Goal: Task Accomplishment & Management: Manage account settings

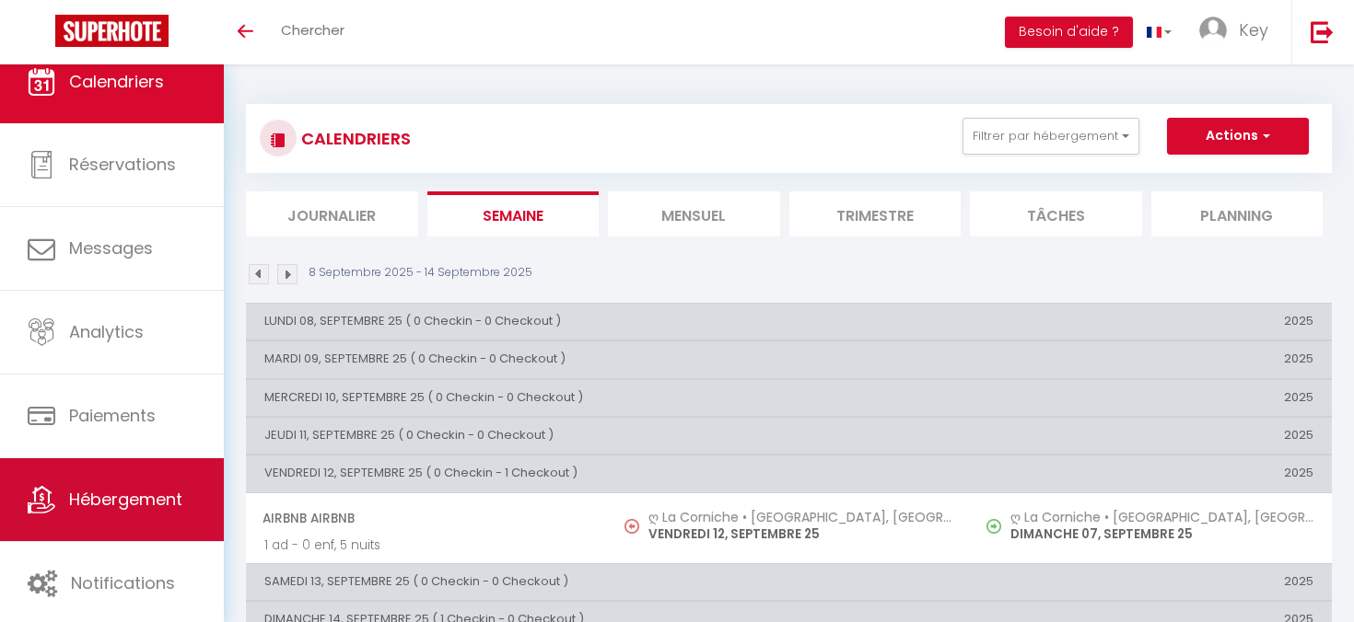
click at [134, 505] on span "Hébergement" at bounding box center [125, 499] width 113 height 23
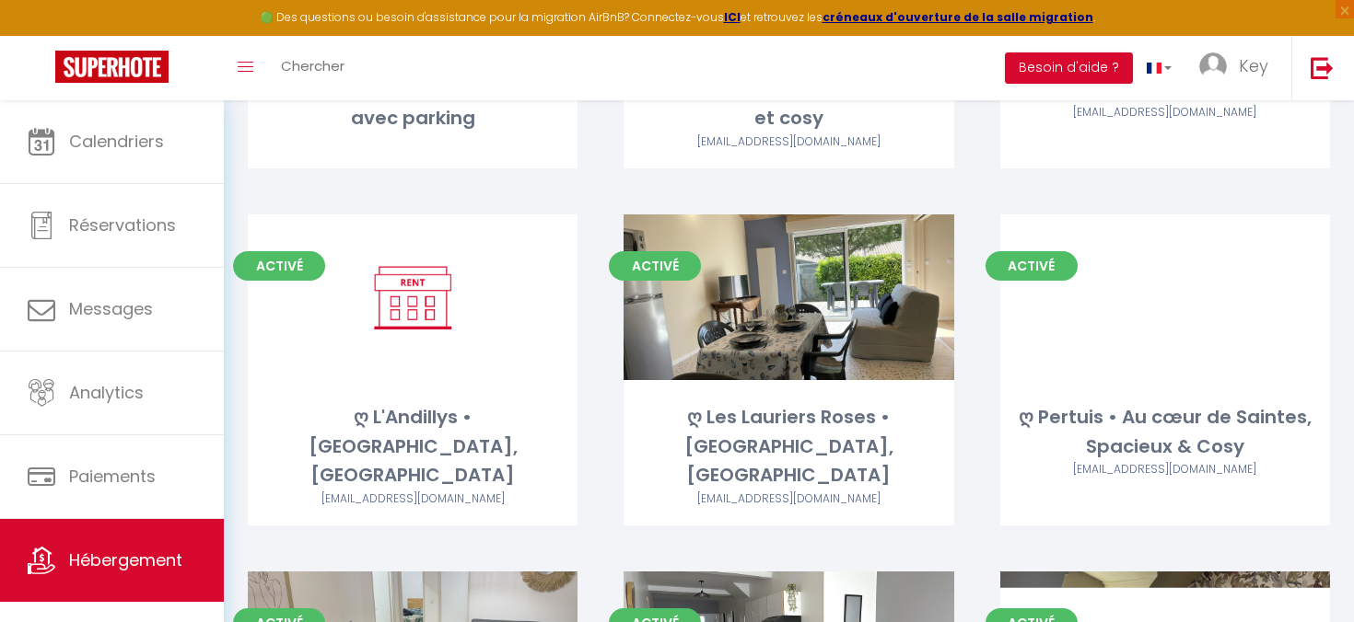
scroll to position [4346, 0]
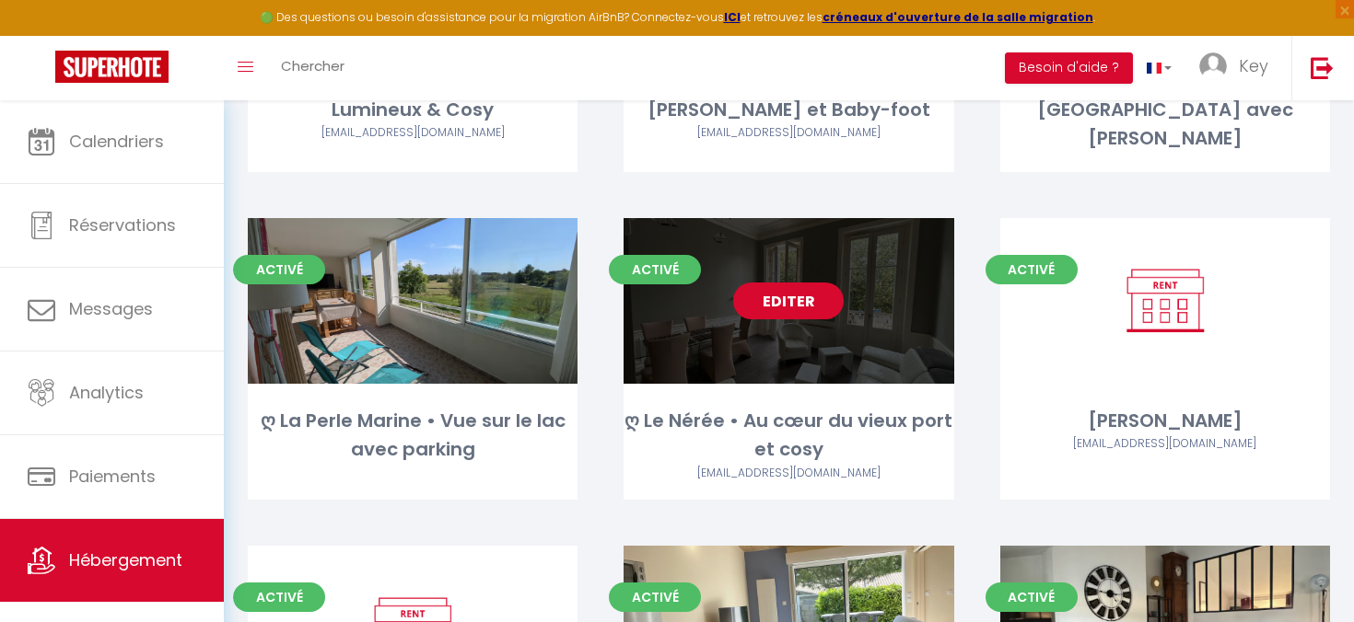
click at [783, 283] on link "Editer" at bounding box center [788, 301] width 110 height 37
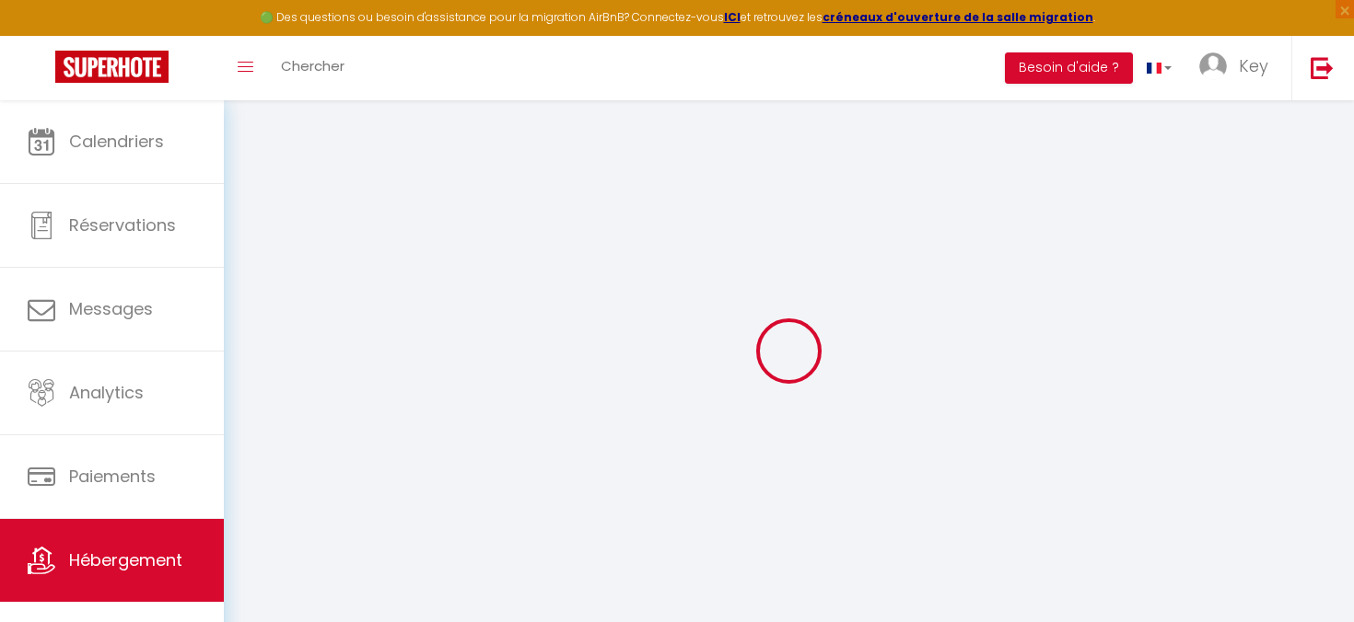
checkbox input "false"
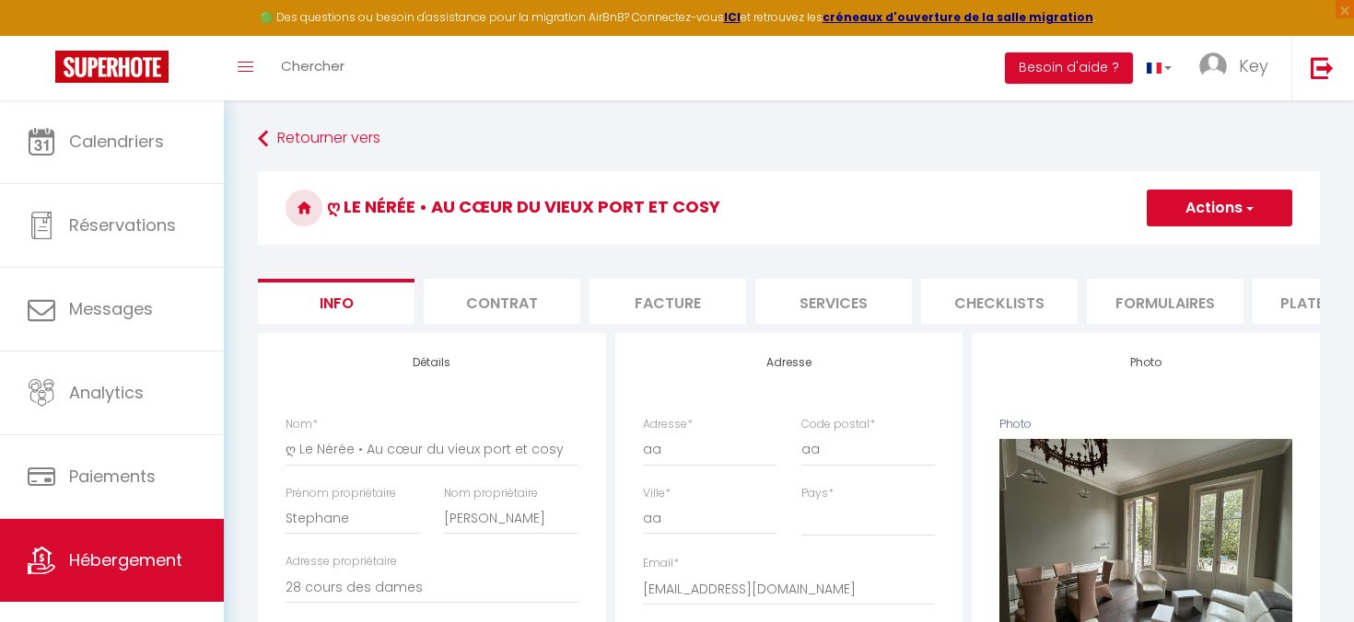
checkbox input "false"
click at [1276, 304] on li "Plateformes" at bounding box center [1330, 301] width 157 height 45
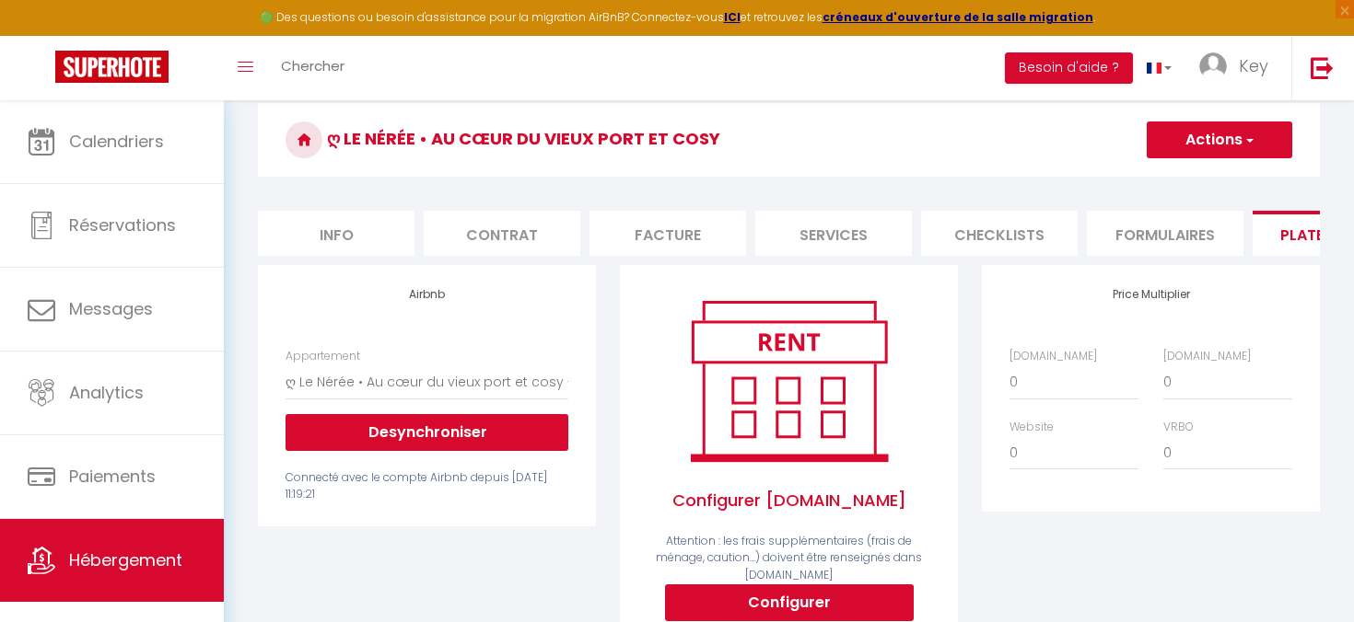
scroll to position [58, 0]
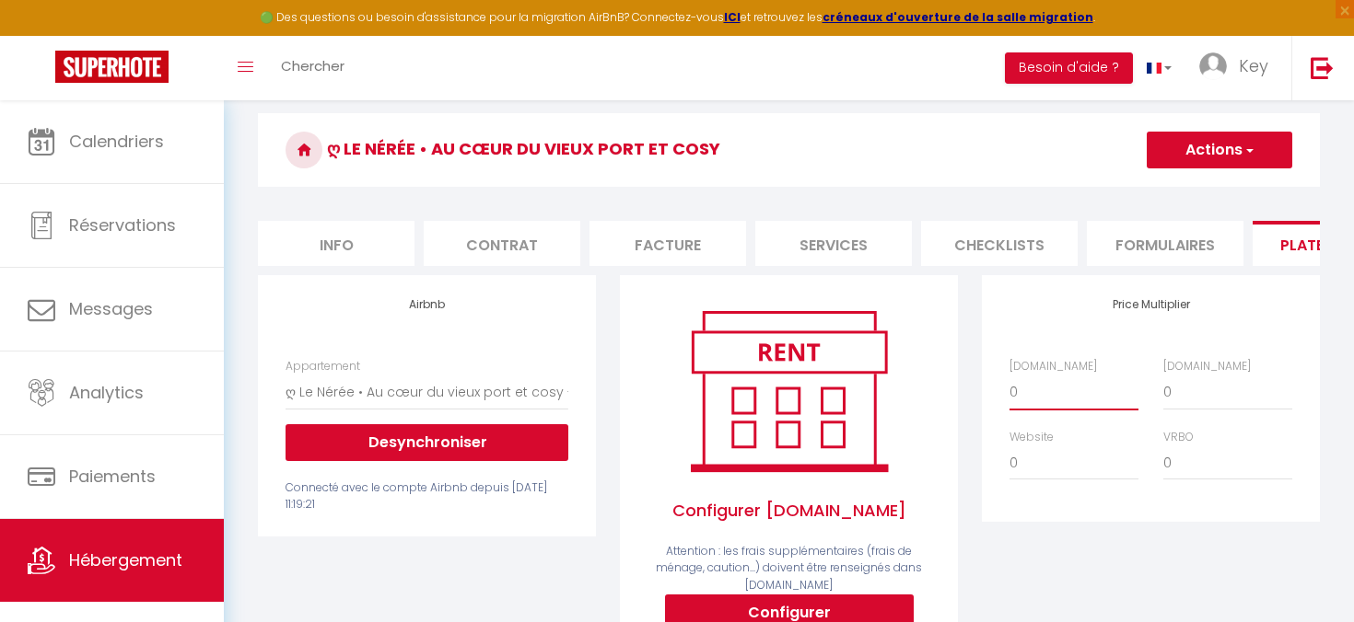
click at [1040, 380] on select "0 + 1 % + 2 % + 3 % + 4 % + 5 % + 6 % + 7 % + 8 % + 9 %" at bounding box center [1073, 392] width 129 height 35
select select "+ 20 %"
click at [1194, 398] on select "0 + 1 % + 2 % + 3 % + 4 % + 5 % + 6 % + 7 % + 8 % + 9 %" at bounding box center [1227, 392] width 129 height 35
click at [1199, 399] on select "0 + 1 % + 2 % + 3 % + 4 % + 5 % + 6 % + 7 % + 8 % + 9 %" at bounding box center [1227, 392] width 129 height 35
select select "+ 20 %"
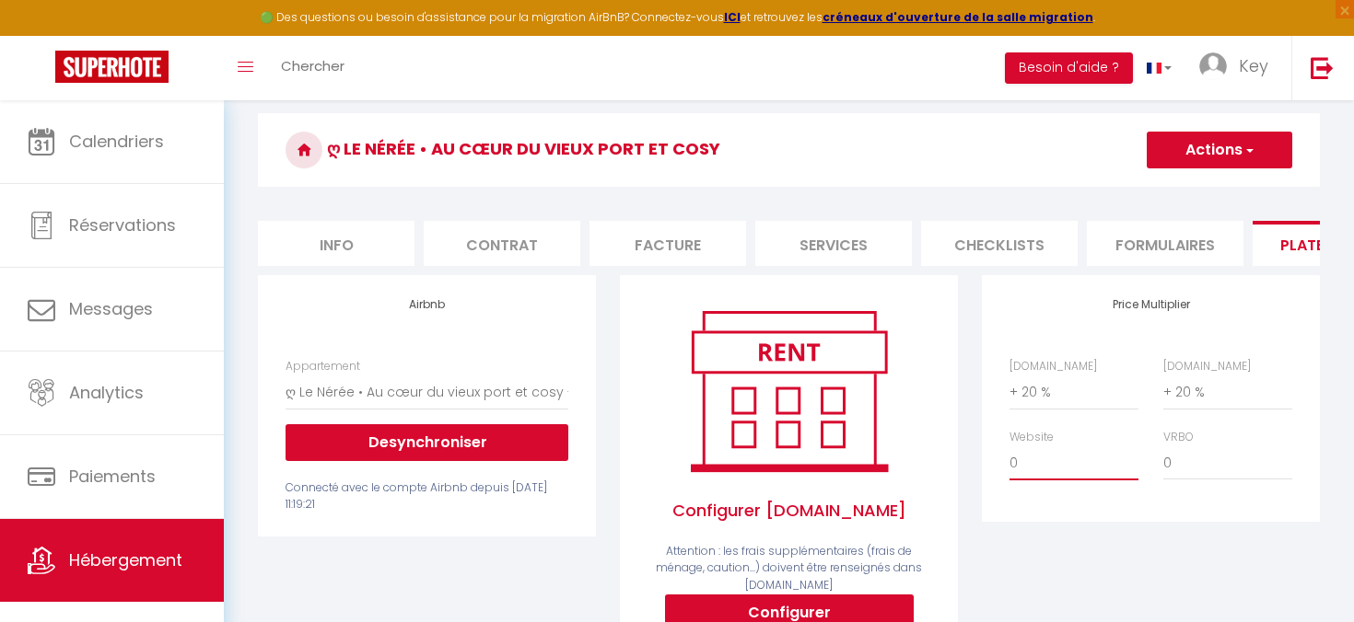
click at [1053, 452] on select "0 + 1 % + 2 % + 3 % + 4 % + 5 % + 6 % + 7 % + 8 % + 9 %" at bounding box center [1073, 463] width 129 height 35
select select "+ 15 %"
click at [1243, 141] on span "button" at bounding box center [1248, 150] width 12 height 18
click at [1202, 198] on link "Enregistrer" at bounding box center [1217, 191] width 145 height 24
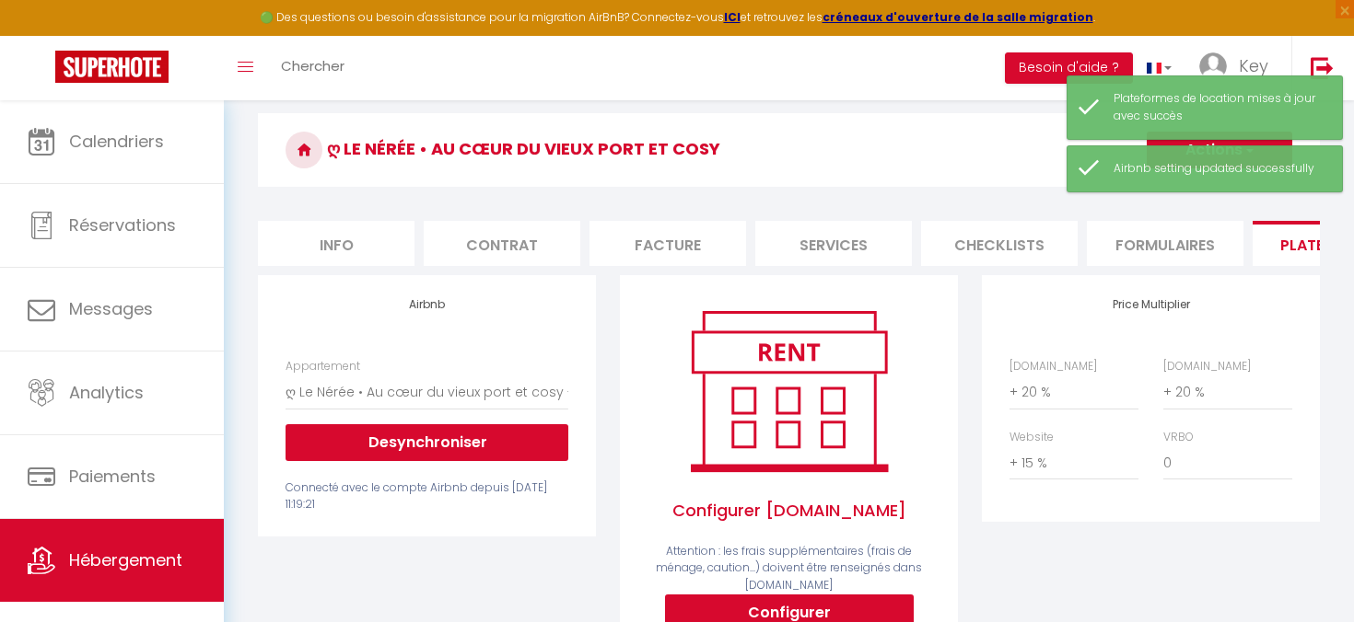
click at [953, 147] on h3 "ღ Le Nérée • Au cœur du vieux port et cosy" at bounding box center [789, 150] width 1062 height 74
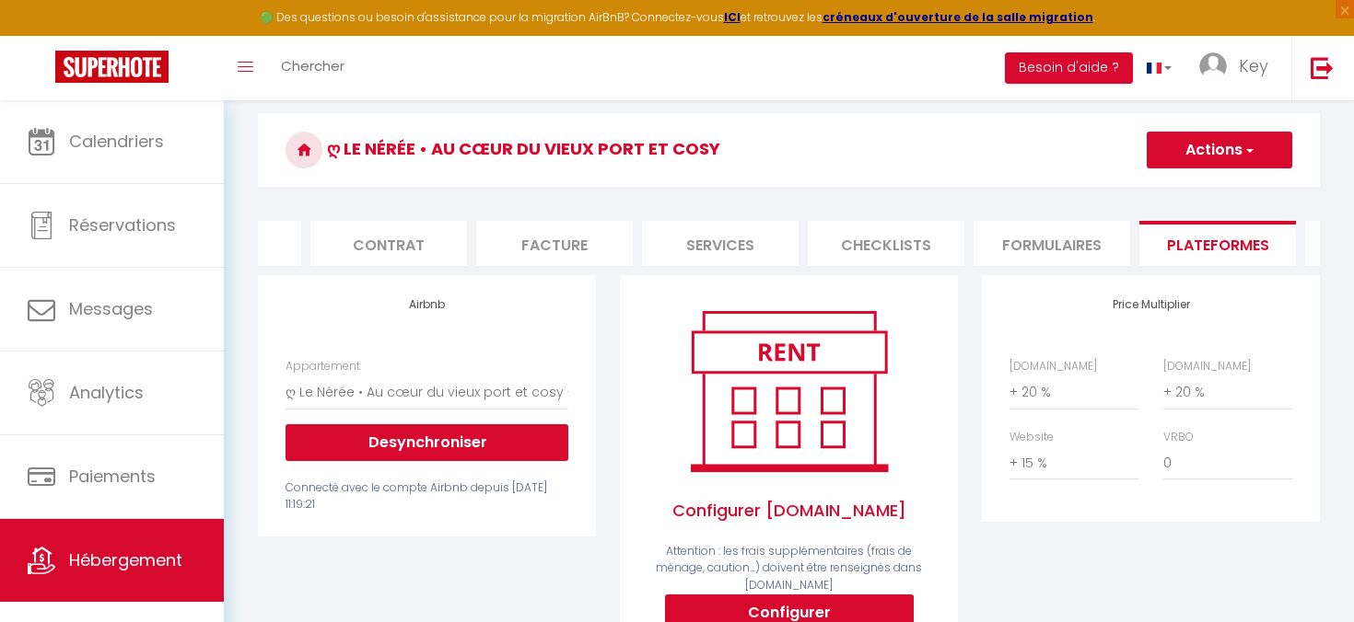
scroll to position [0, 0]
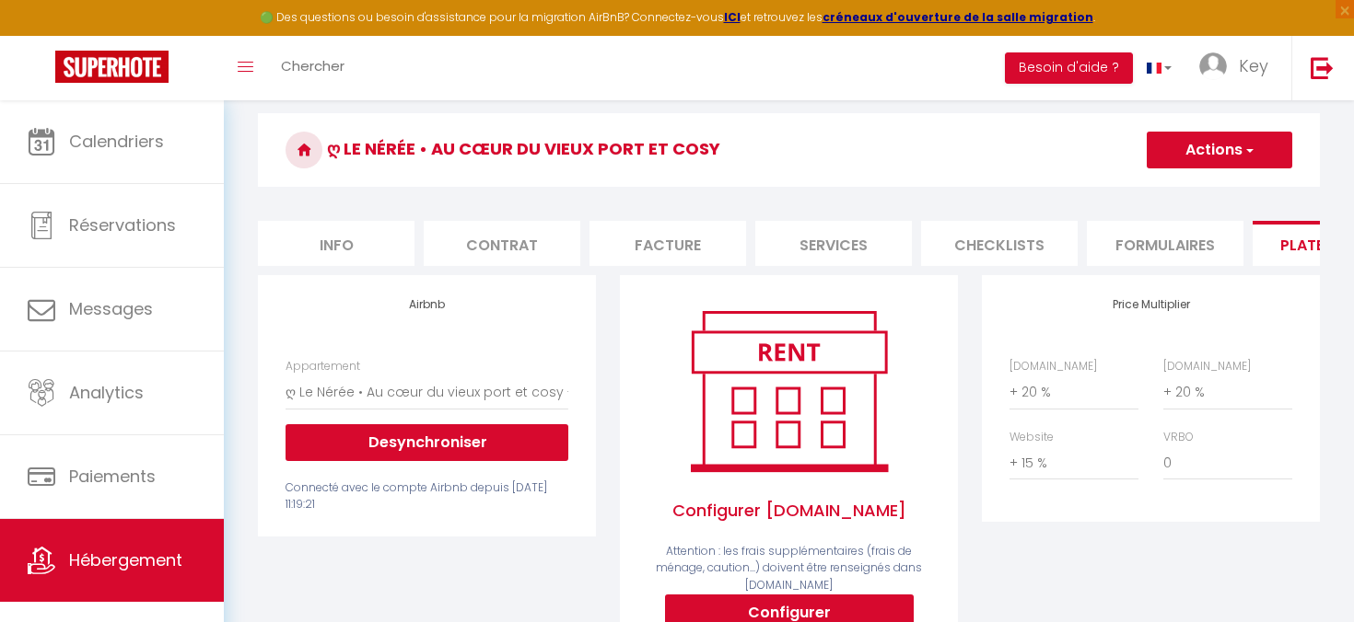
checkbox input "false"
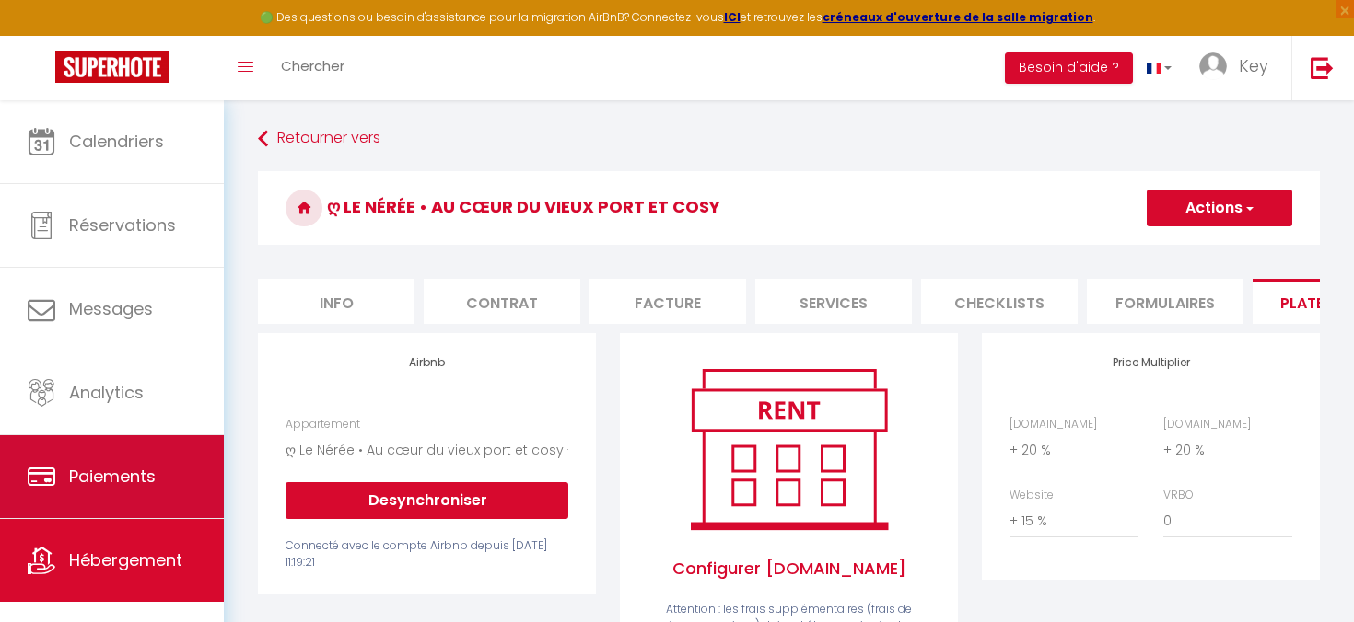
scroll to position [24, 0]
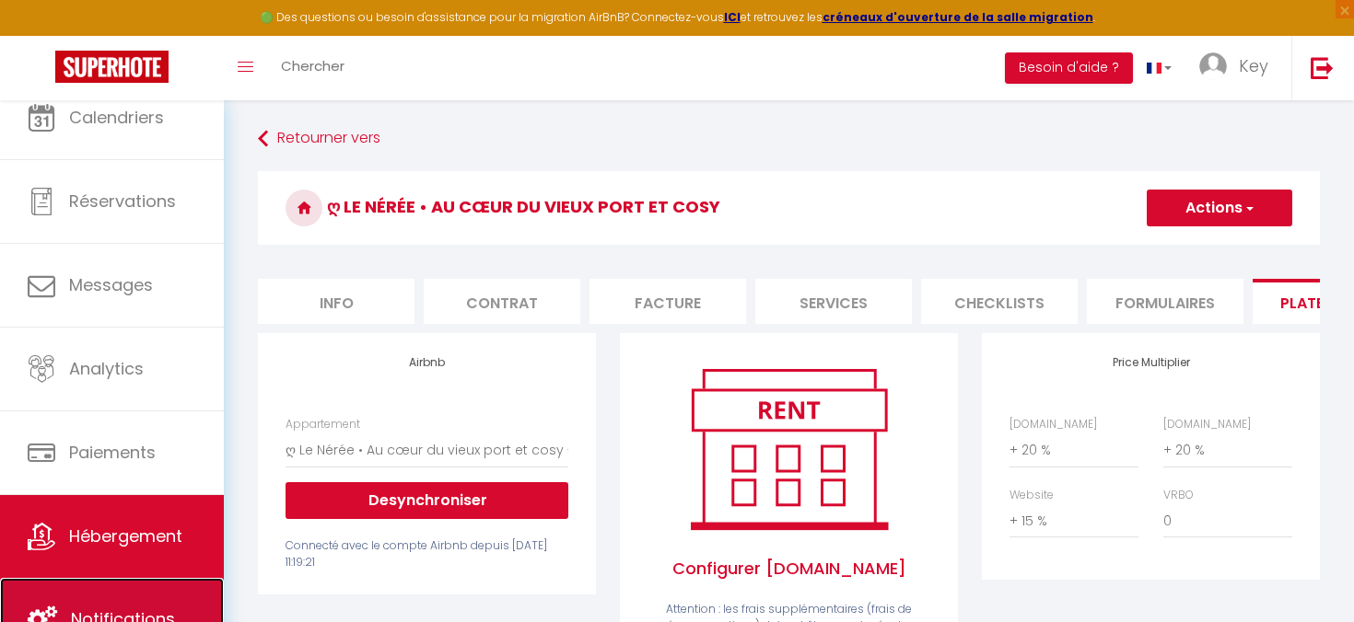
click at [161, 596] on link "Notifications" at bounding box center [112, 619] width 224 height 83
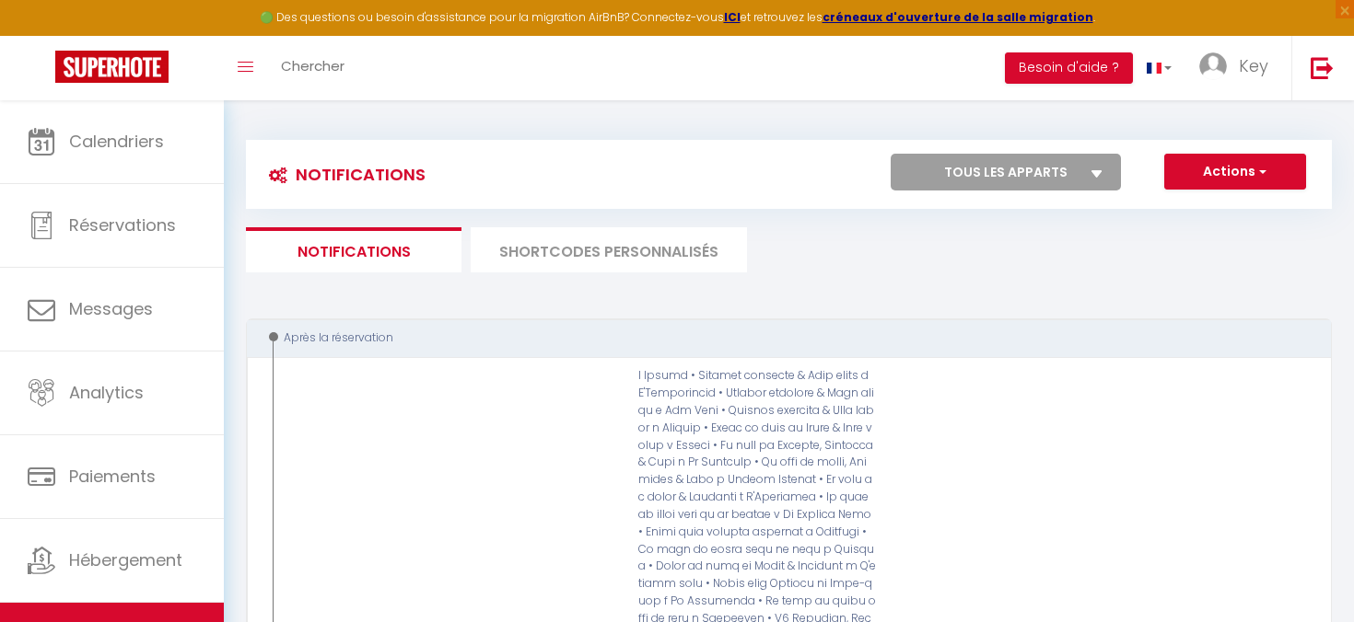
click at [614, 266] on li "SHORTCODES PERSONNALISÉS" at bounding box center [609, 249] width 276 height 45
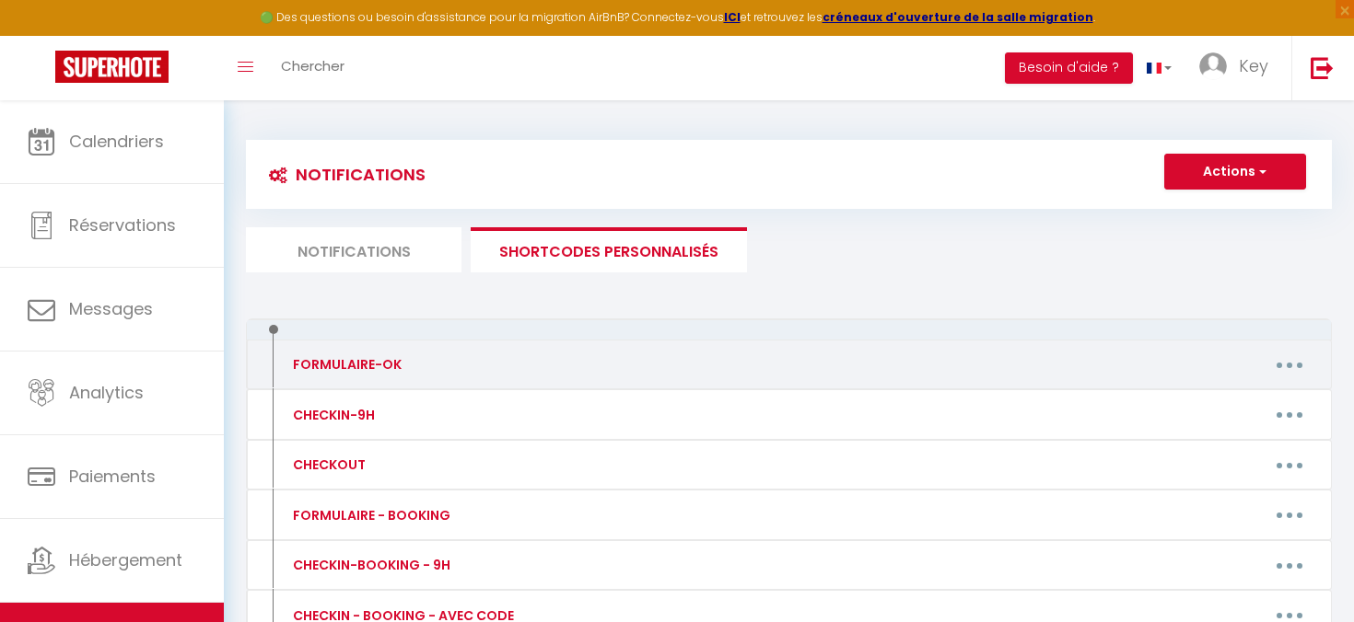
click at [1281, 375] on button "button" at bounding box center [1289, 364] width 52 height 29
click at [1229, 407] on link "Editer" at bounding box center [1241, 406] width 136 height 31
type input "FORMULAIRE-OK"
type textarea "Merci [GUEST:FIRST_NAME], nous avons bien reçu le formulaire et nous vous en re…"
type textarea "Lorem [IPSUM:DOLOR_SITA], cons adipi elit sedd ei temporinci ut labo etdo ma al…"
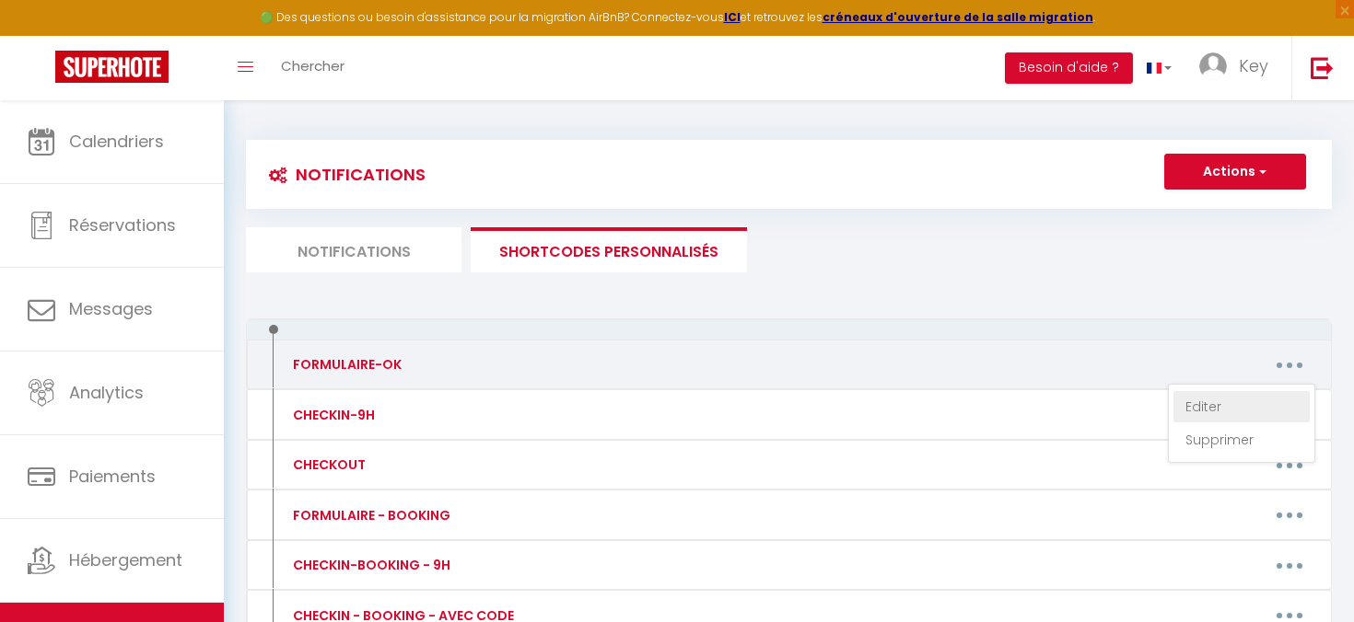
type textarea "Lorem [IPSUM:DOLOR_SITA], cons adipi elit sedd ei temporinci ut labo etdo ma al…"
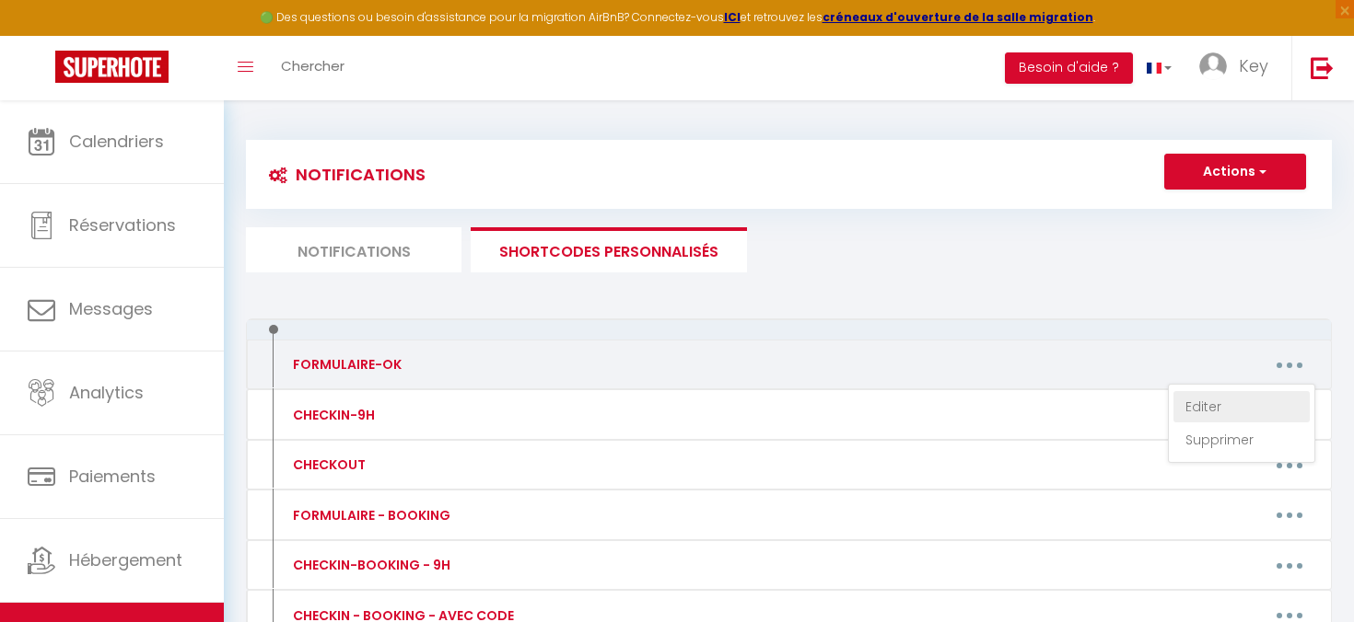
type textarea "Lorem [IPSUM:DOLOR_SITA], cons adipi elit sedd ei temporinci ut labo etdo ma al…"
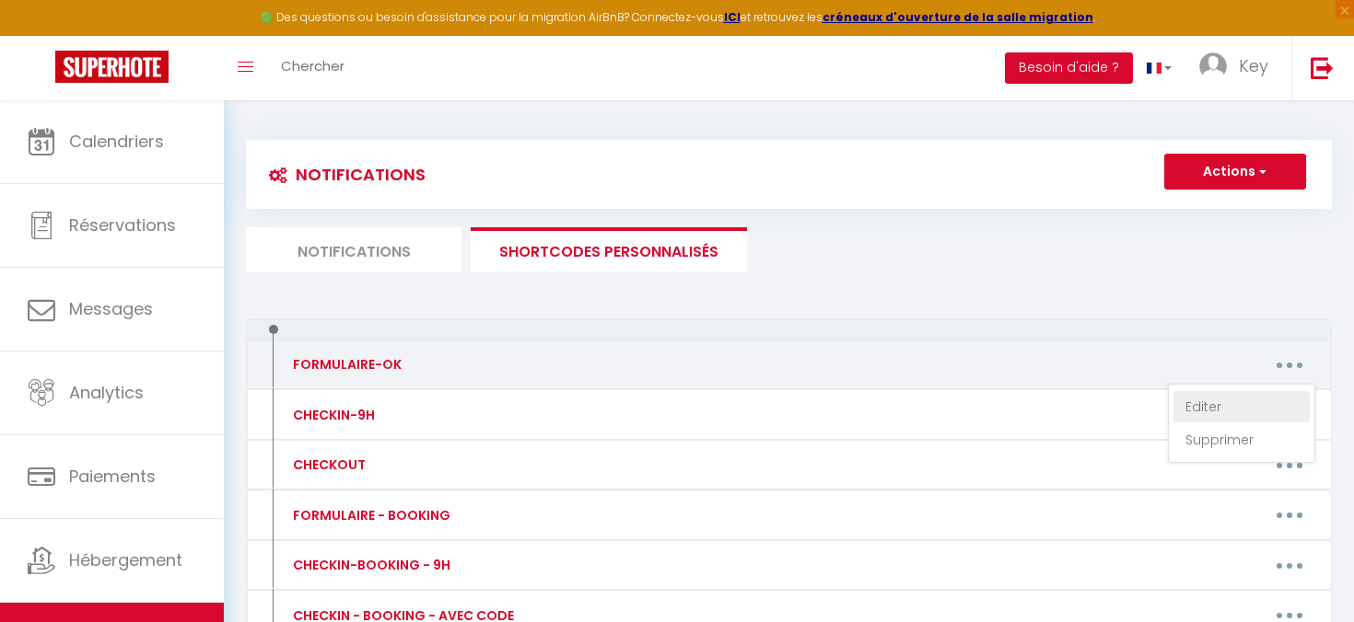
type textarea "Lorem [IPSUM:DOLOR_SITA], cons adipi elit sedd ei temporinci ut labo etdo ma al…"
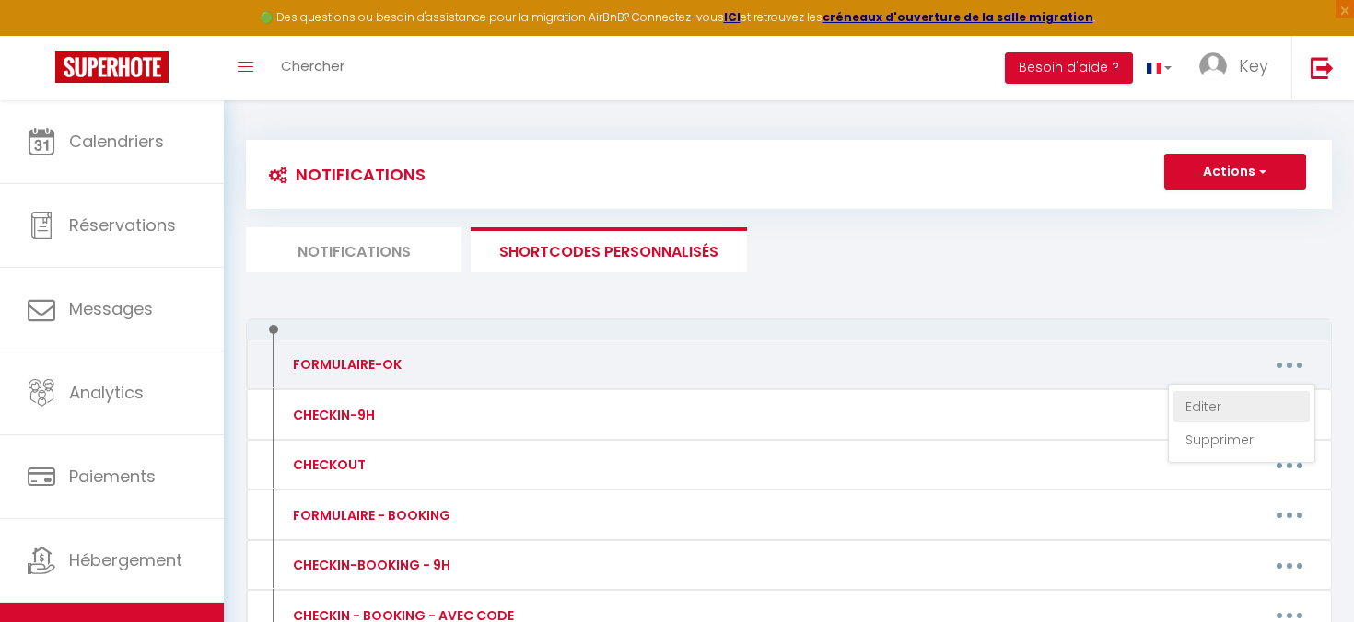
type textarea "Lorem [IPSUM:DOLOR_SITA], cons adipi elit sedd ei temporinci ut labo etdo ma al…"
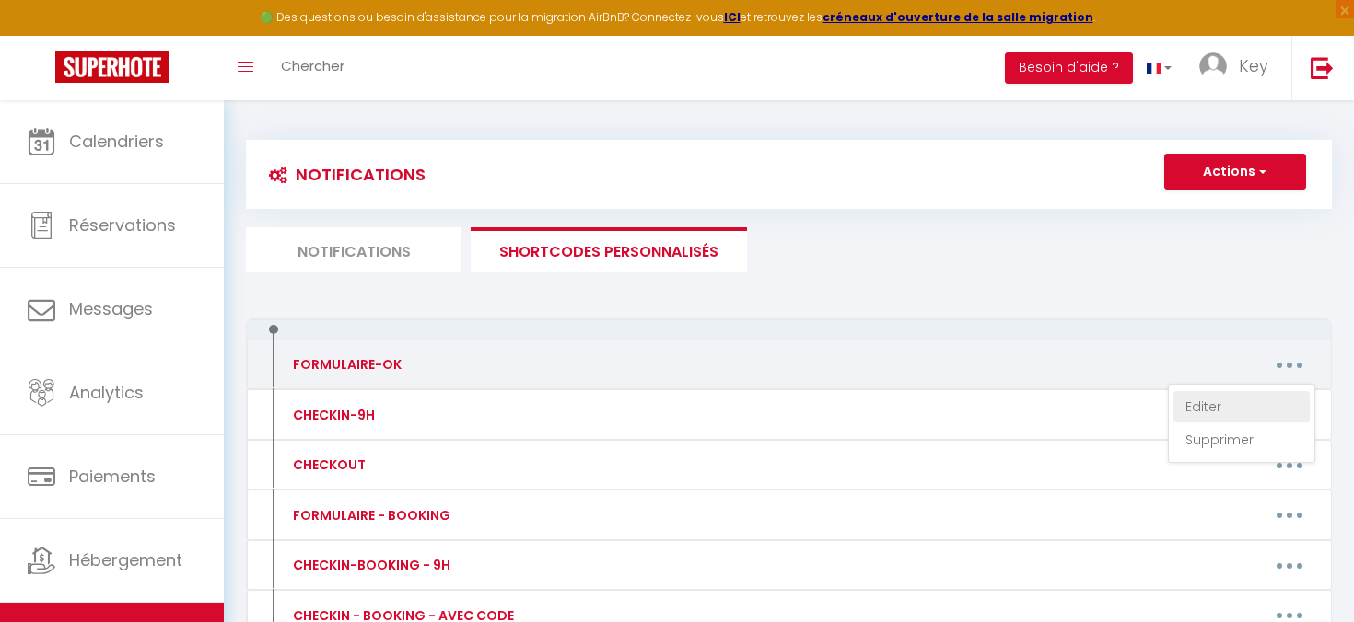
type textarea "Lorem [IPSUM:DOLOR_SITA], cons adipi elit sedd ei temporinci ut labo etdo ma al…"
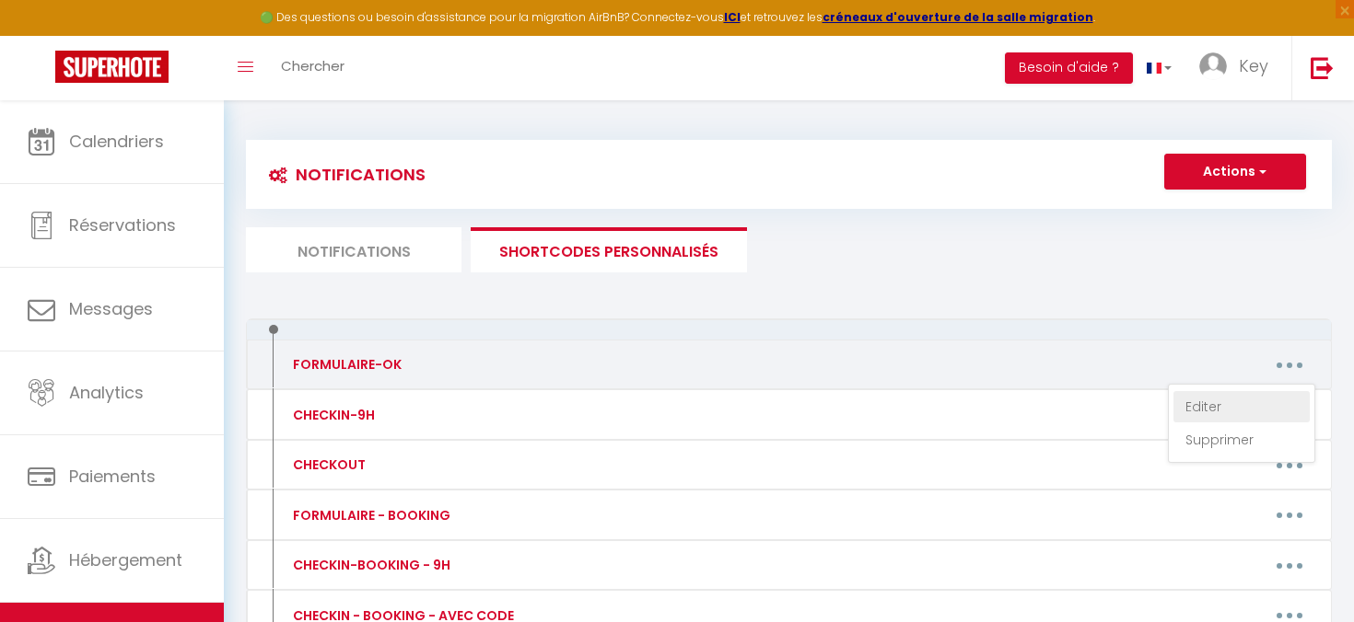
type textarea "Lorem [IPSUM:DOLOR_SITA], cons adipi elit sedd ei temporinci ut labo etdo ma al…"
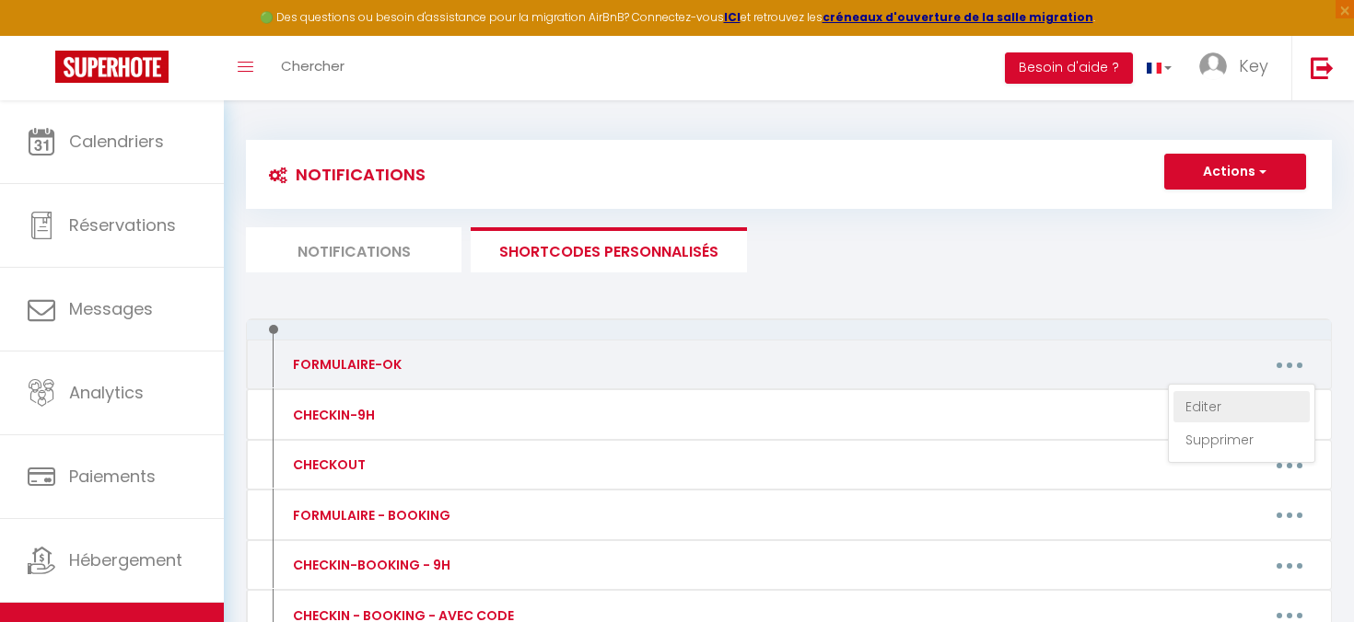
type textarea "Lorem [IPSUM:DOLOR_SITA], cons adipi elit sedd ei temporinci ut labo etdo ma al…"
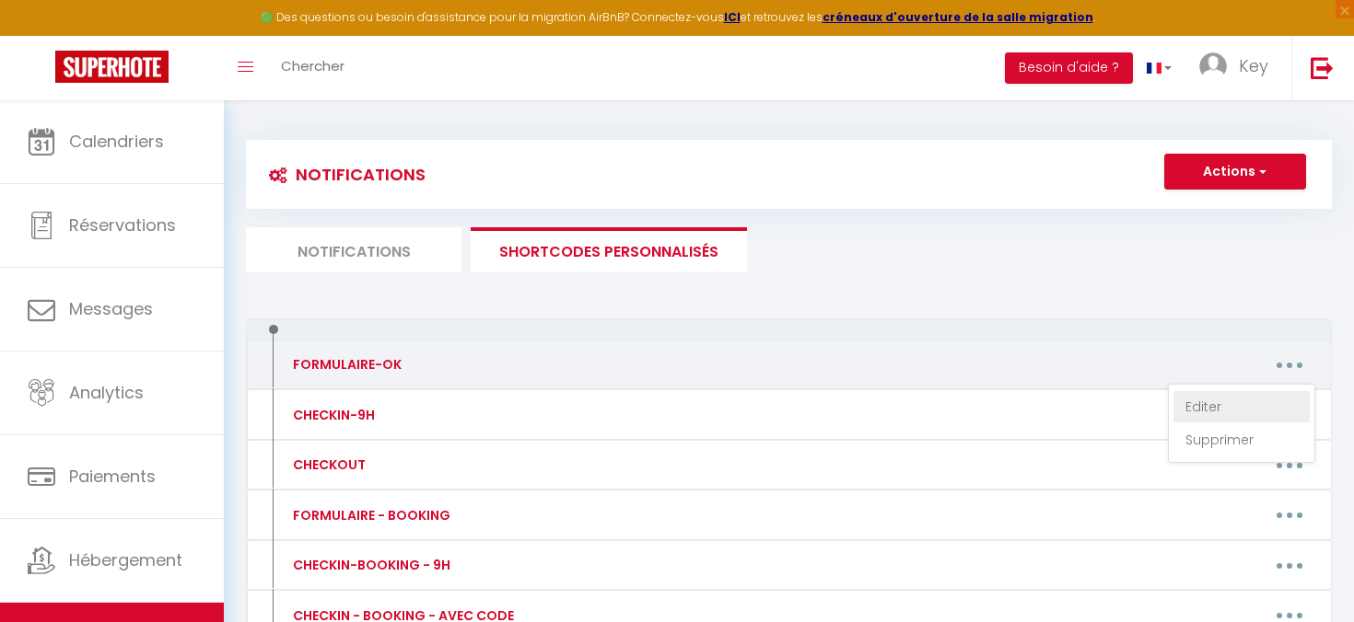
type textarea "Lorem [IPSUM:DOLOR_SITA], cons adipi elit sedd ei temporinci ut labo etdo ma al…"
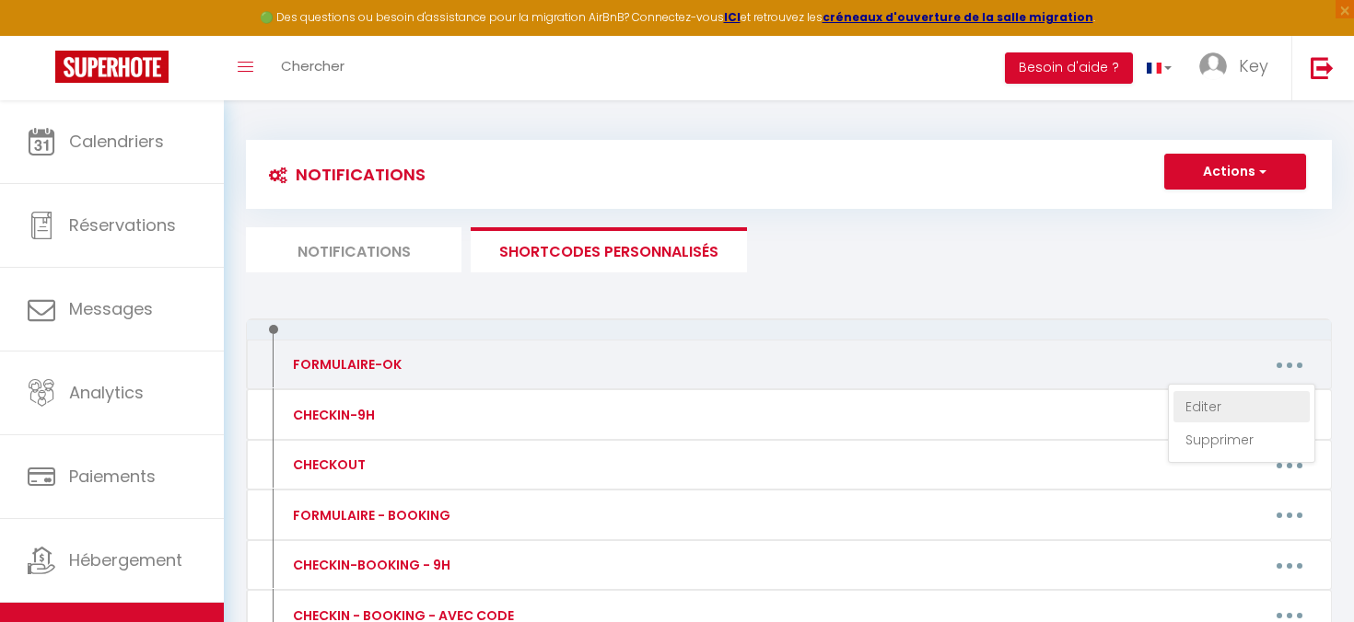
type textarea "Lorem [IPSUM:DOLOR_SITA], cons adipi elit sedd ei temporinci ut labo etdo ma al…"
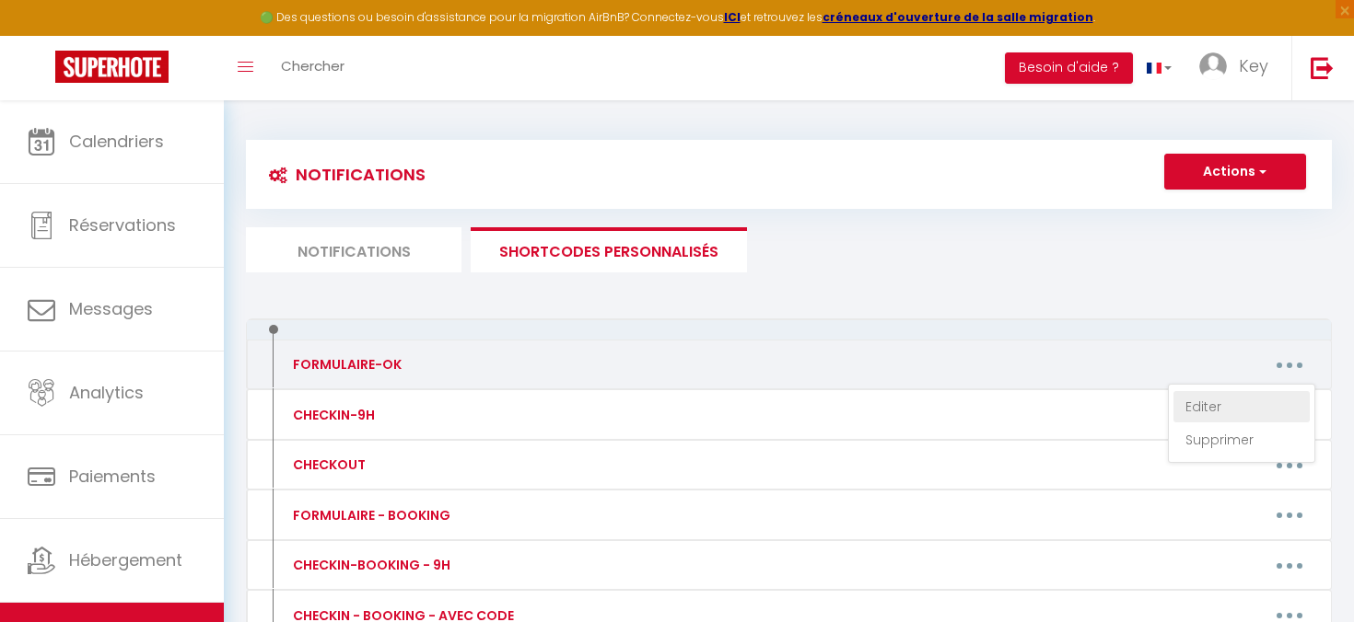
type textarea "Merci [GUEST:FIRST_NAME], nous avons bien reçu le formulaire et nous vous en re…"
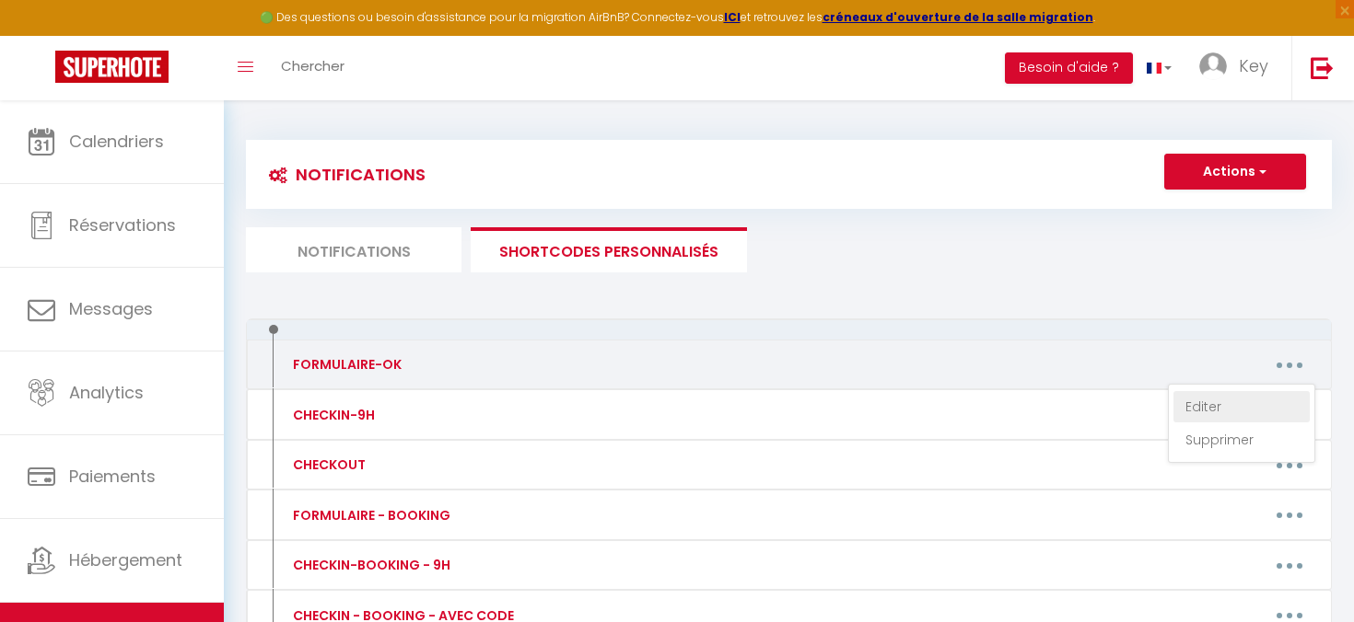
type textarea "Merci [GUEST:FIRST_NAME], nous avons bien reçu le formulaire et nous vous en re…"
type textarea "Lorem [IPSUM:DOLOR_SITA], cons adipi elit sedd ei temporinci ut labo etdo ma al…"
type textarea "Merci [GUEST:FIRST_NAME], nous avons bien reçu le formulaire et nous vous en re…"
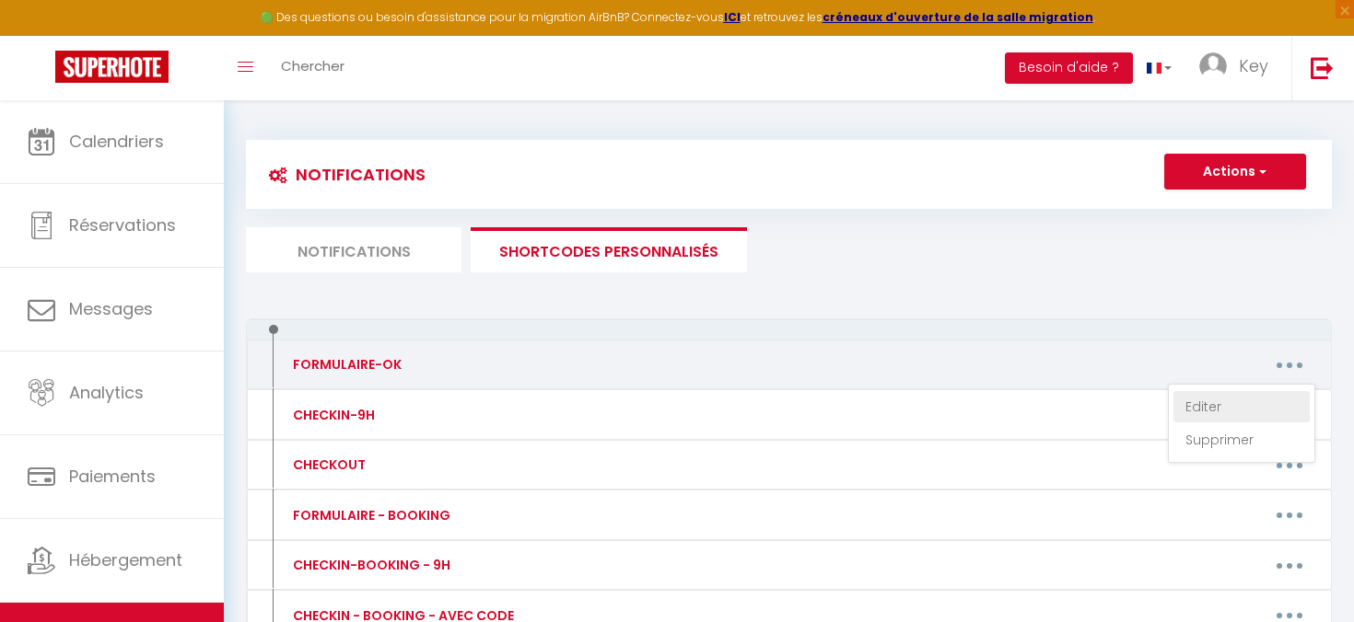
type textarea "Merci [GUEST:FIRST_NAME], nous avons bien reçu le formulaire et nous vous en re…"
type textarea "Lorem [IPSUM:DOLOR_SITA], cons adipi elit sedd ei temporinci ut labo etdo ma al…"
type textarea "Merci [GUEST:FIRST_NAME], nous avons bien reçu le formulaire et nous vous en re…"
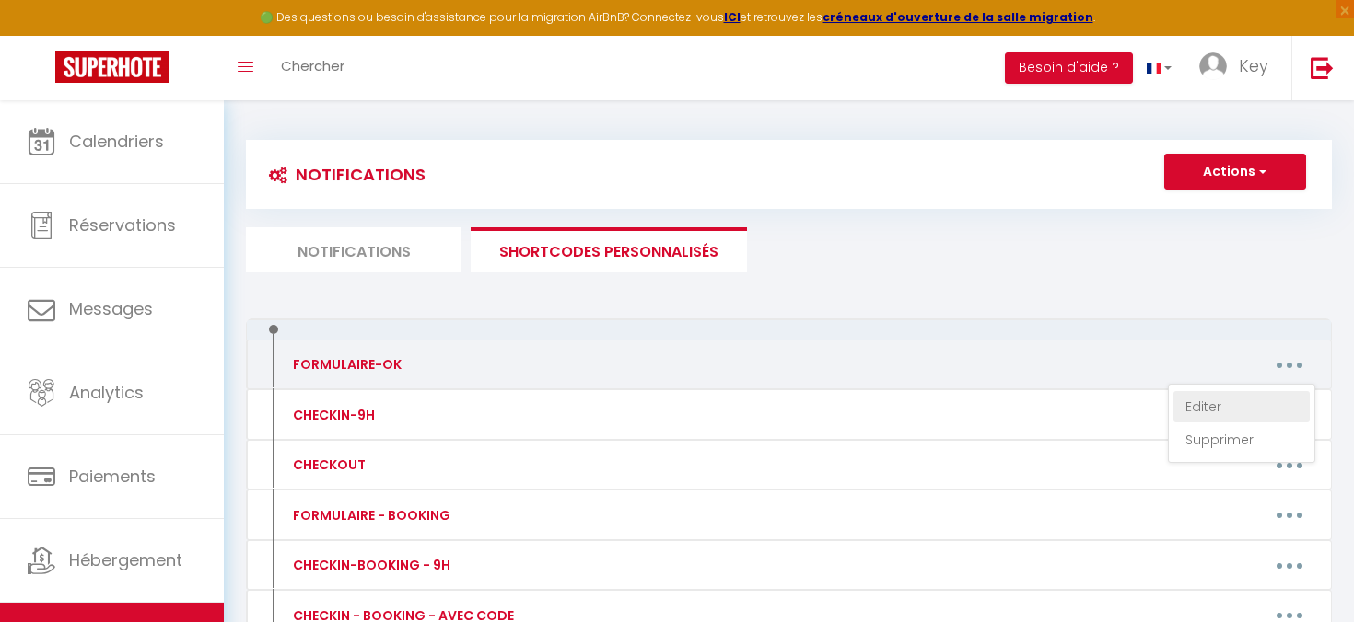
type textarea "Merci [GUEST:FIRST_NAME], nous avons bien reçu le formulaire et nous vous en re…"
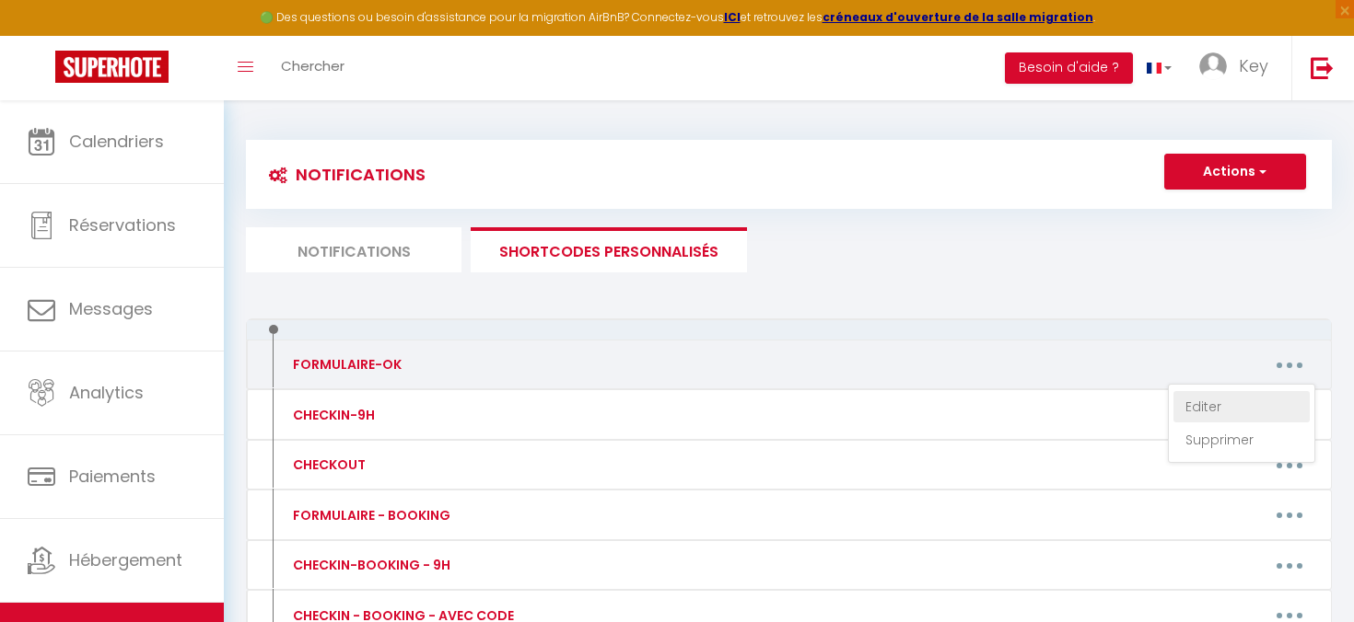
type textarea "Merci [GUEST:FIRST_NAME], nous avons bien reçu le formulaire et nous vous en re…"
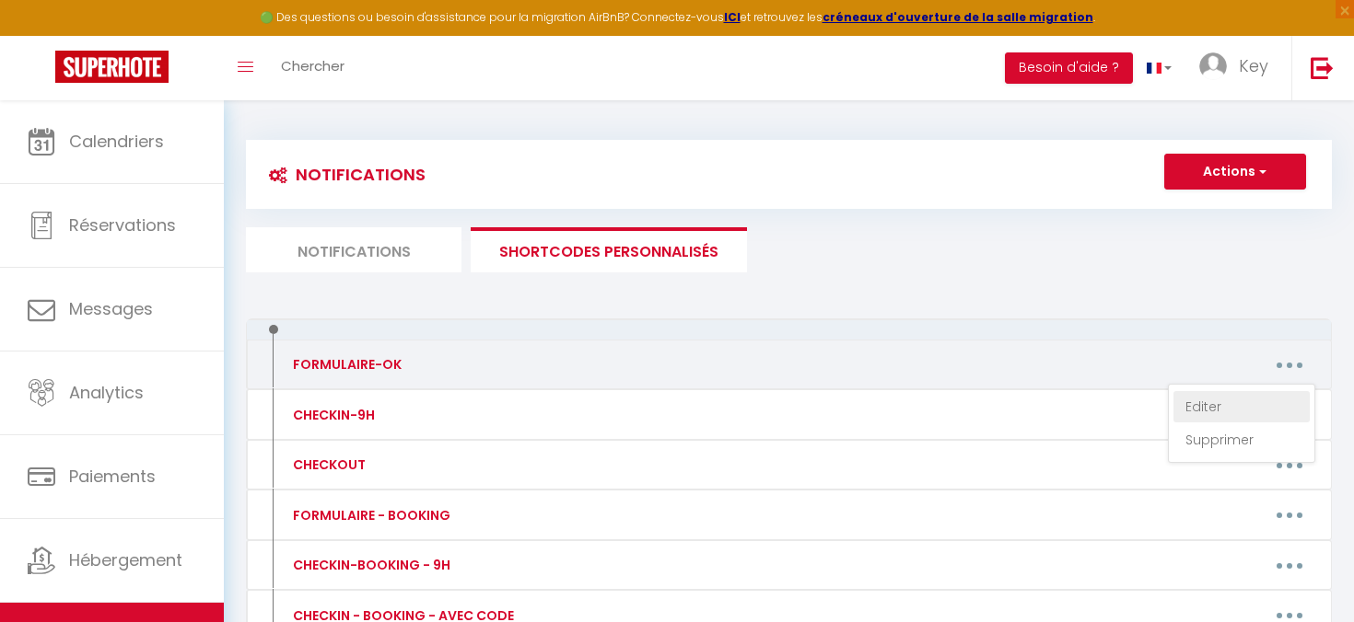
type textarea "Lorem [IPSUM:DOLOR_SITA], cons adipi elit sedd ei temporinci ut labo etdo ma al…"
type textarea "Merci [GUEST:FIRST_NAME], nous avons bien reçu le formulaire et nous vous en re…"
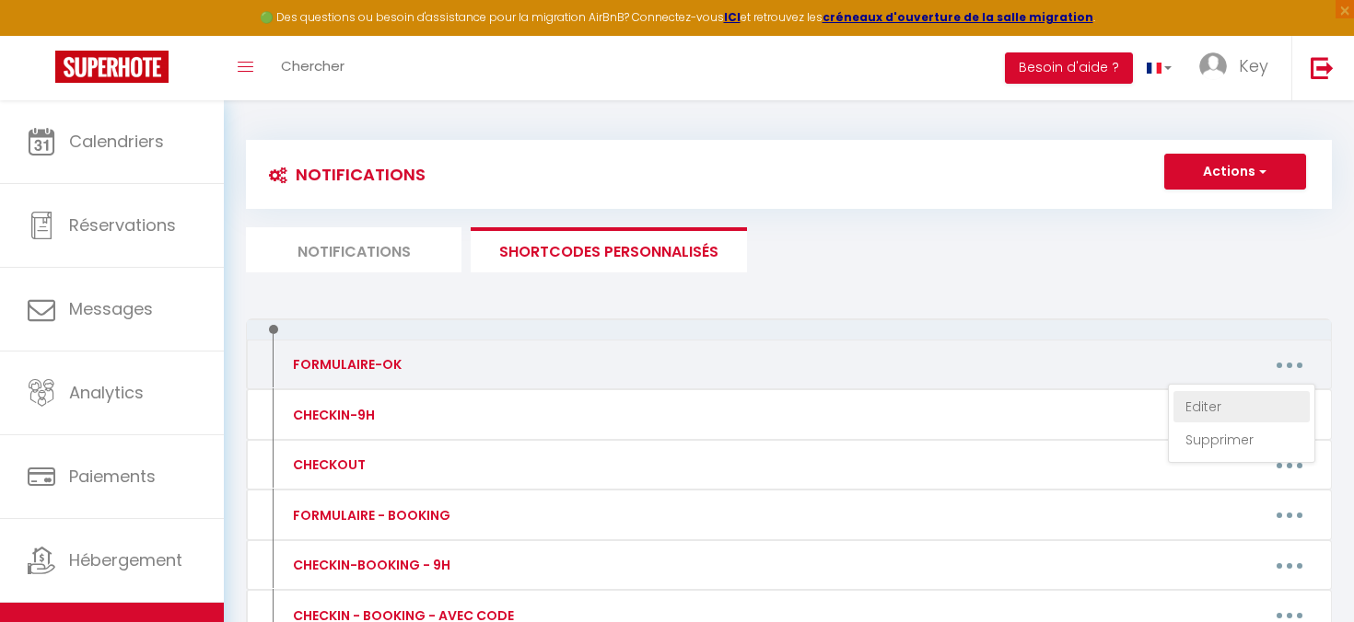
type textarea "Merci [GUEST:FIRST_NAME], nous avons bien reçu le formulaire et nous vous en re…"
type textarea "Lorem [IPSUM:DOLOR_SITA], cons adipi elit sedd ei temporinci ut labo etdo ma al…"
type textarea "Merci [GUEST:FIRST_NAME], nous avons bien reçu le formulaire et nous vous en re…"
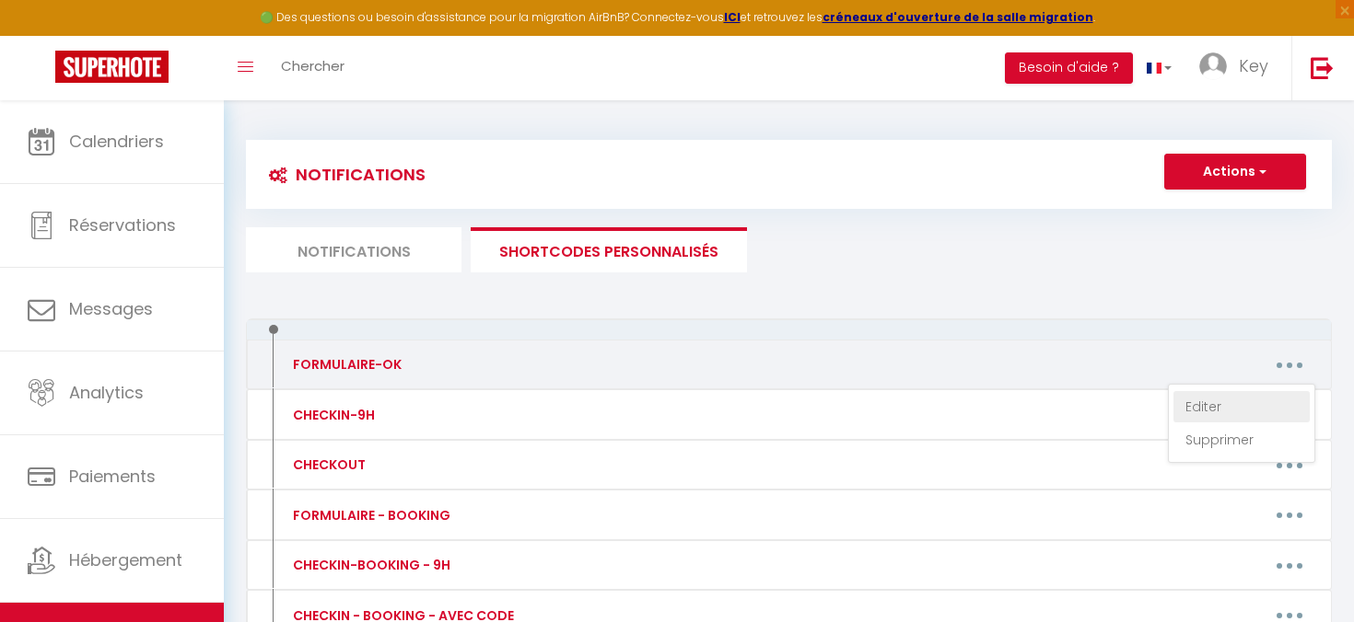
type textarea "Merci [GUEST:FIRST_NAME], nous avons bien reçu le formulaire et nous vous en re…"
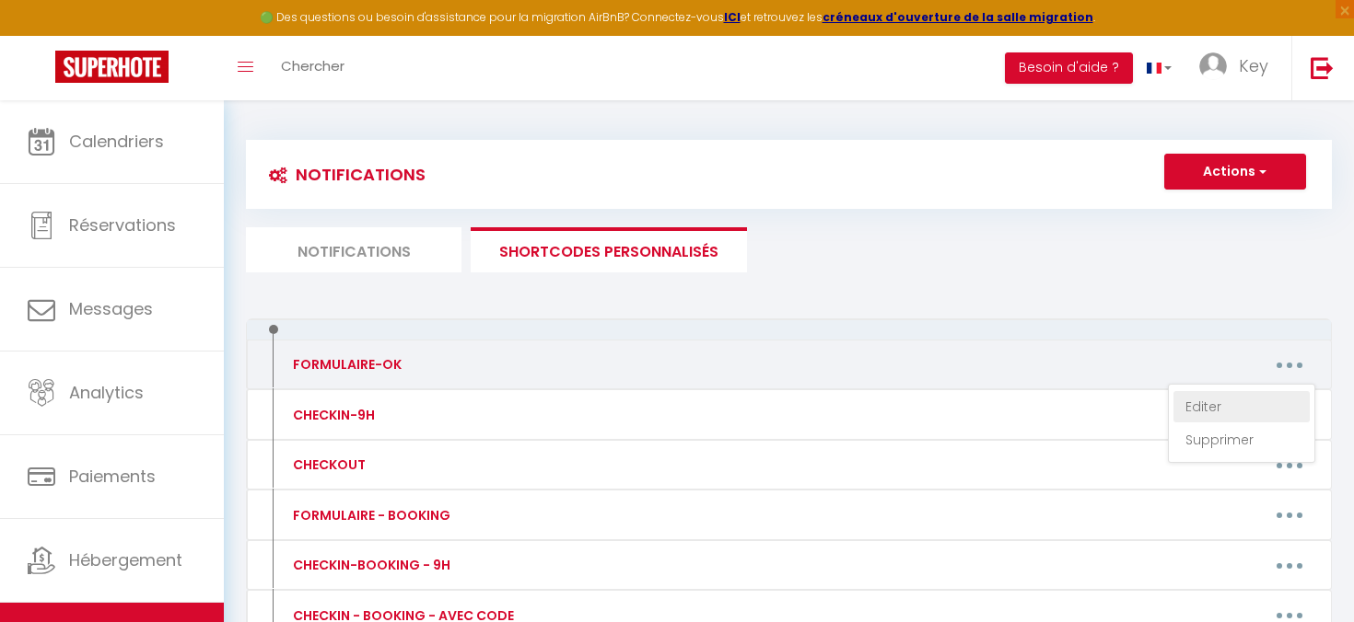
type textarea "Lorem [IPSUM:DOLOR_SITA], cons adipi elit sedd ei temporinci ut labo etdo ma al…"
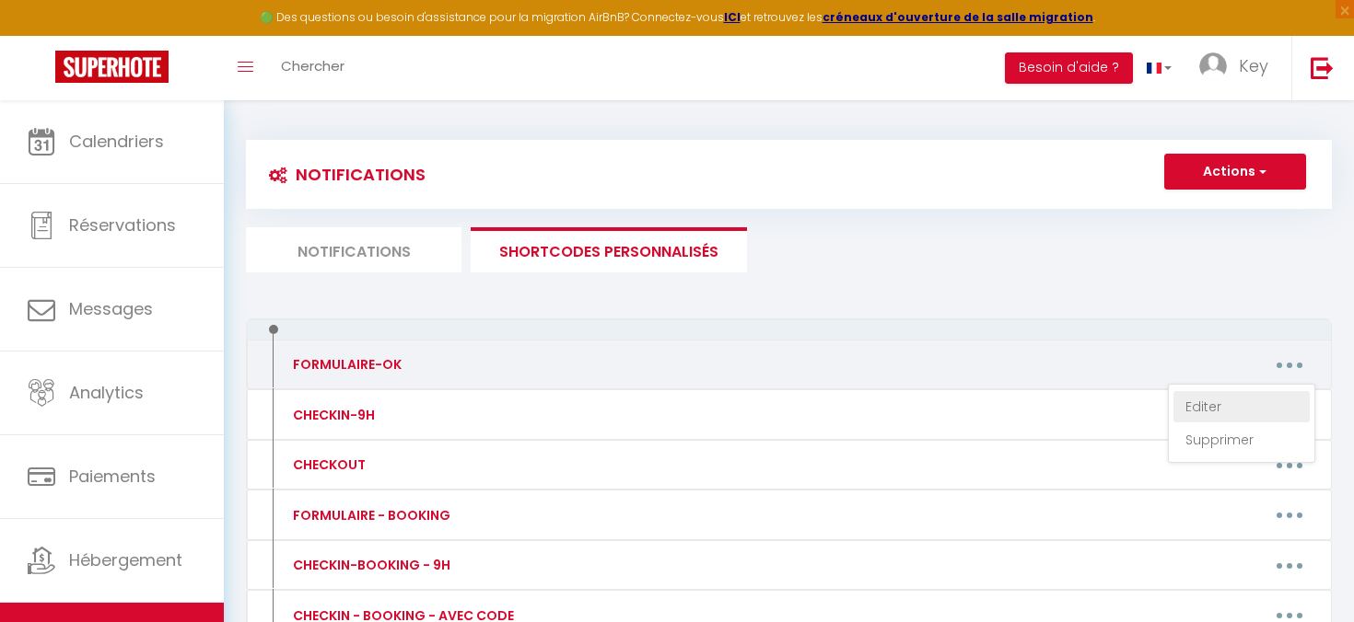
type textarea "Lorem [IPSUM:DOLOR_SITA], cons adipi elit sedd ei temporinci ut labo etdo ma al…"
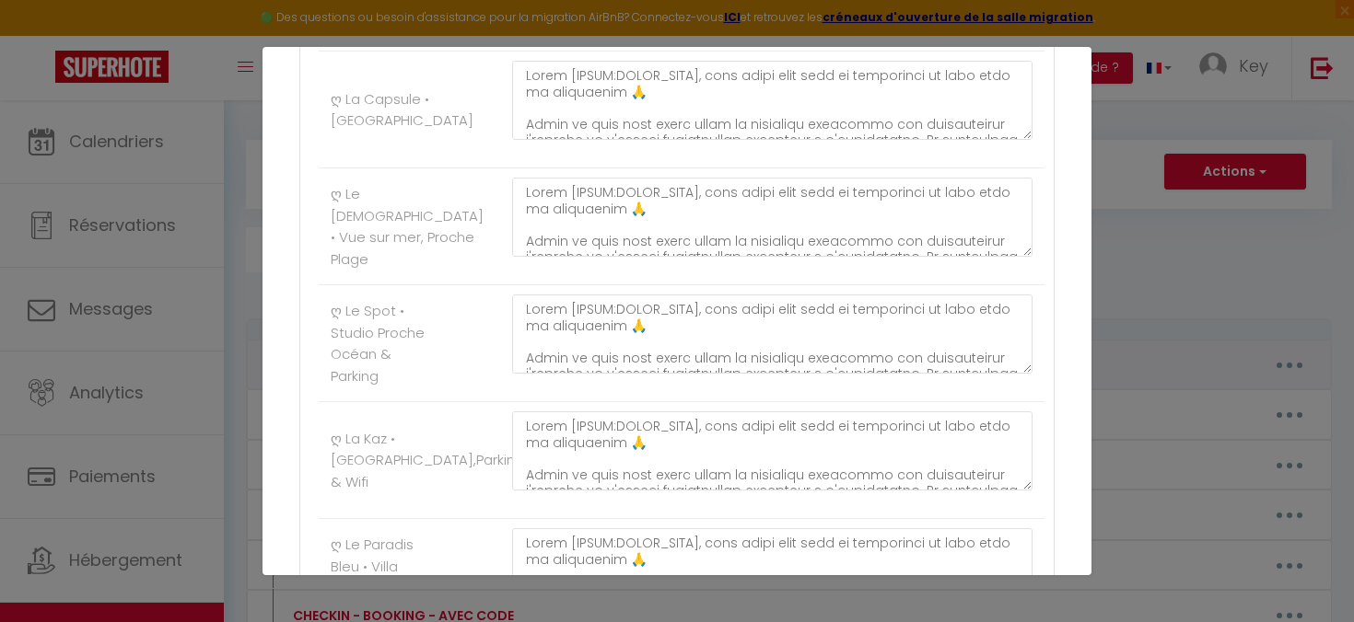
scroll to position [12004, 0]
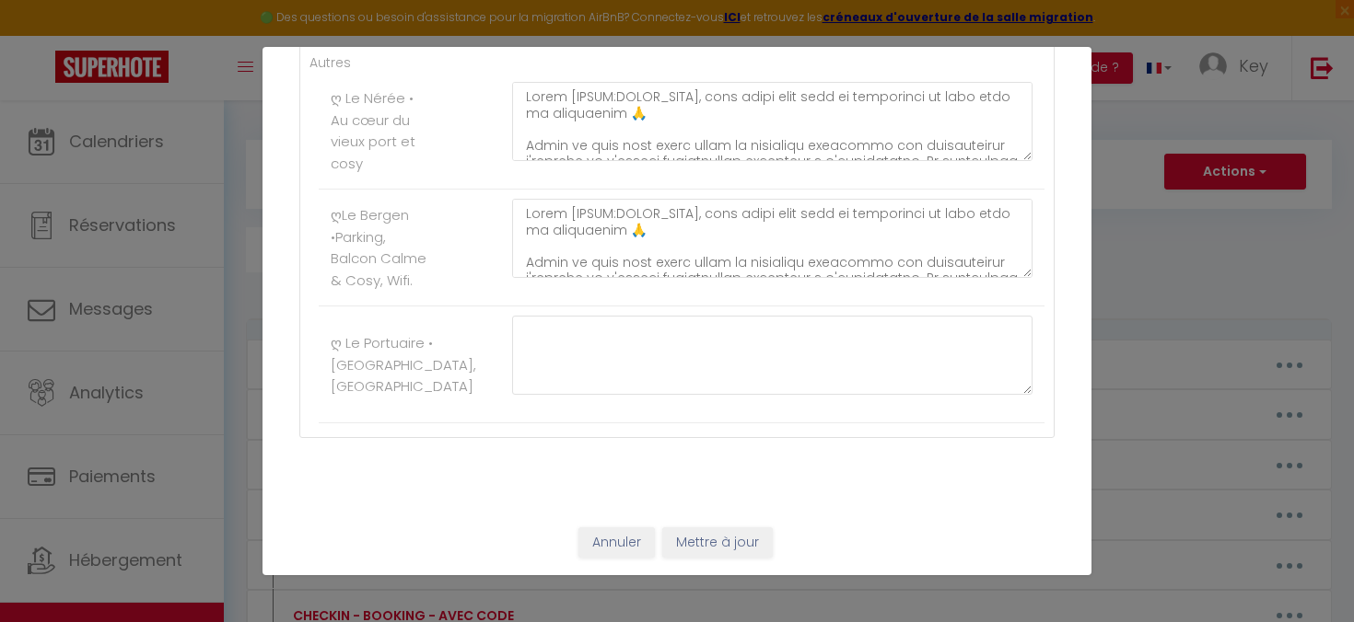
click at [796, 412] on div at bounding box center [772, 365] width 544 height 98
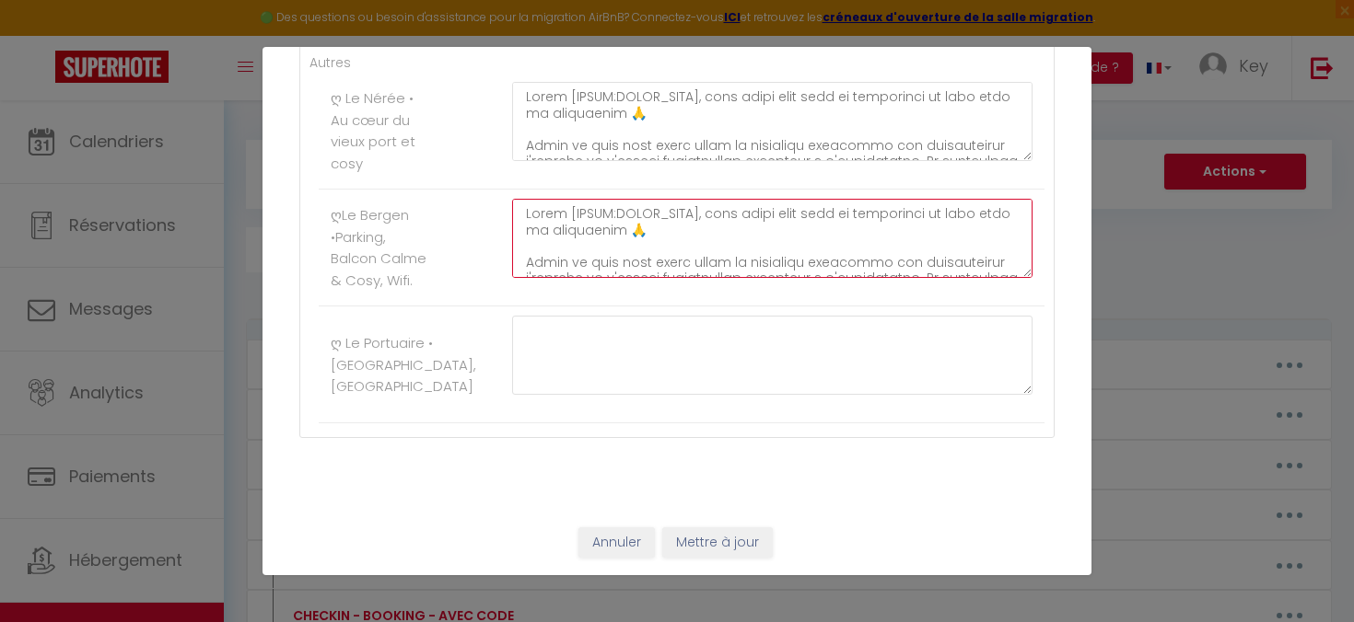
click at [758, 277] on div at bounding box center [772, 248] width 544 height 98
click at [748, 257] on textarea at bounding box center [772, 238] width 520 height 79
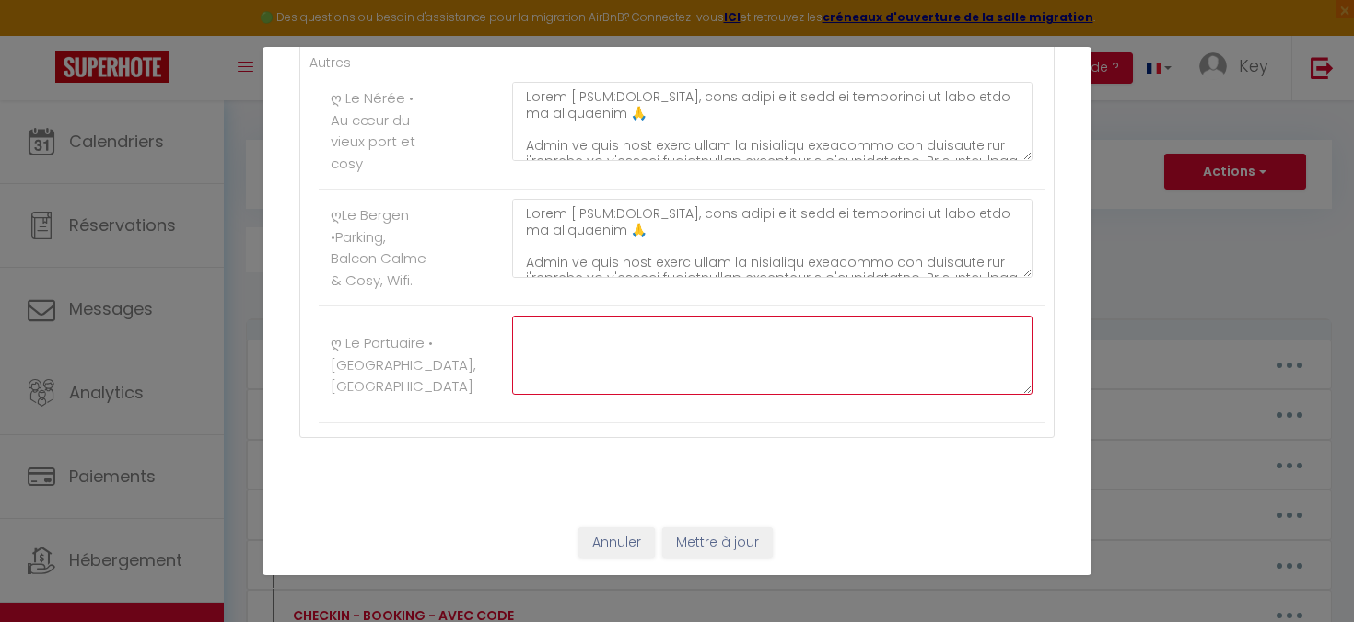
click at [700, 345] on textarea at bounding box center [772, 355] width 520 height 79
paste textarea "Lorem [IPSUM:DOLOR_SITA], cons adipi elit sedd ei temporinci ut labo etdo ma al…"
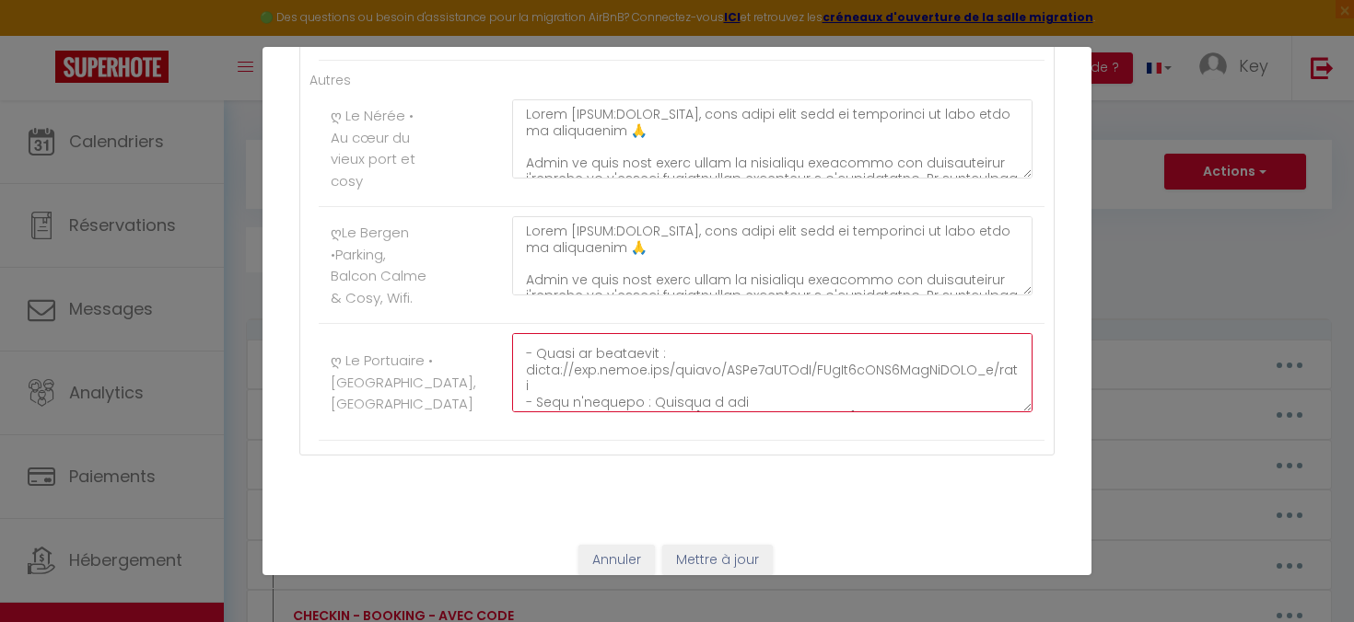
scroll to position [126, 0]
drag, startPoint x: 563, startPoint y: 385, endPoint x: 522, endPoint y: 369, distance: 44.3
click at [522, 369] on textarea at bounding box center [772, 372] width 520 height 79
paste textarea "0zlPvUY/-wD0gZxvffZuqKnpRWtHcg"
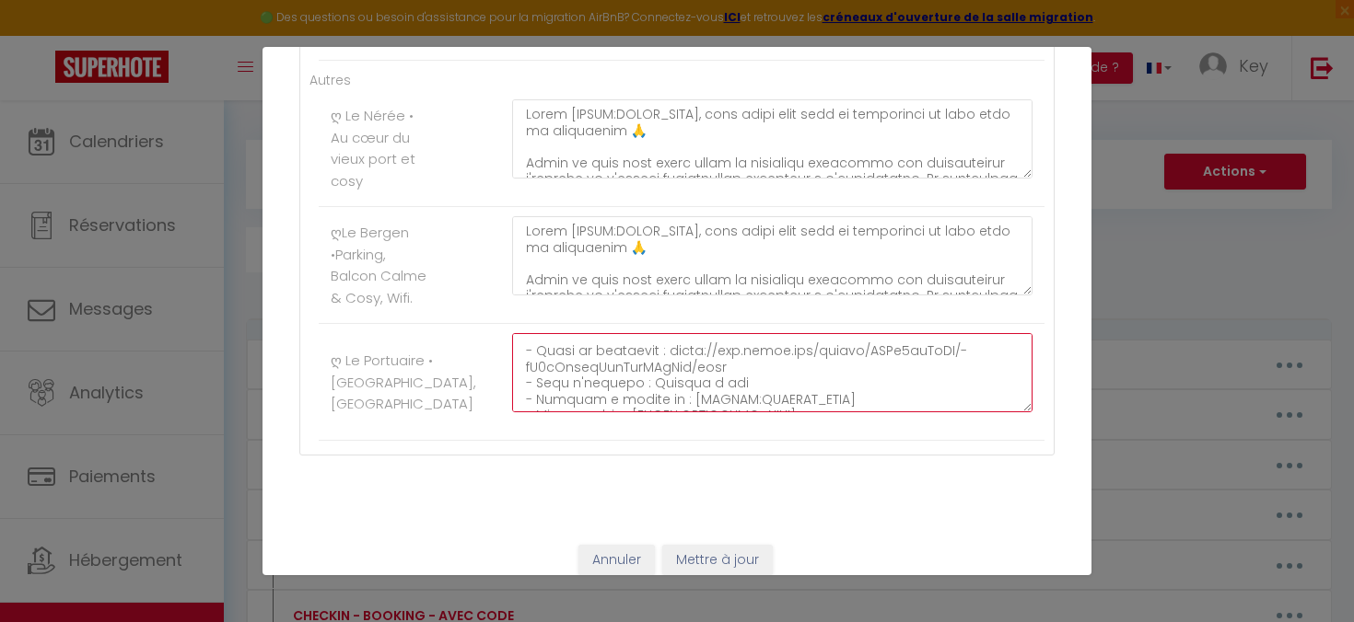
click at [734, 377] on textarea at bounding box center [772, 372] width 520 height 79
click at [676, 347] on textarea at bounding box center [772, 372] width 520 height 79
click at [764, 385] on textarea at bounding box center [772, 372] width 520 height 79
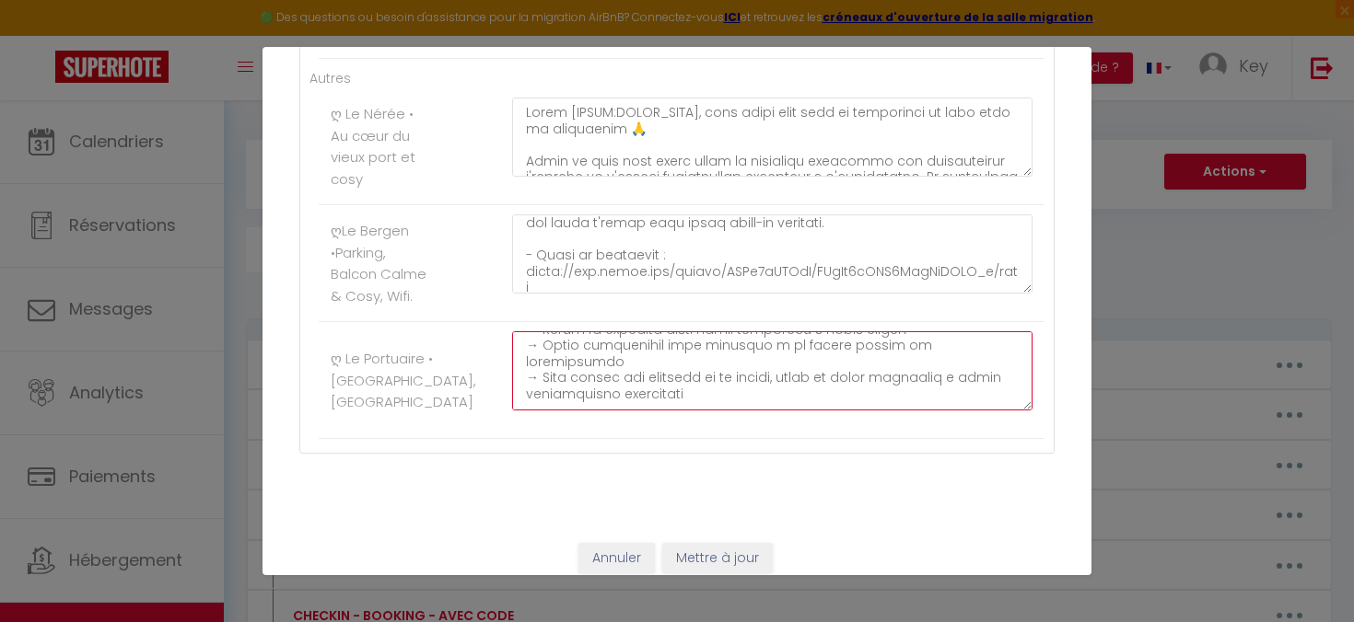
scroll to position [451, 0]
type textarea "Lorem [IPSUM:DOLOR_SITA], cons adipi elit sedd ei temporinci ut labo etdo ma al…"
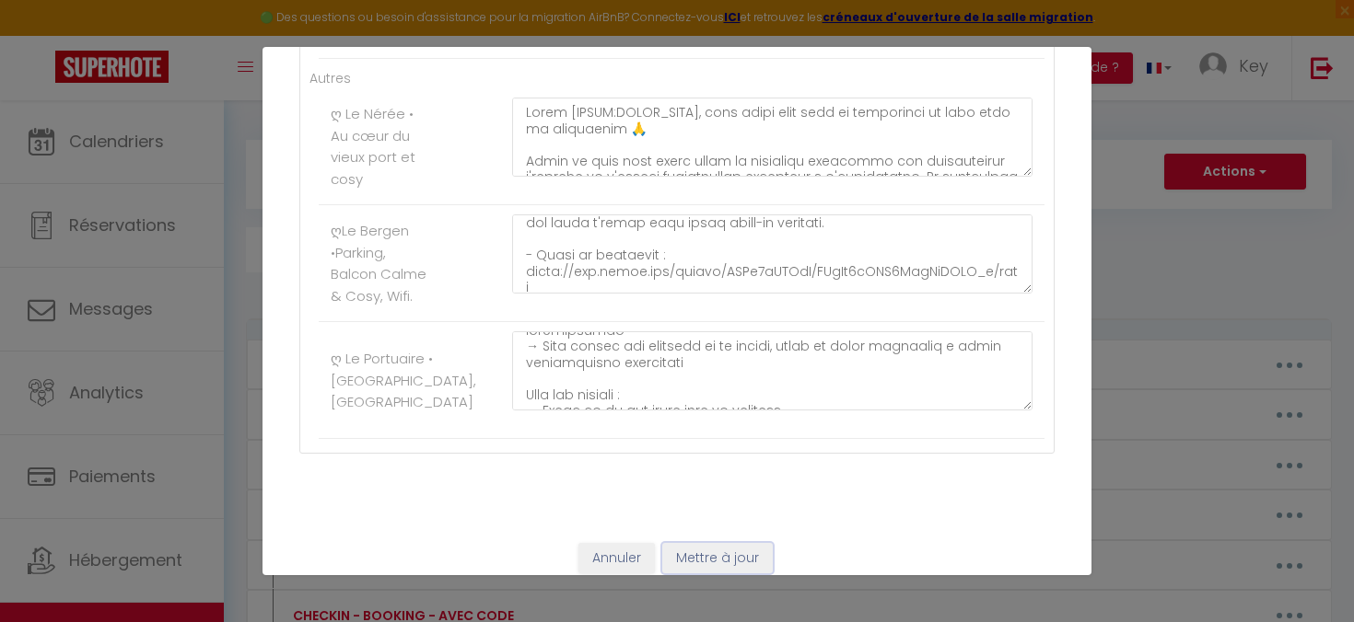
click at [707, 556] on button "Mettre à jour" at bounding box center [717, 558] width 110 height 31
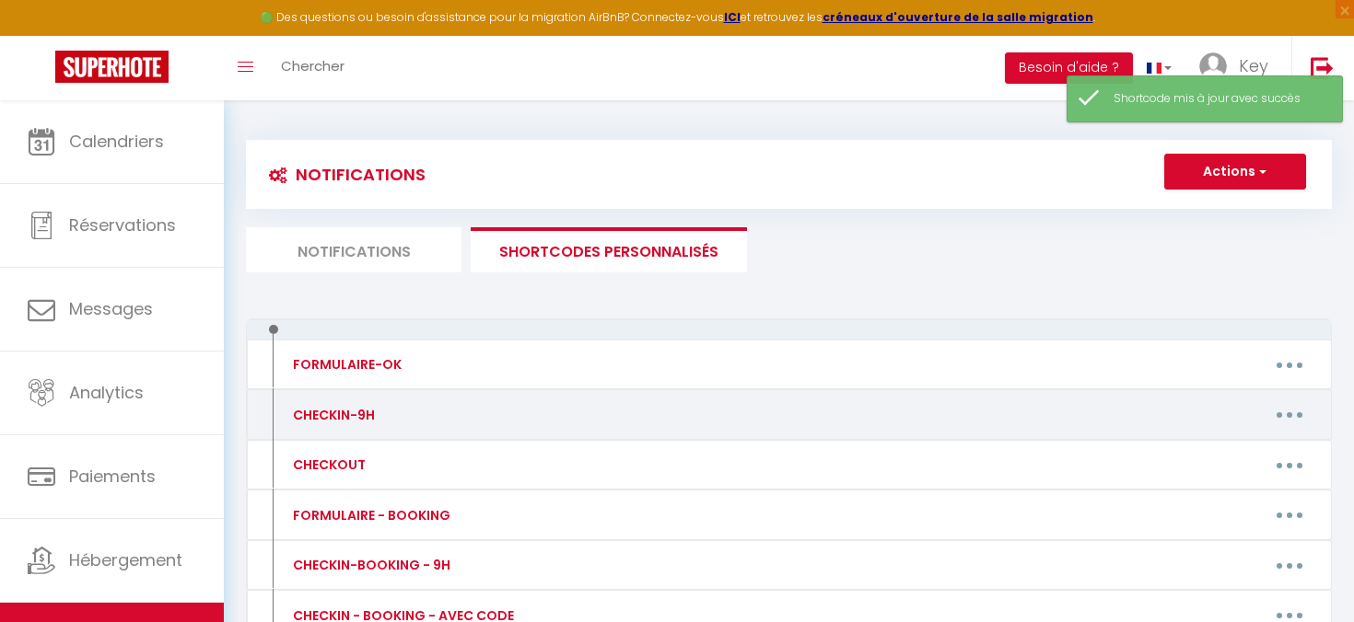
click at [1286, 414] on icon "button" at bounding box center [1289, 415] width 6 height 6
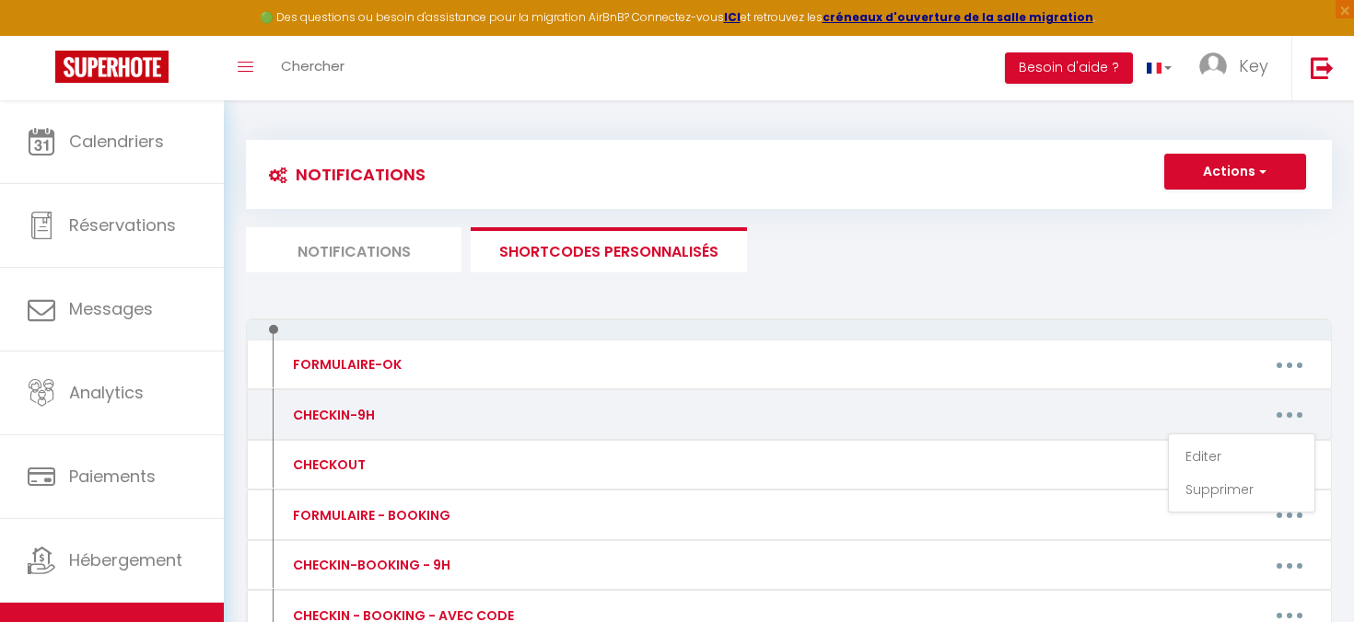
click at [1303, 411] on button "button" at bounding box center [1289, 415] width 52 height 29
click at [1191, 452] on link "Editer" at bounding box center [1241, 456] width 136 height 31
type input "CHECKIN-9H"
type textarea "Bonjour [GUEST:FIRST_NAME], votre check-in approche ! L'arrivée dans notre hébe…"
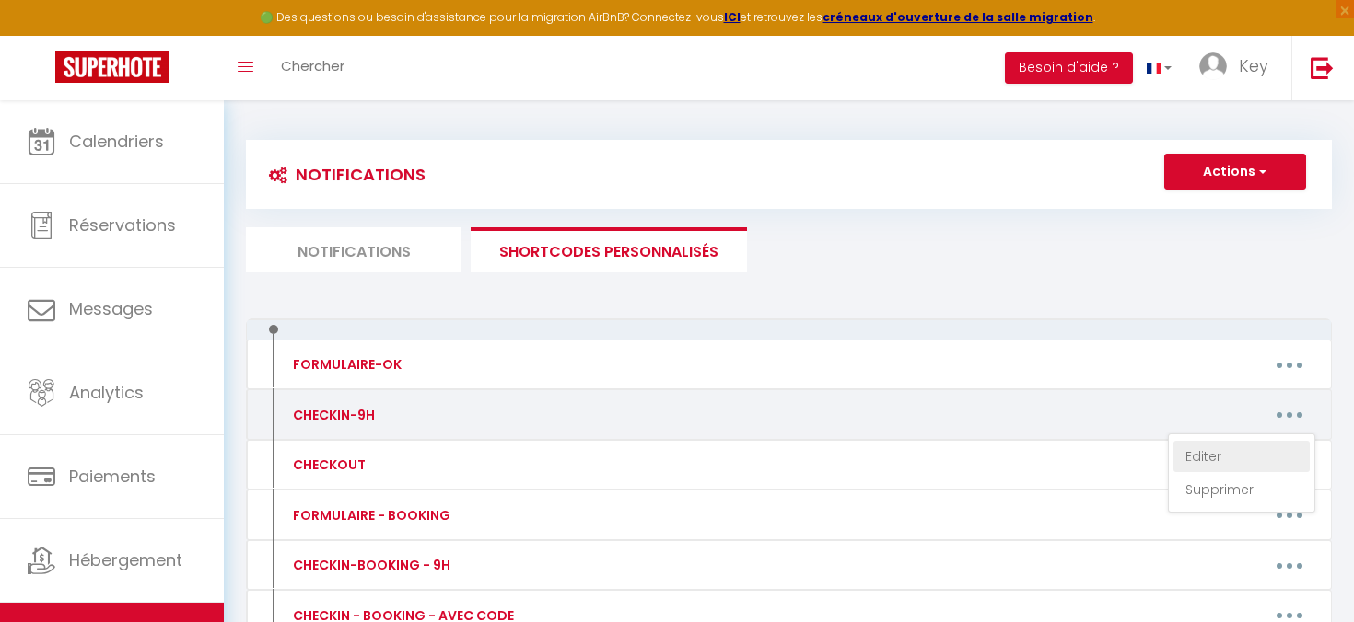
type textarea "Bonjour [GUEST:FIRST_NAME], votre check-in approche ! L'arrivée dans notre hébe…"
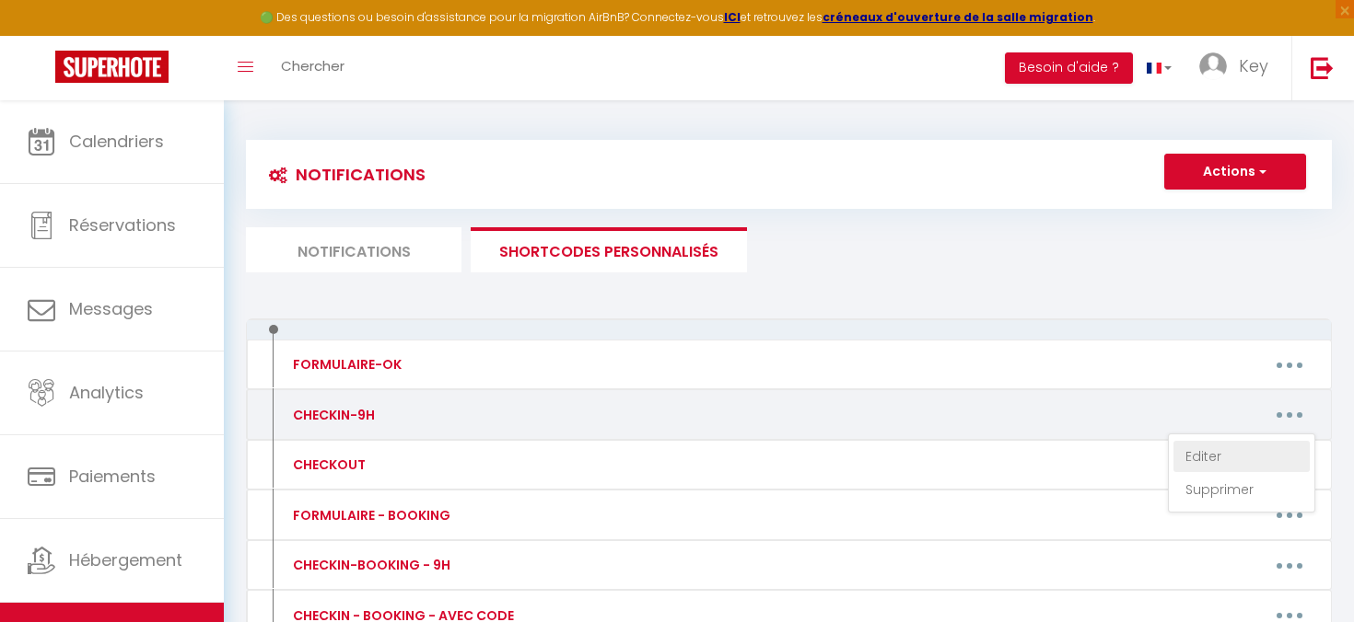
type textarea "Bonjour [GUEST:FIRST_NAME], votre check-in approche ! L'arrivée dans notre hébe…"
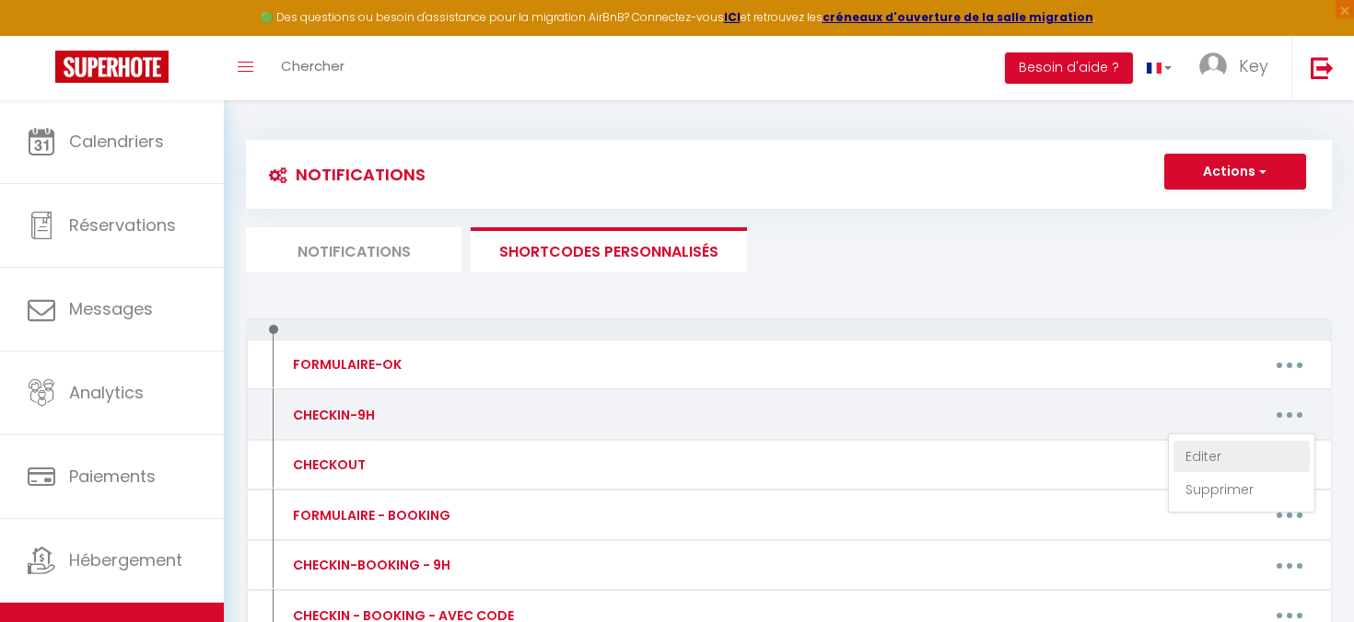
type textarea "Bonjour [GUEST:FIRST_NAME], votre check-in approche ! L'arrivée dans notre hébe…"
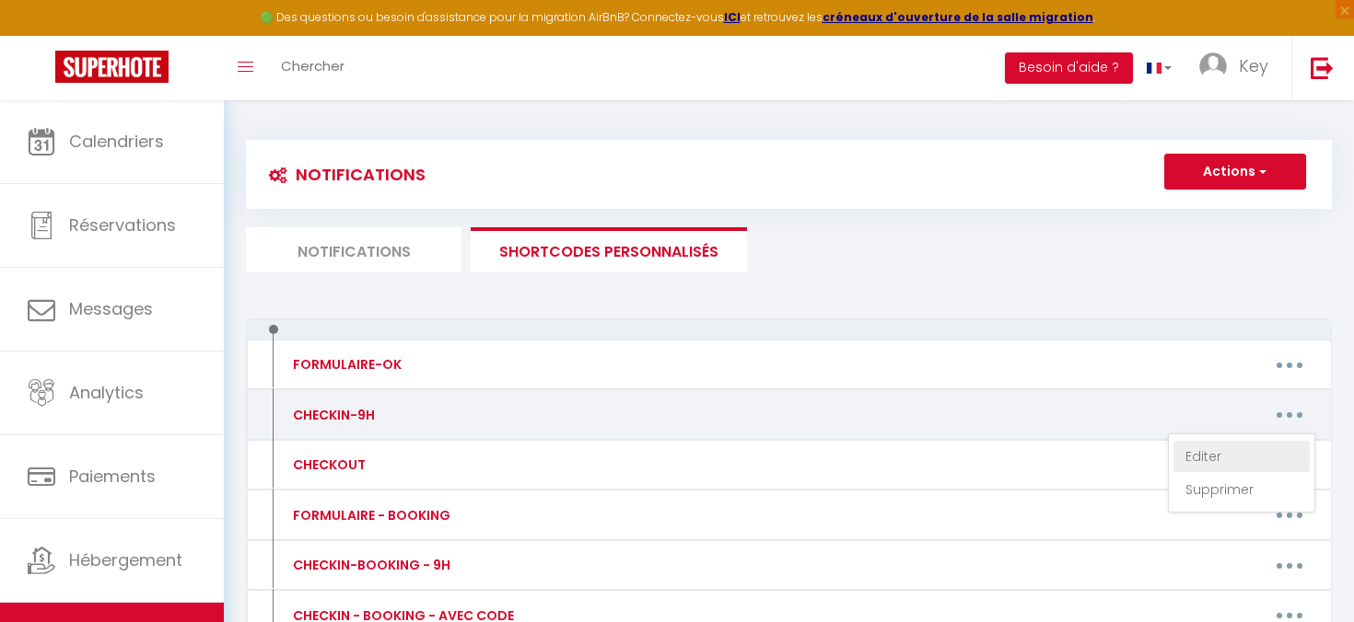
type textarea "Bonjour [GUEST:FIRST_NAME], votre check-in approche ! L'arrivée dans notre hébe…"
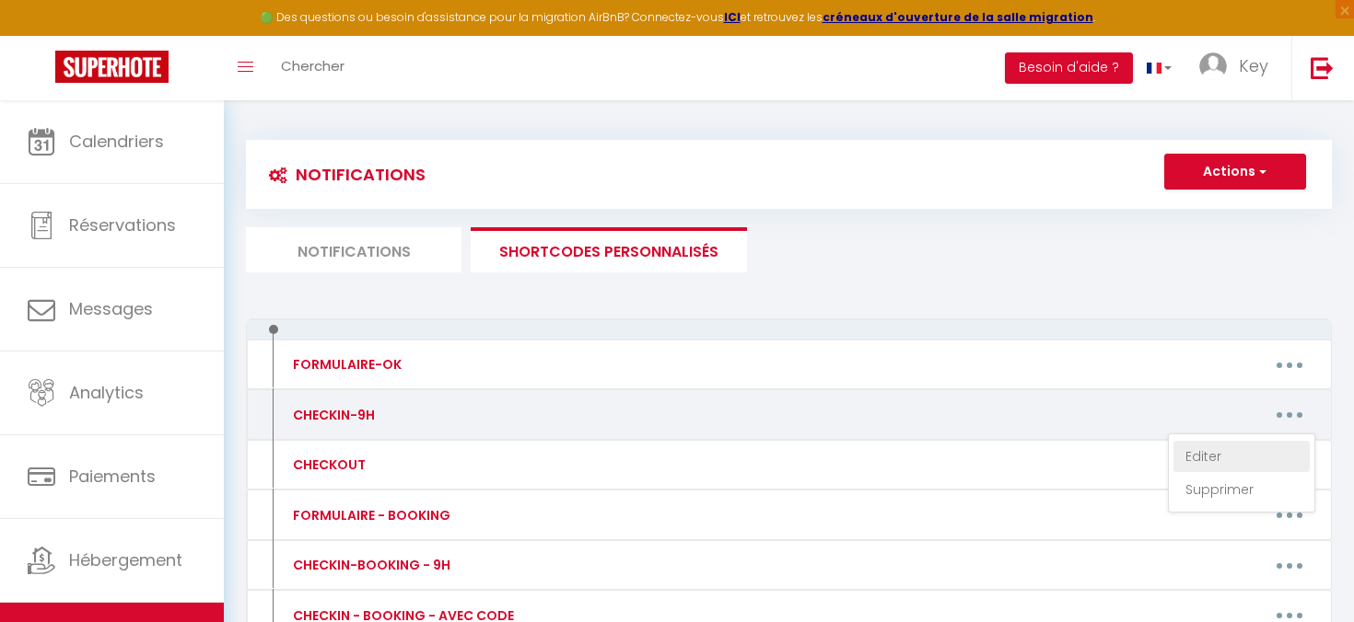
type textarea "Bonjour [GUEST:FIRST_NAME], votre check-in approche ! L'arrivée dans notre hébe…"
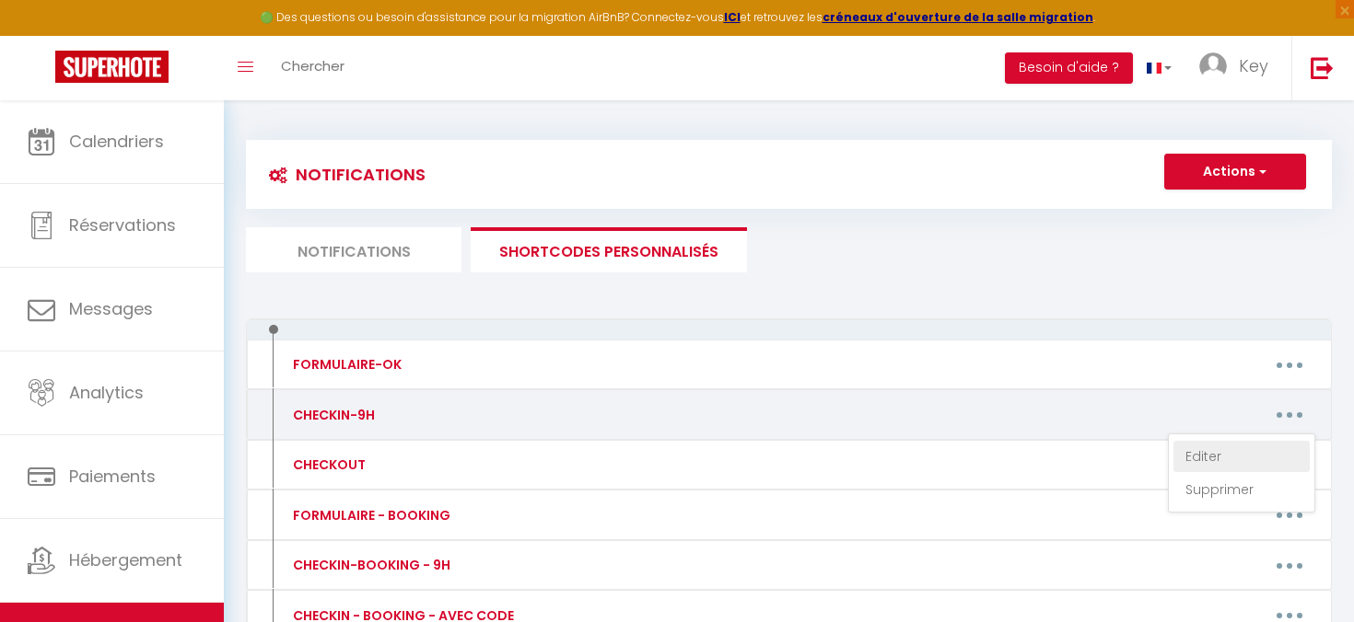
type textarea "Bonjour [GUEST:FIRST_NAME], votre check-in approche ! L'arrivée dans notre hébe…"
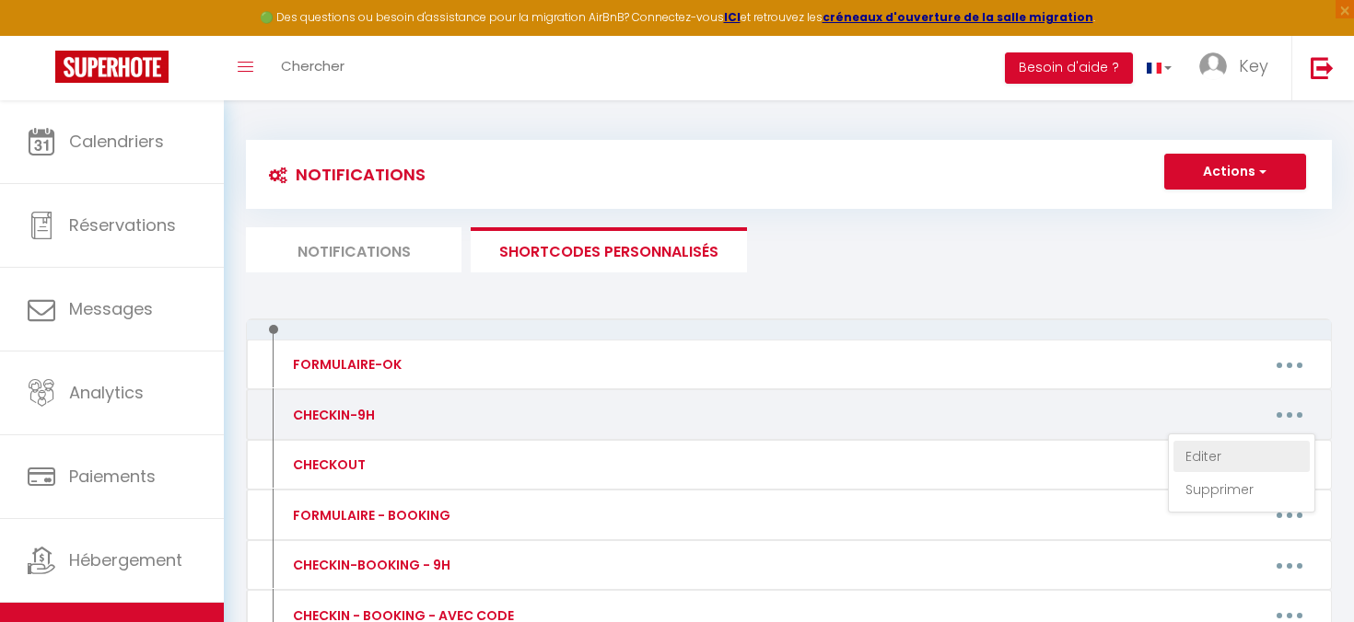
type textarea "Bonjour [GUEST:FIRST_NAME], votre check-in approche ! L'arrivée dans notre hébe…"
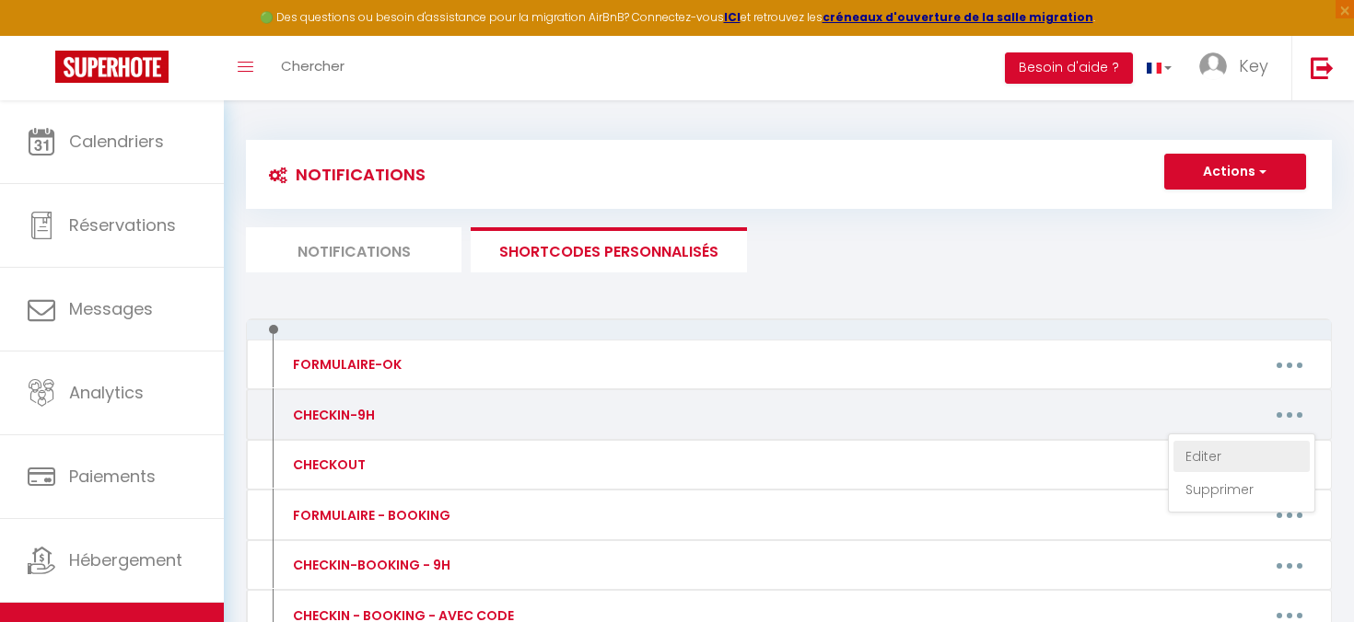
type textarea "Bonjour [GUEST:FIRST_NAME], votre check-in approche ! L'arrivée dans notre hébe…"
type textarea "Loremip [DOLOR:SITAM_CONS], adipi elits-do eiusmodt ! Incid utlabo etdo mag ali…"
type textarea "Bonjour [GUEST:FIRST_NAME], votre check-in approche ! L'arrivée dans notre hébe…"
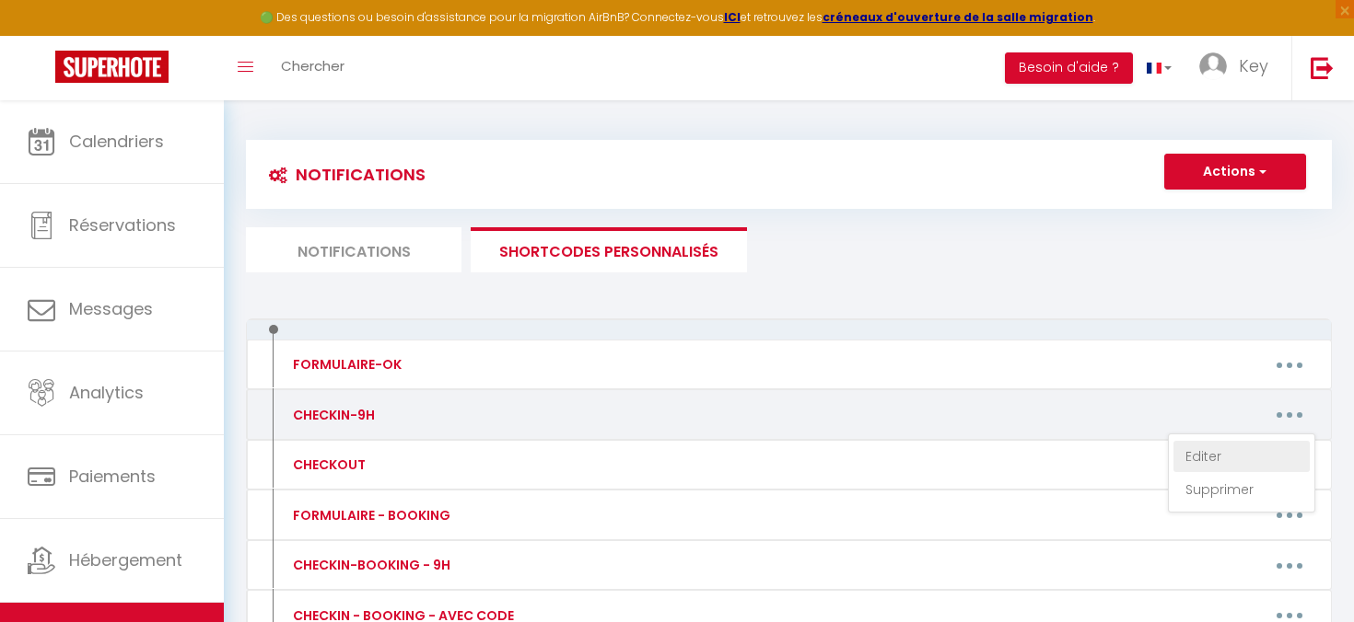
type textarea "Bonjour [GUEST:FIRST_NAME], votre check-in approche ! L'arrivée dans notre hébe…"
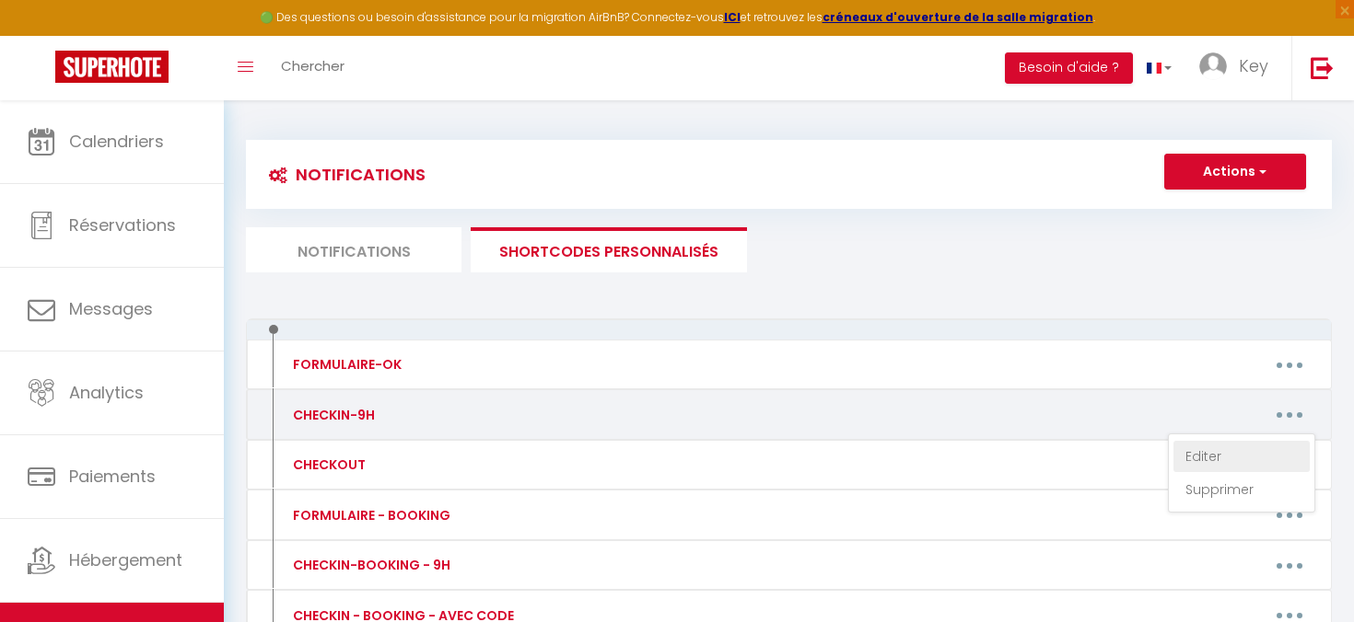
type textarea "Bonjour [GUEST:FIRST_NAME], votre check-in approche ! L'arrivée dans notre hébe…"
type textarea "Bonjour [GUEST:FIRST_NAME], votre check-in approche ! L’arrivée dans notre hébe…"
type textarea "Bonjour [GUEST:FIRST_NAME], votre check-in approche ! L'arrivée dans notre hébe…"
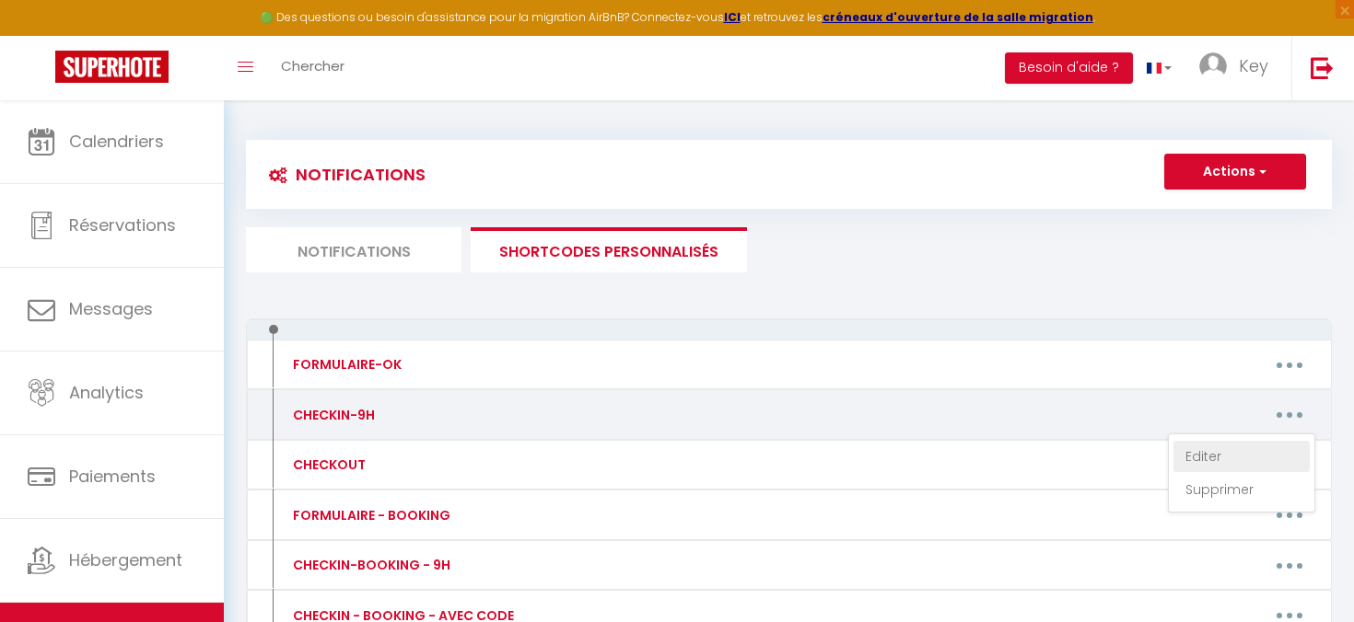
type textarea "Bonjour [GUEST:FIRST_NAME], votre check-in approche ! L’arrivée dans notre hébe…"
type textarea "Bonjour [GUEST:FIRST_NAME], votre check-in approche ! L'arrivée dans notre hébe…"
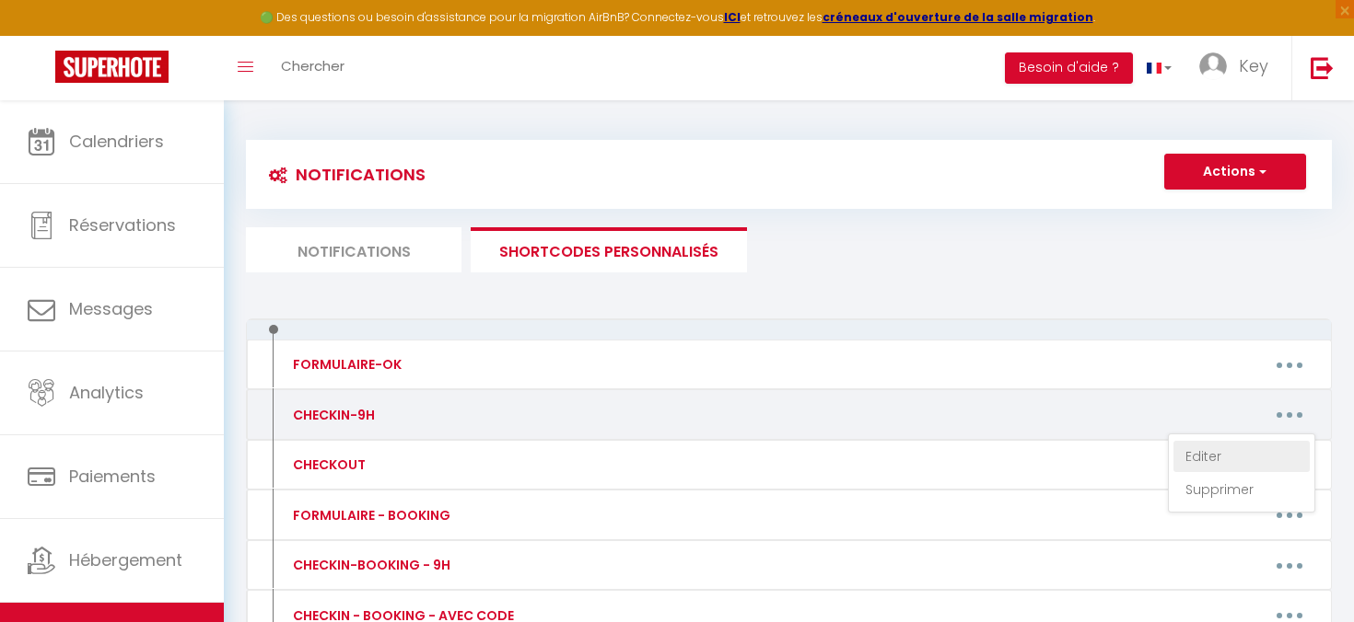
type textarea "Bonjour [GUEST:FIRST_NAME], votre check-in approche ! L'arrivée dans notre hébe…"
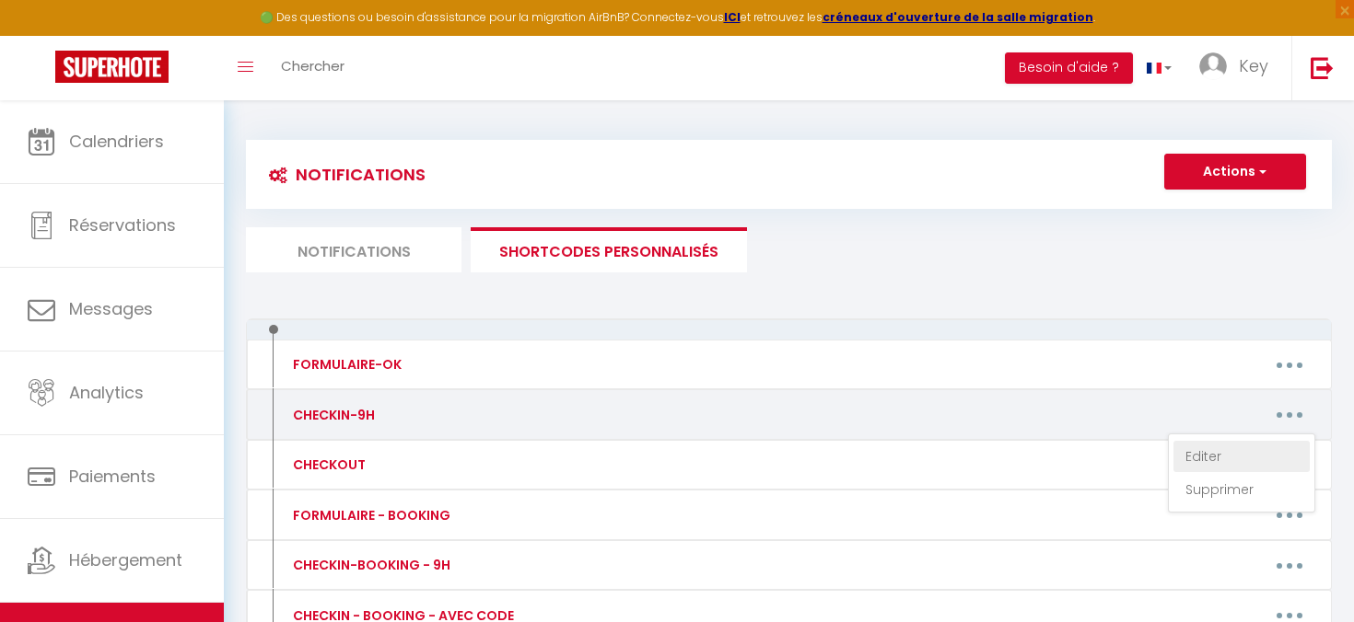
type textarea "Bonjour [GUEST:FIRST_NAME], votre check-in approche ! L'arrivée dans notre hébe…"
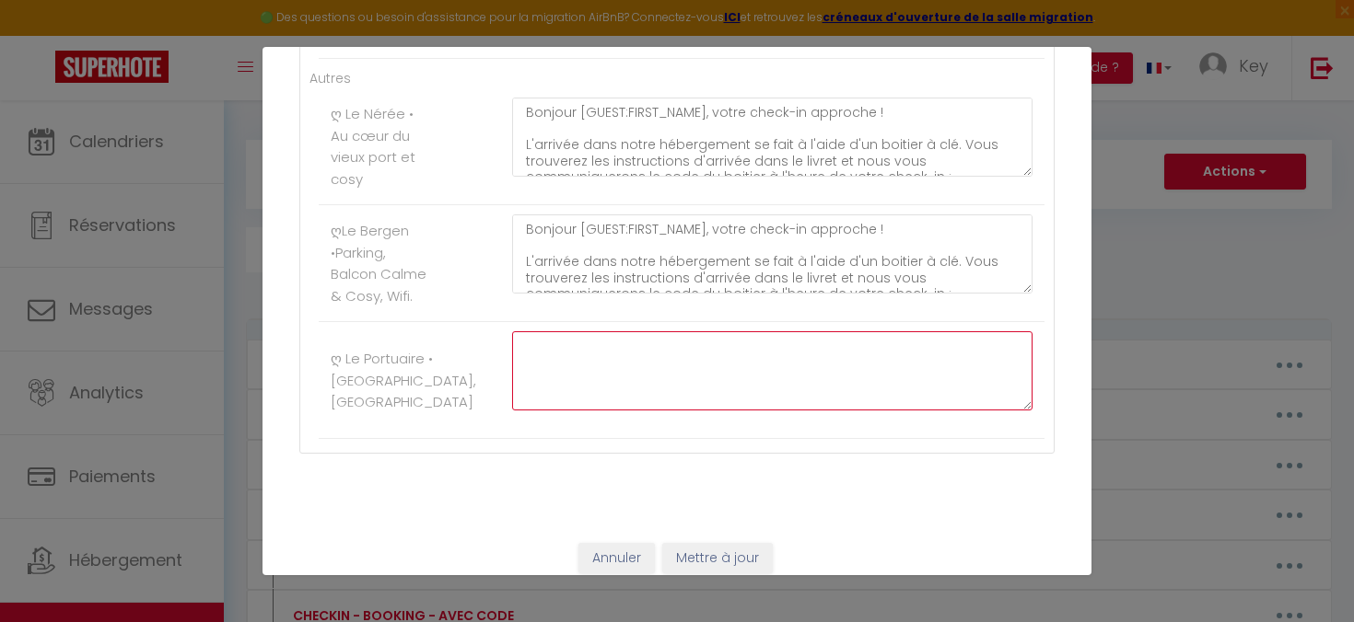
click at [629, 368] on textarea at bounding box center [772, 370] width 520 height 79
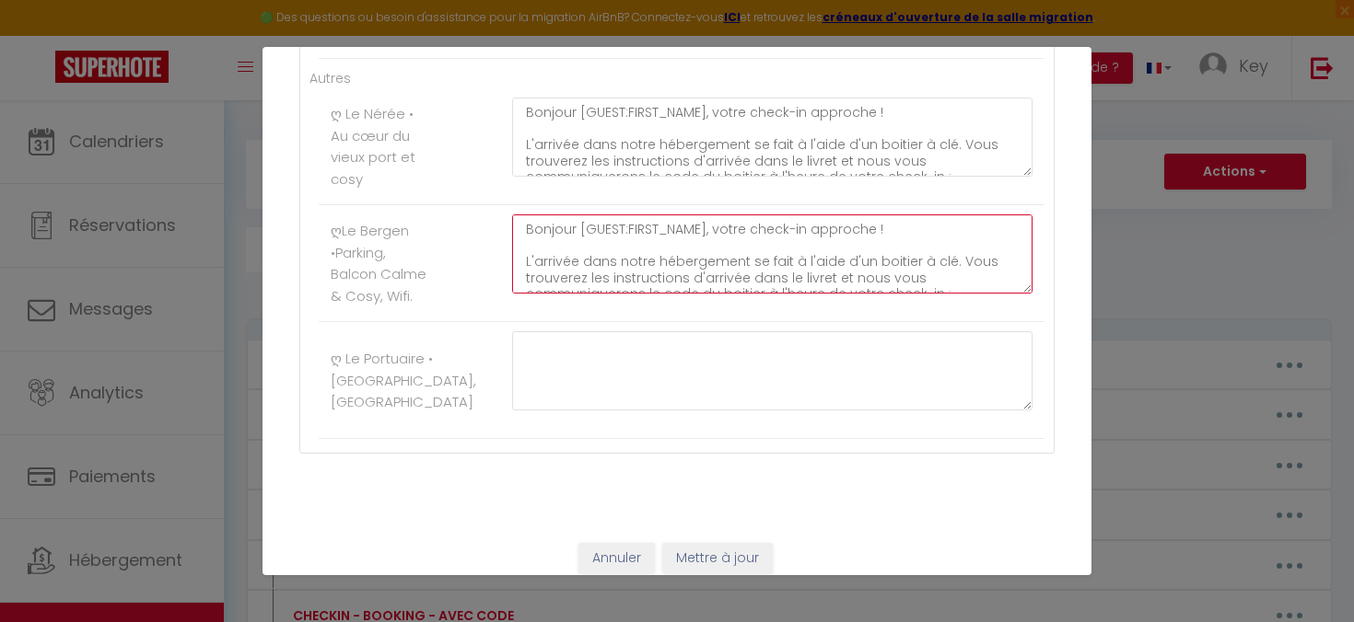
click at [622, 257] on textarea "Bonjour [GUEST:FIRST_NAME], votre check-in approche ! L'arrivée dans notre hébe…" at bounding box center [772, 254] width 520 height 79
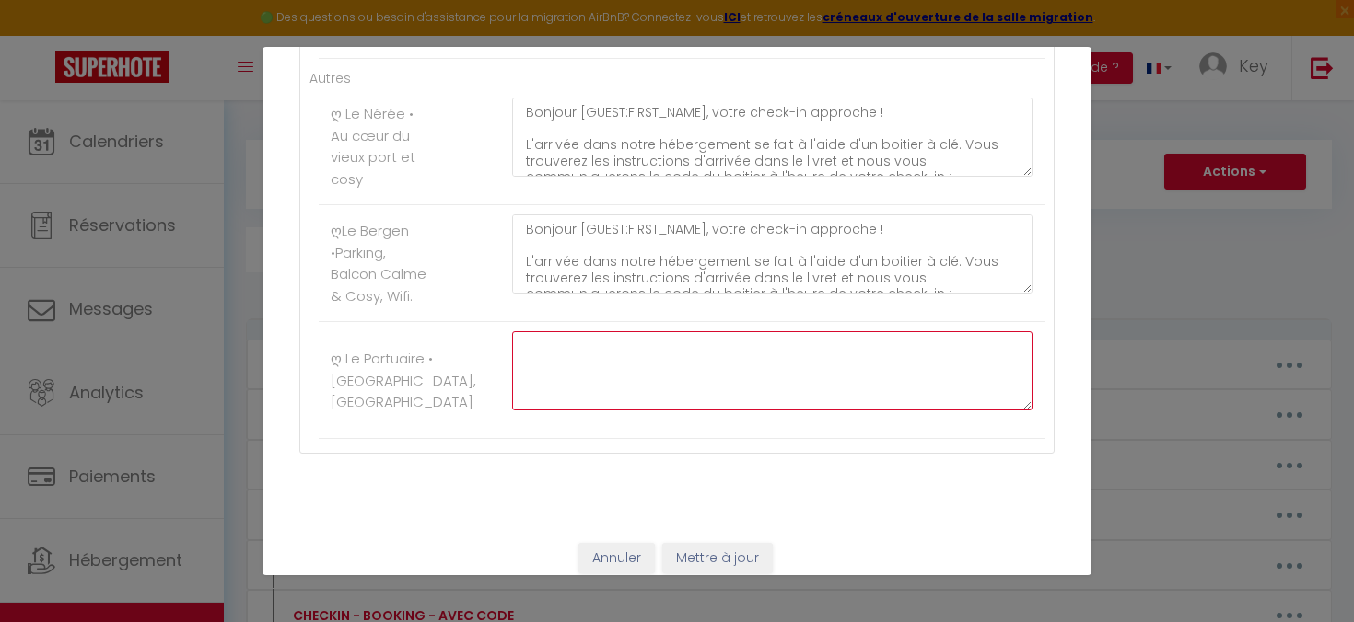
click at [559, 359] on textarea at bounding box center [772, 370] width 520 height 79
paste textarea "Bonjour [GUEST:FIRST_NAME], votre check-in approche ! L'arrivée dans notre hébe…"
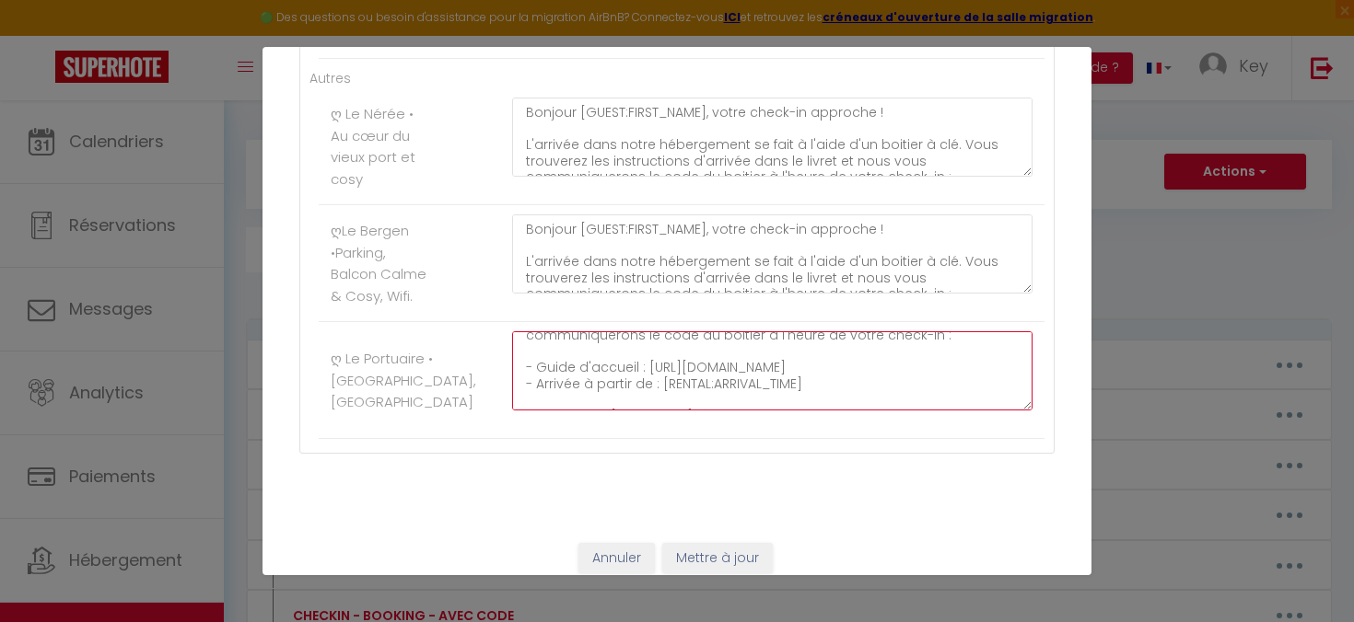
scroll to position [129, 0]
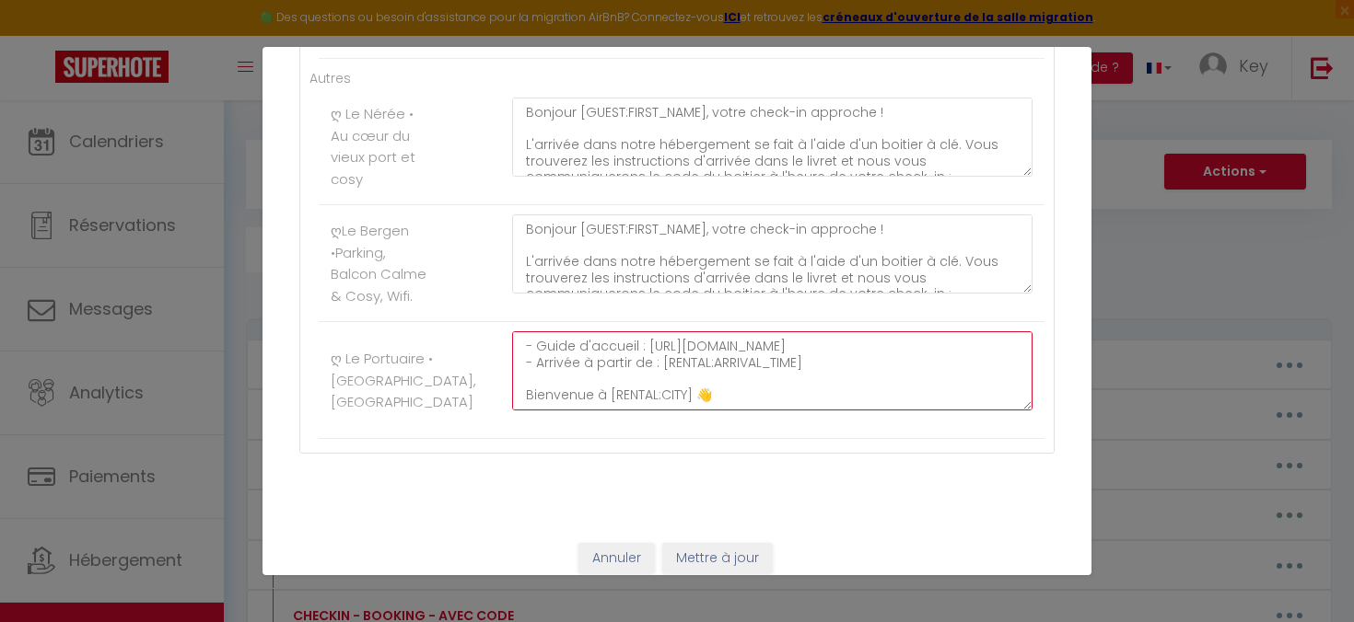
drag, startPoint x: 556, startPoint y: 407, endPoint x: 535, endPoint y: 398, distance: 23.1
click at [535, 398] on textarea "Bonjour [GUEST:FIRST_NAME], votre check-in approche ! L'arrivée dans notre hébe…" at bounding box center [772, 370] width 520 height 79
click at [781, 398] on textarea "Bonjour [GUEST:FIRST_NAME], votre check-in approche ! L'arrivée dans notre hébe…" at bounding box center [772, 370] width 520 height 79
drag, startPoint x: 558, startPoint y: 387, endPoint x: 526, endPoint y: 379, distance: 33.1
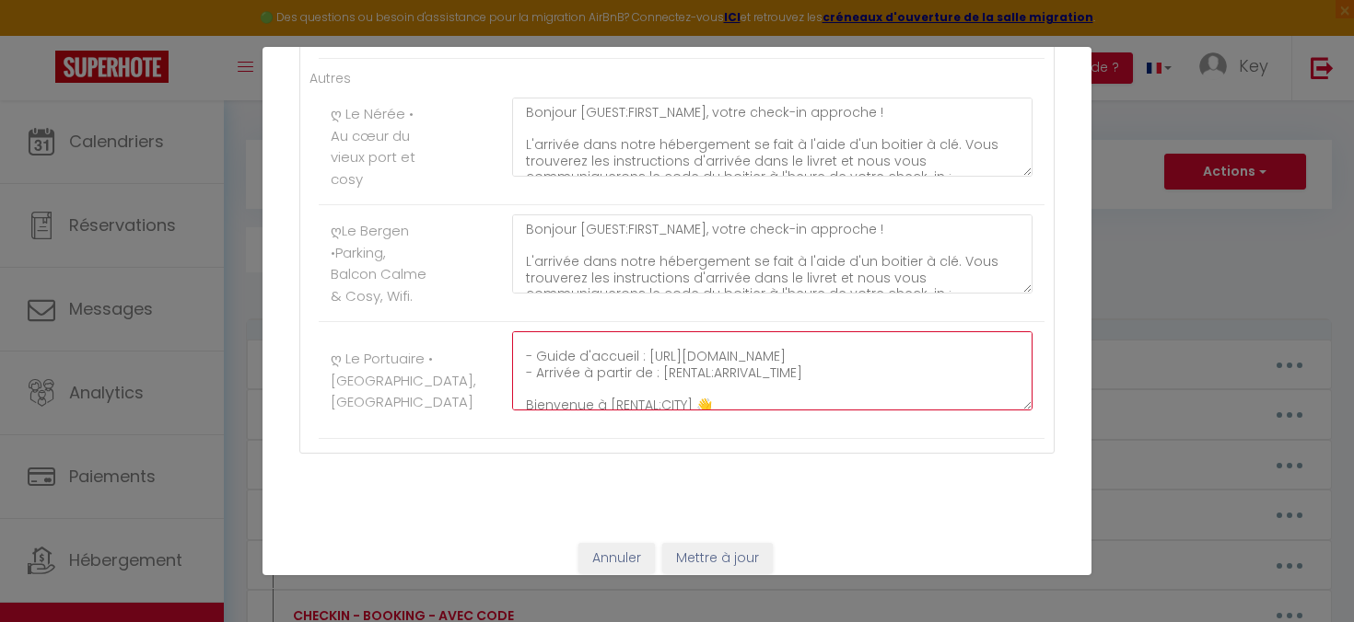
click at [526, 379] on textarea "Bonjour [GUEST:FIRST_NAME], votre check-in approche ! L'arrivée dans notre hébe…" at bounding box center [772, 370] width 520 height 79
paste textarea "0zlPvUY/-wD0gZxvffZuqKnpRWtHcg"
type textarea "Bonjour [GUEST:FIRST_NAME], votre check-in approche ! L'arrivée dans notre hébe…"
click at [717, 552] on button "Mettre à jour" at bounding box center [717, 558] width 110 height 31
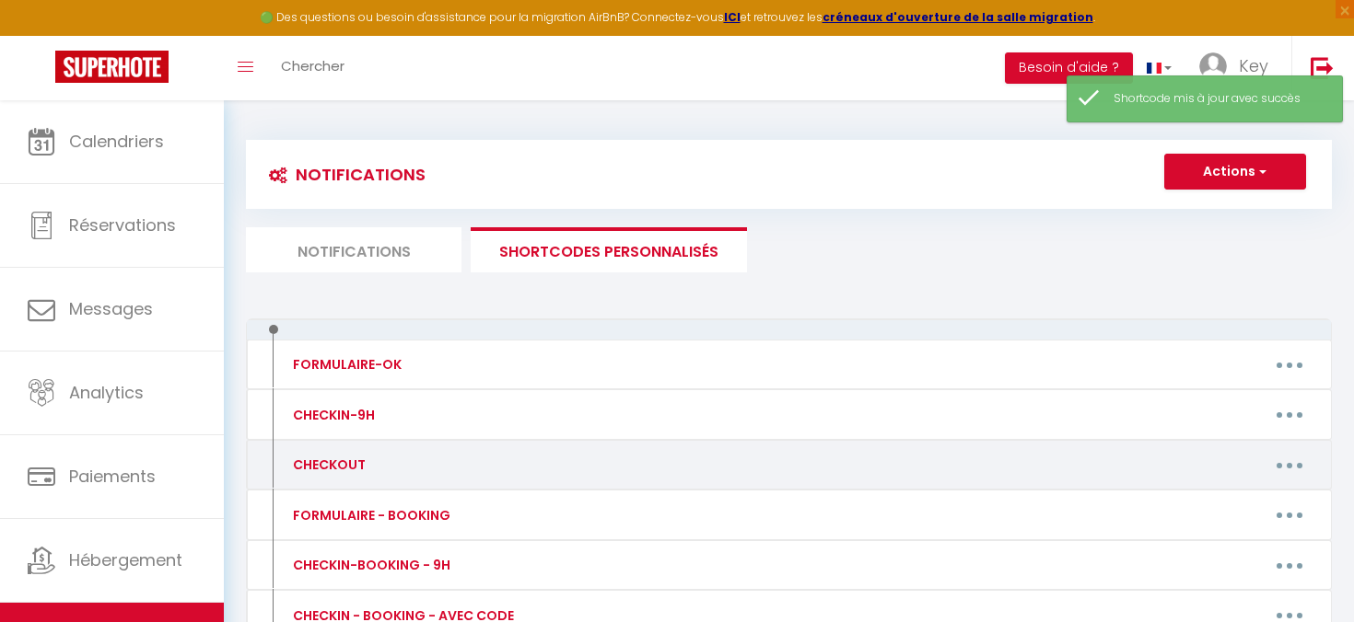
click at [1295, 472] on button "button" at bounding box center [1289, 464] width 52 height 29
click at [1216, 502] on link "Editer" at bounding box center [1241, 507] width 136 height 31
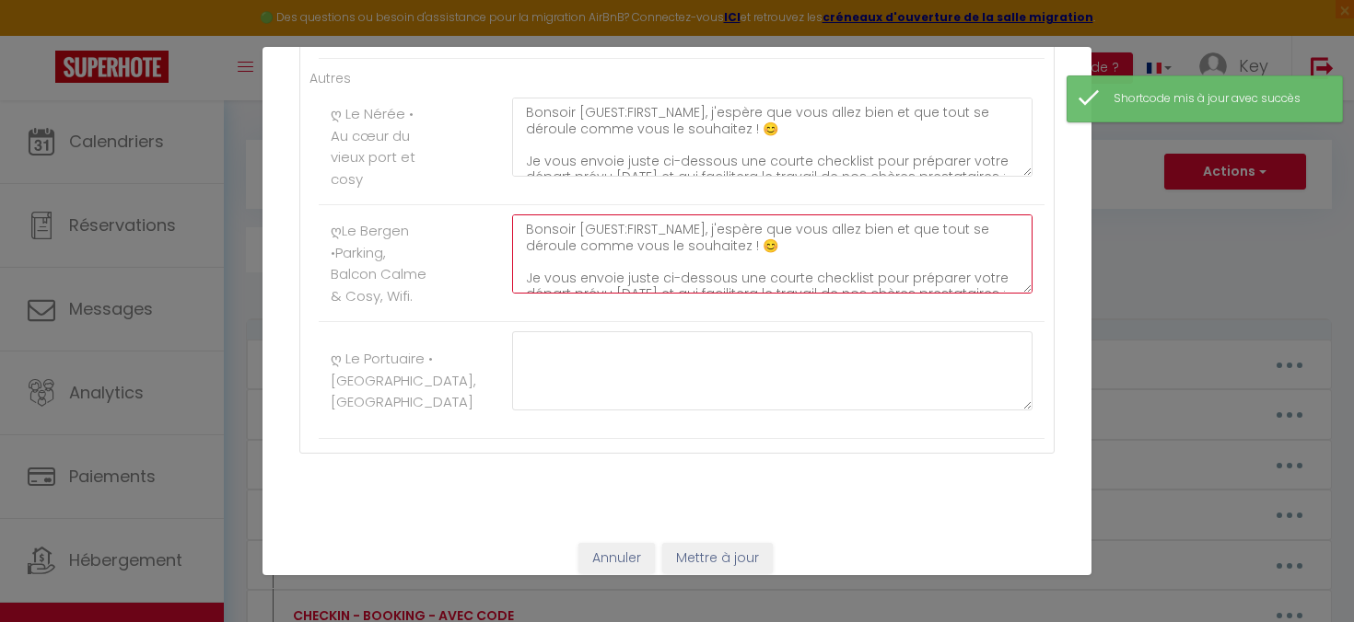
click at [672, 263] on textarea "Bonsoir [GUEST:FIRST_NAME], j'espère que vous allez bien et que tout se déroule…" at bounding box center [772, 254] width 520 height 79
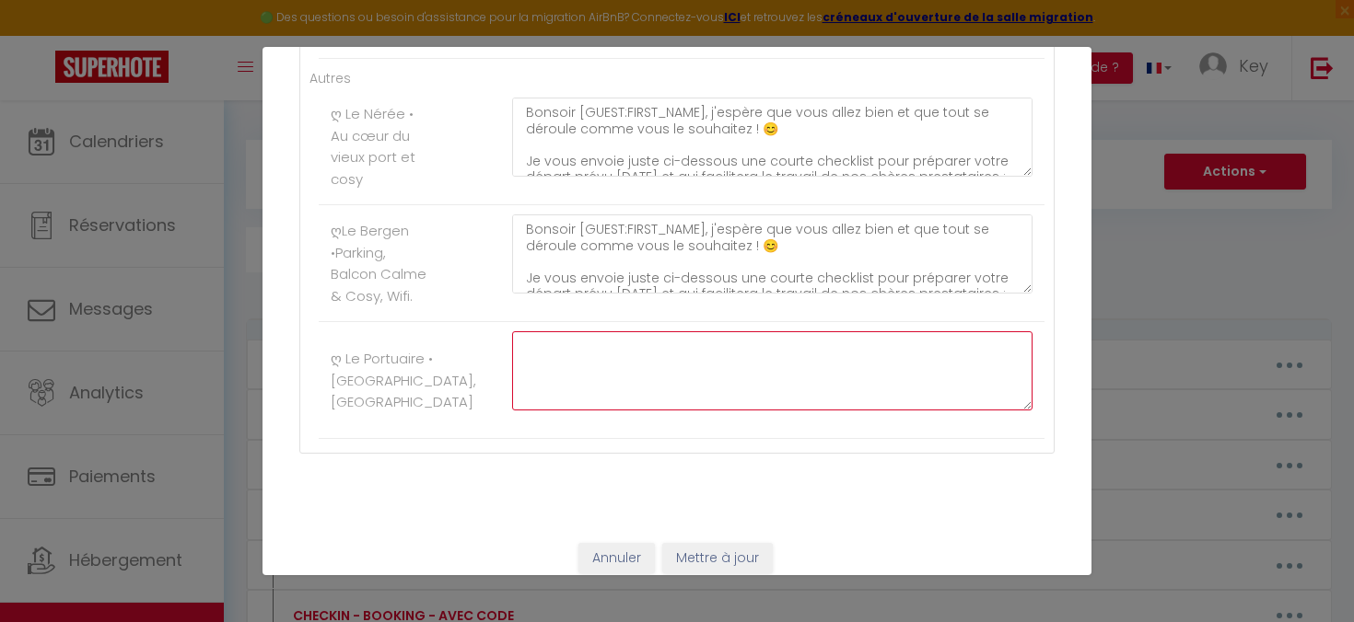
click at [595, 348] on textarea at bounding box center [772, 370] width 520 height 79
paste textarea "Bonsoir [GUEST:FIRST_NAME], j'espère que vous allez bien et que tout se déroule…"
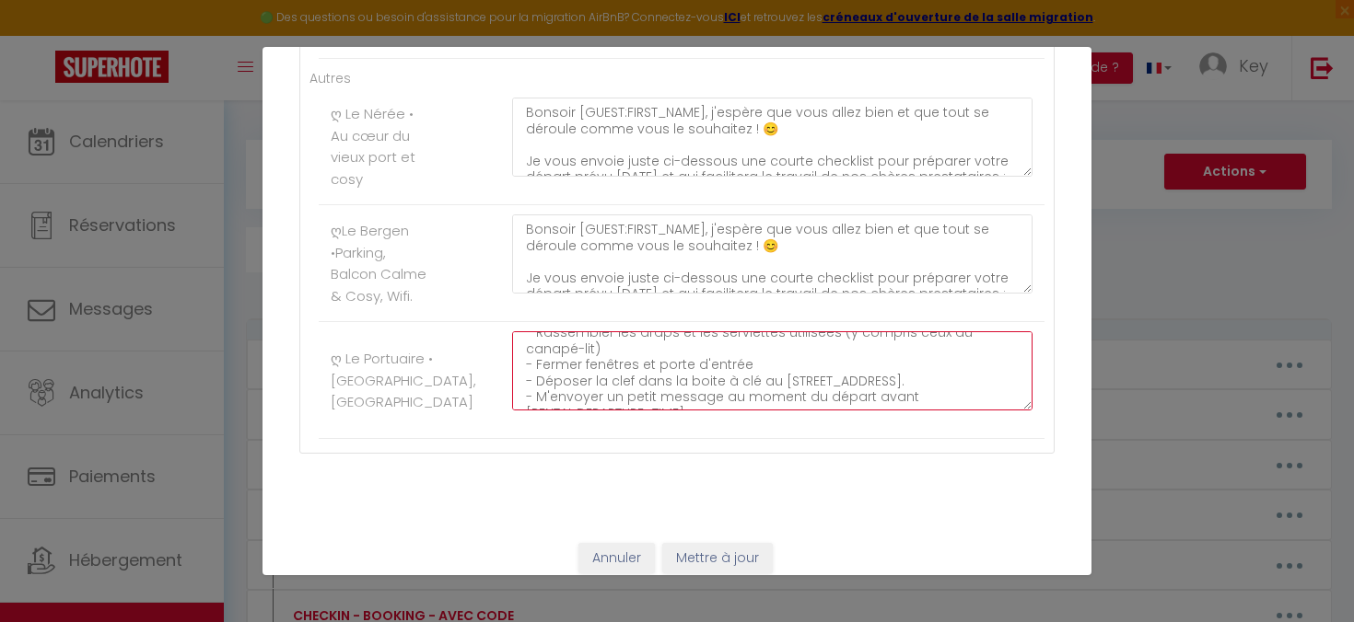
scroll to position [145, 0]
drag, startPoint x: 526, startPoint y: 382, endPoint x: 993, endPoint y: 378, distance: 467.8
click at [993, 378] on textarea "Bonsoir [GUEST:FIRST_NAME], j'espère que vous allez bien et que tout se déroule…" at bounding box center [772, 370] width 520 height 79
click at [947, 385] on textarea "Bonsoir [GUEST:FIRST_NAME], j'espère que vous allez bien et que tout se déroule…" at bounding box center [772, 370] width 520 height 79
click at [935, 383] on textarea "Bonsoir [GUEST:FIRST_NAME], j'espère que vous allez bien et que tout se déroule…" at bounding box center [772, 370] width 520 height 79
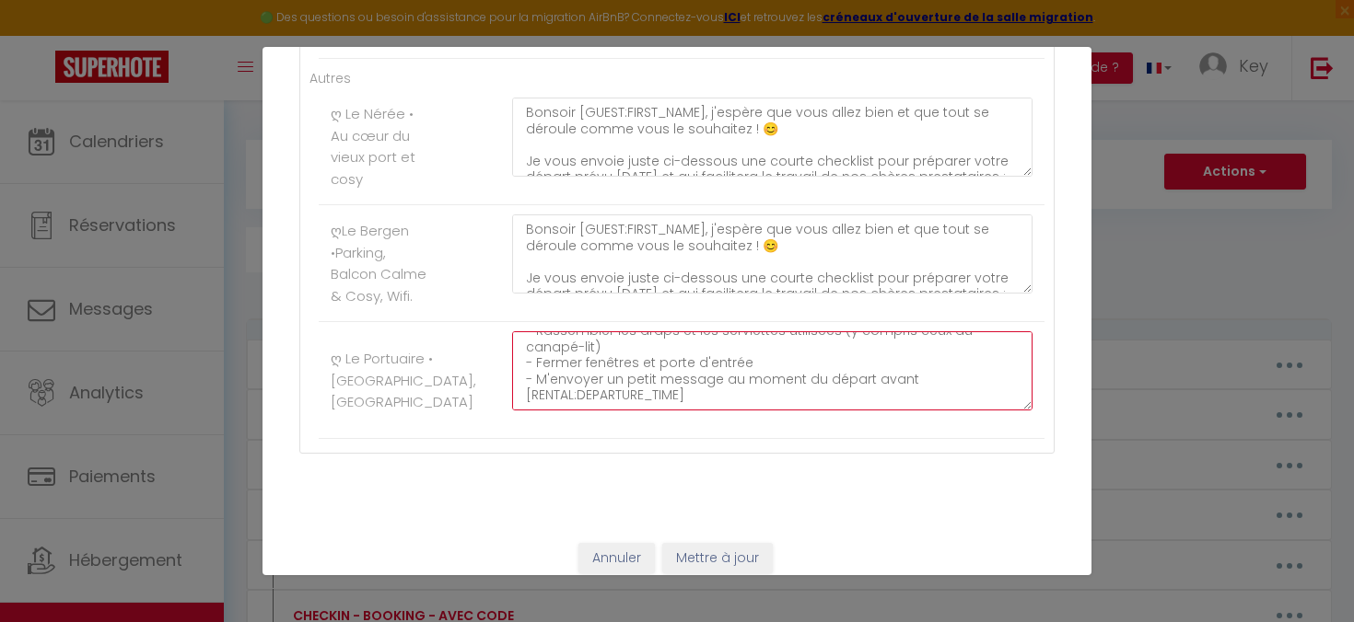
click at [906, 380] on textarea "Bonsoir [GUEST:FIRST_NAME], j'espère que vous allez bien et que tout se déroule…" at bounding box center [772, 370] width 520 height 79
drag, startPoint x: 833, startPoint y: 375, endPoint x: 1013, endPoint y: 387, distance: 179.9
click at [1013, 387] on textarea "Bonsoir [GUEST:FIRST_NAME], j'espère que vous allez bien et que tout se déroule…" at bounding box center [772, 370] width 520 height 79
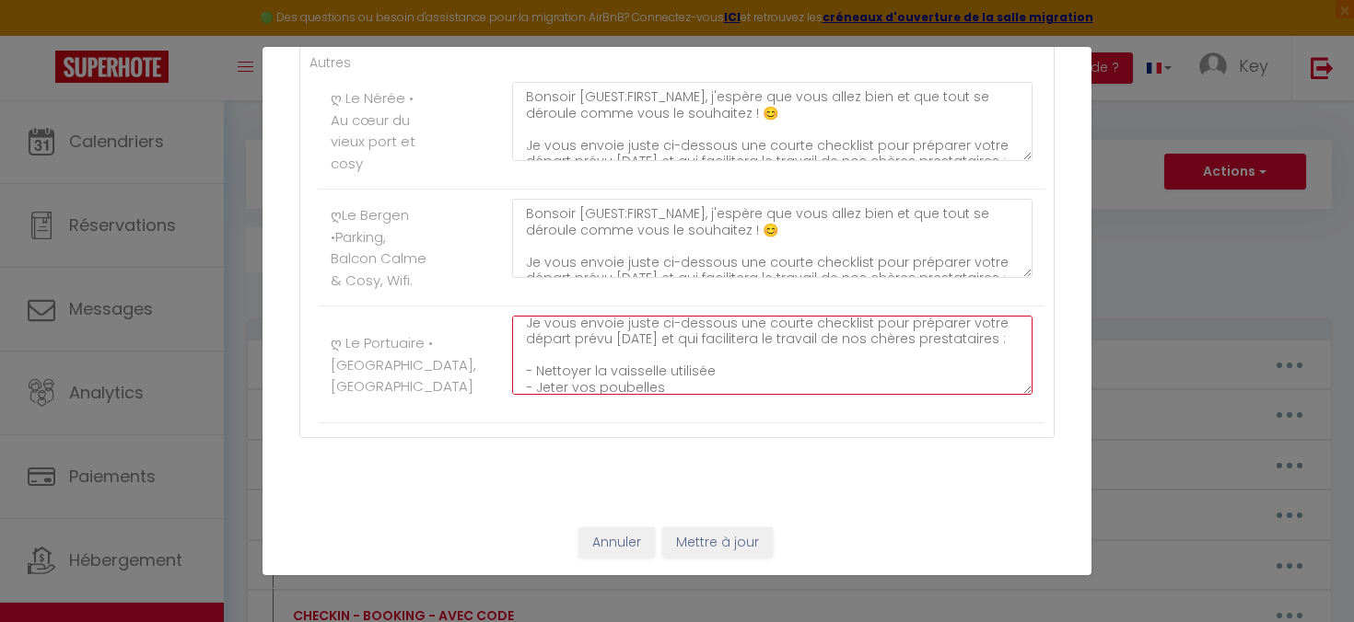
scroll to position [0, 0]
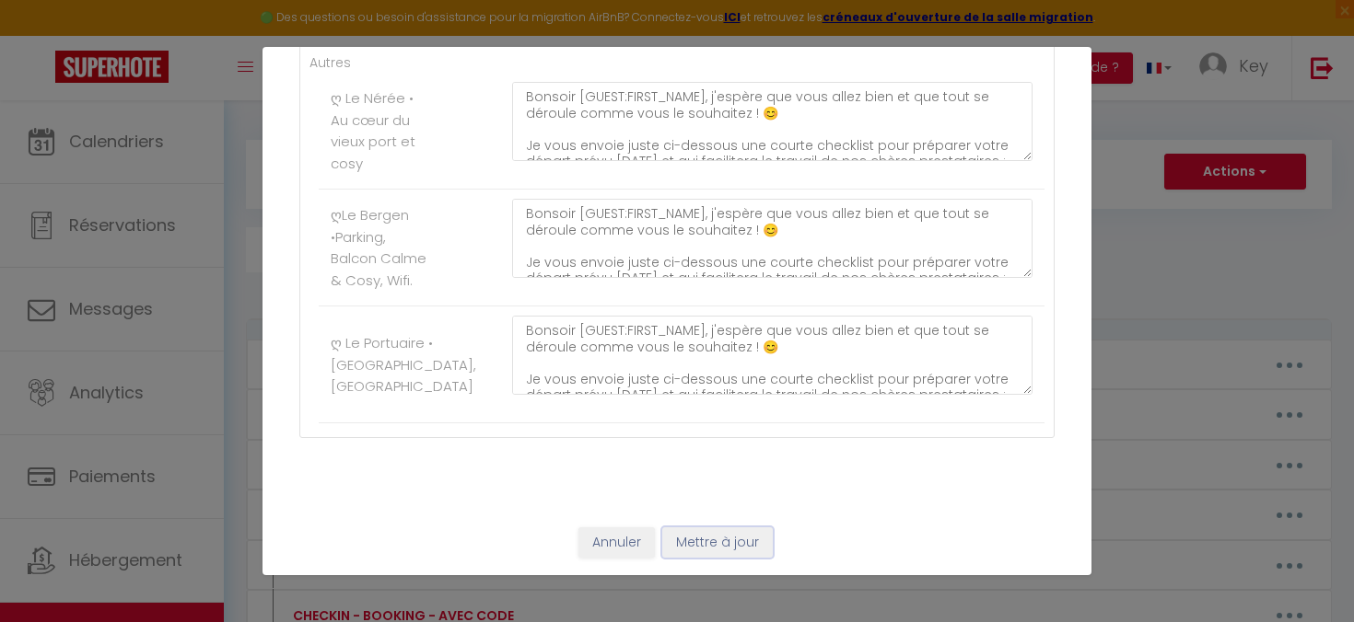
click at [740, 546] on button "Mettre à jour" at bounding box center [717, 543] width 110 height 31
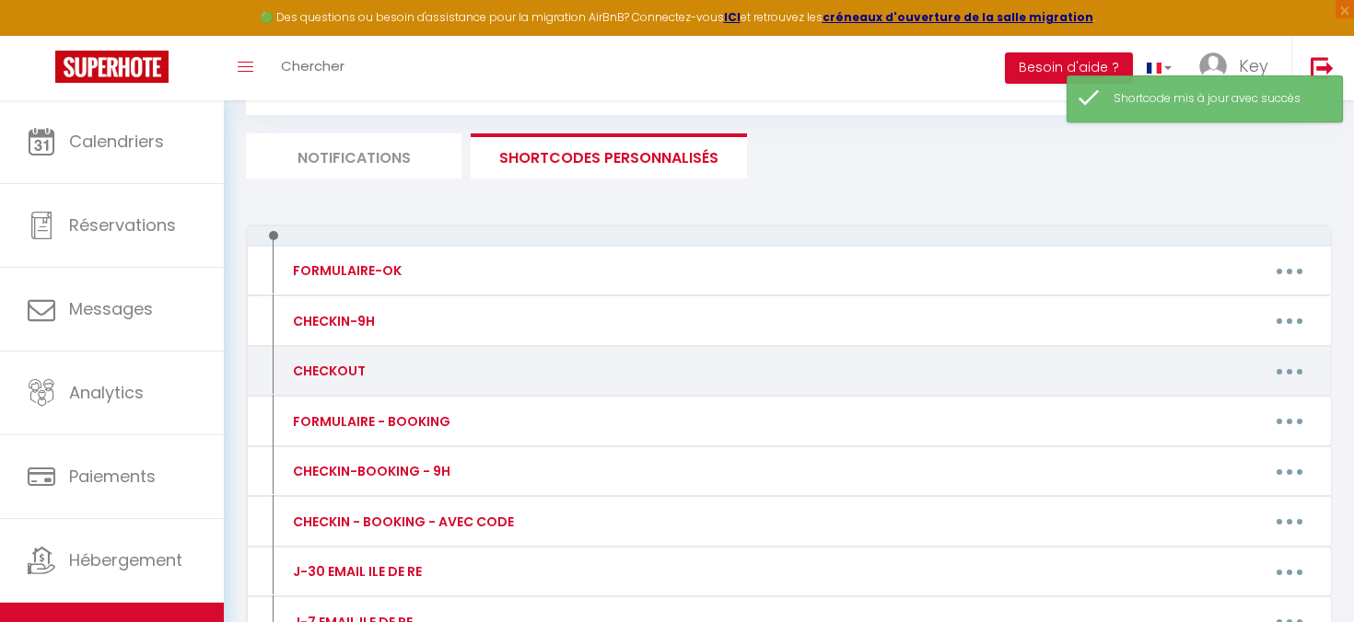
scroll to position [99, 0]
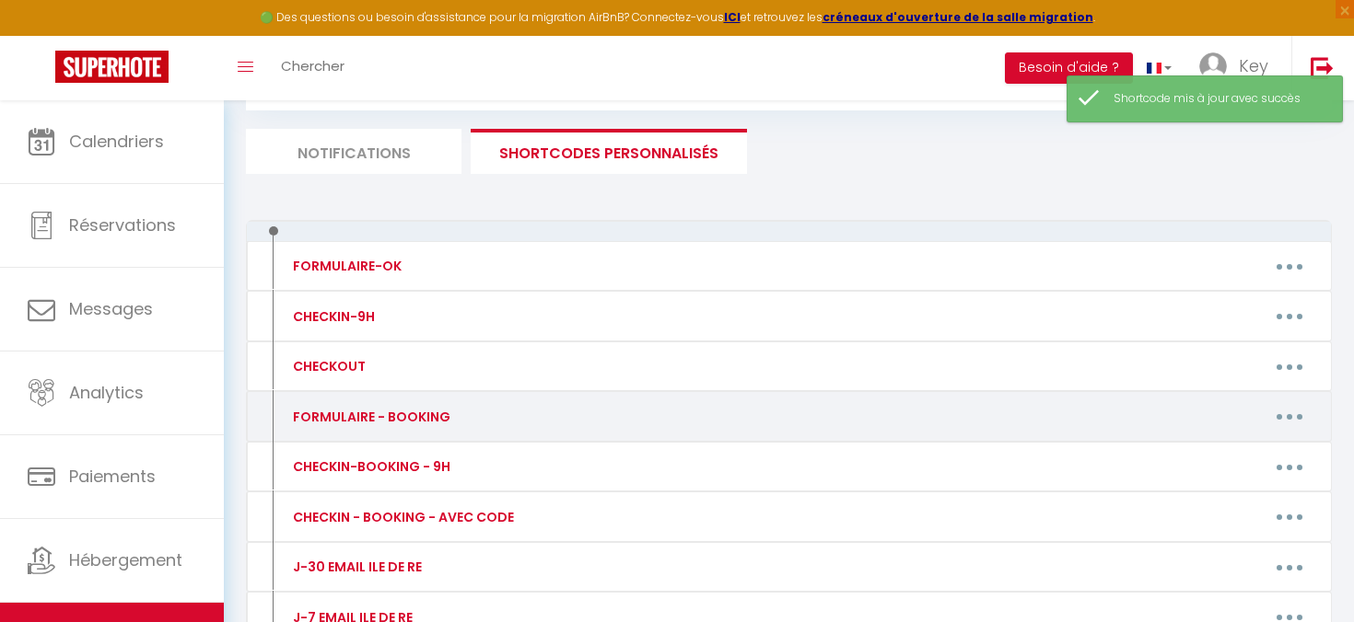
click at [1286, 415] on icon "button" at bounding box center [1289, 417] width 6 height 6
click at [1231, 459] on link "Editer" at bounding box center [1241, 458] width 136 height 31
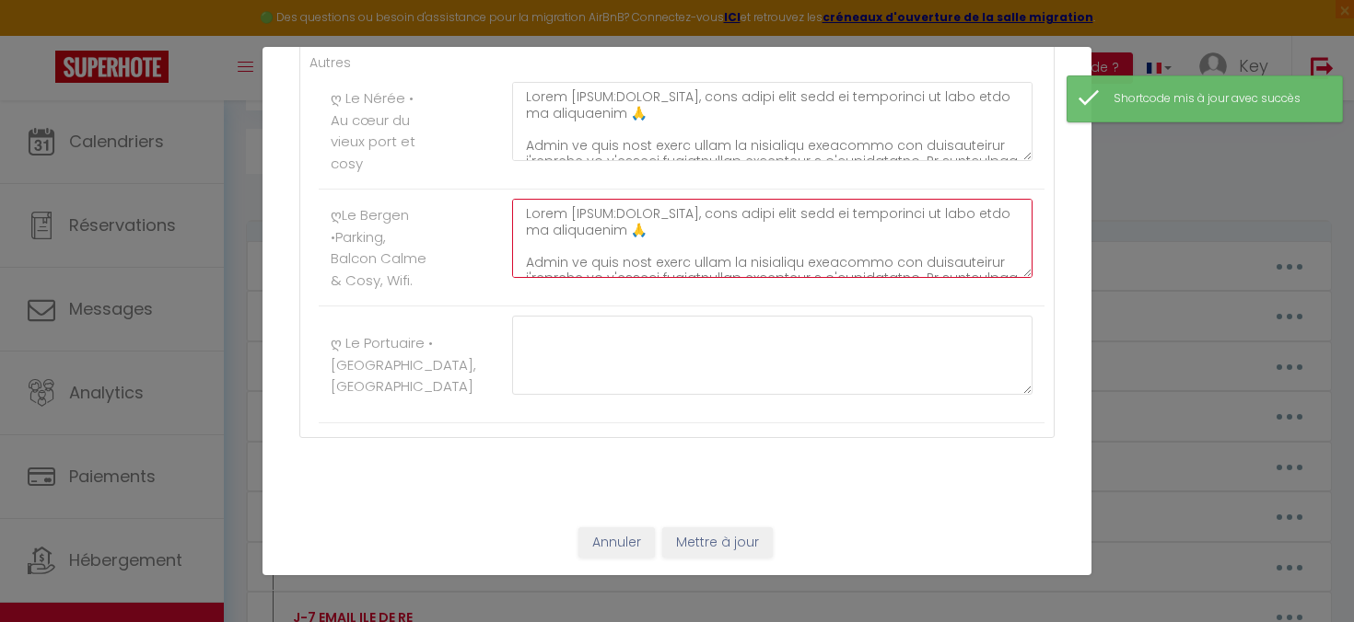
click at [646, 228] on textarea at bounding box center [772, 238] width 520 height 79
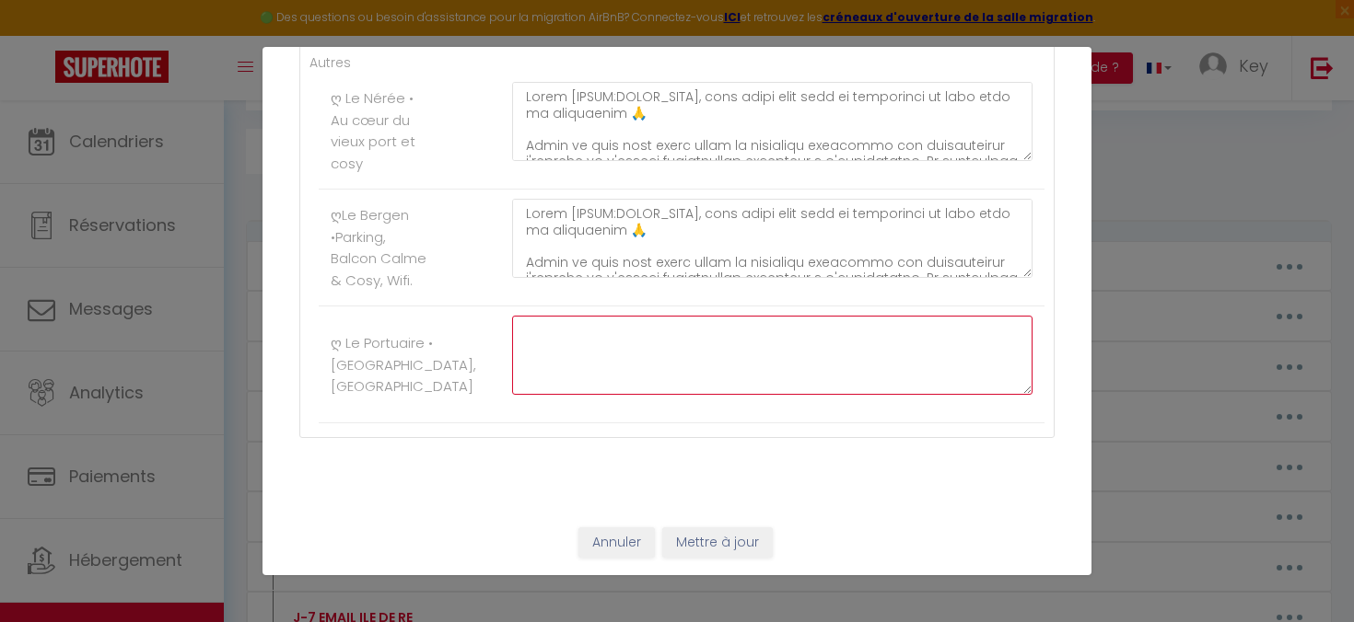
click at [592, 352] on textarea at bounding box center [772, 355] width 520 height 79
paste textarea "Lorem [IPSUM:DOLOR_SITA], cons adipi elit sedd ei temporinci ut labo etdo ma al…"
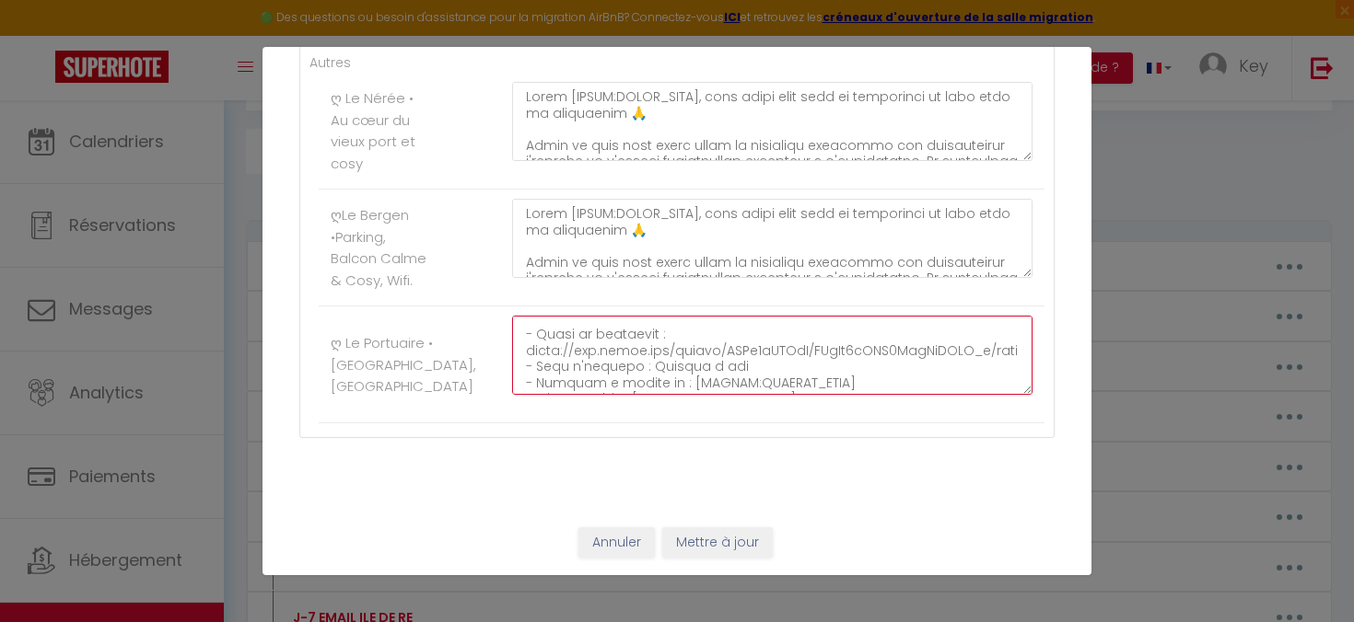
scroll to position [124, 0]
drag, startPoint x: 553, startPoint y: 365, endPoint x: 526, endPoint y: 354, distance: 29.8
click at [526, 354] on textarea at bounding box center [772, 355] width 520 height 79
paste textarea "0zlPvUY/-wD0gZxvffZuqKnpRWtHcg"
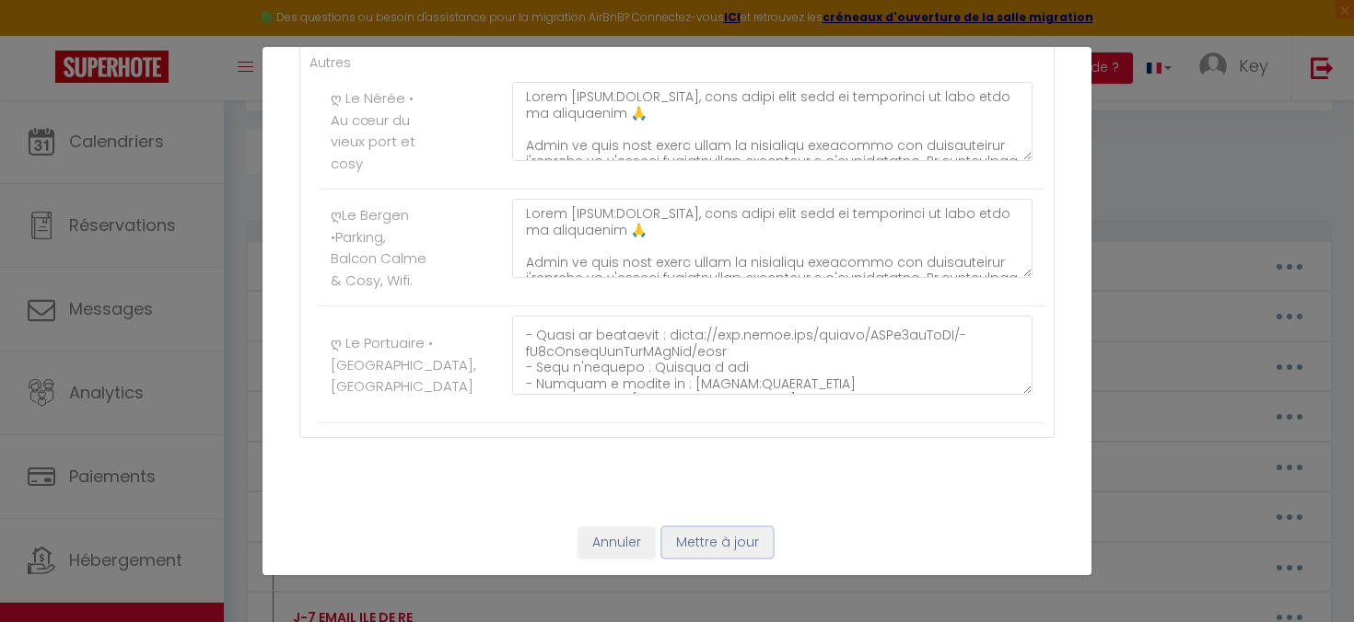
click at [703, 546] on button "Mettre à jour" at bounding box center [717, 543] width 110 height 31
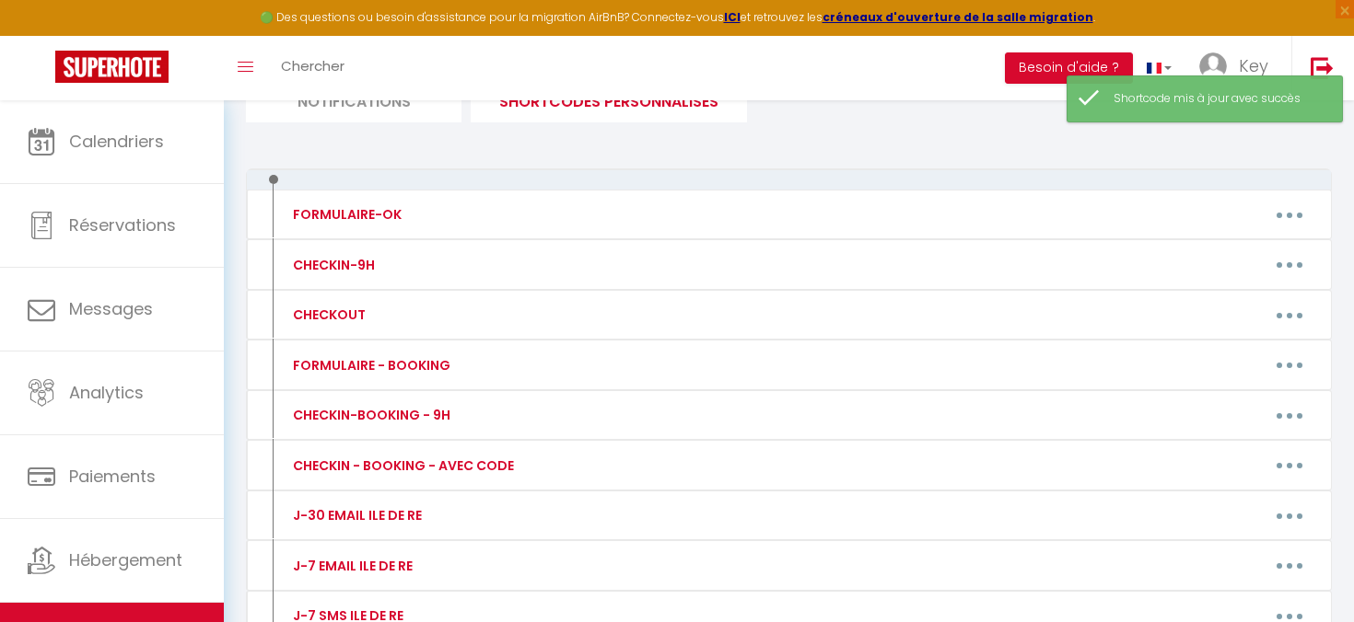
scroll to position [157, 0]
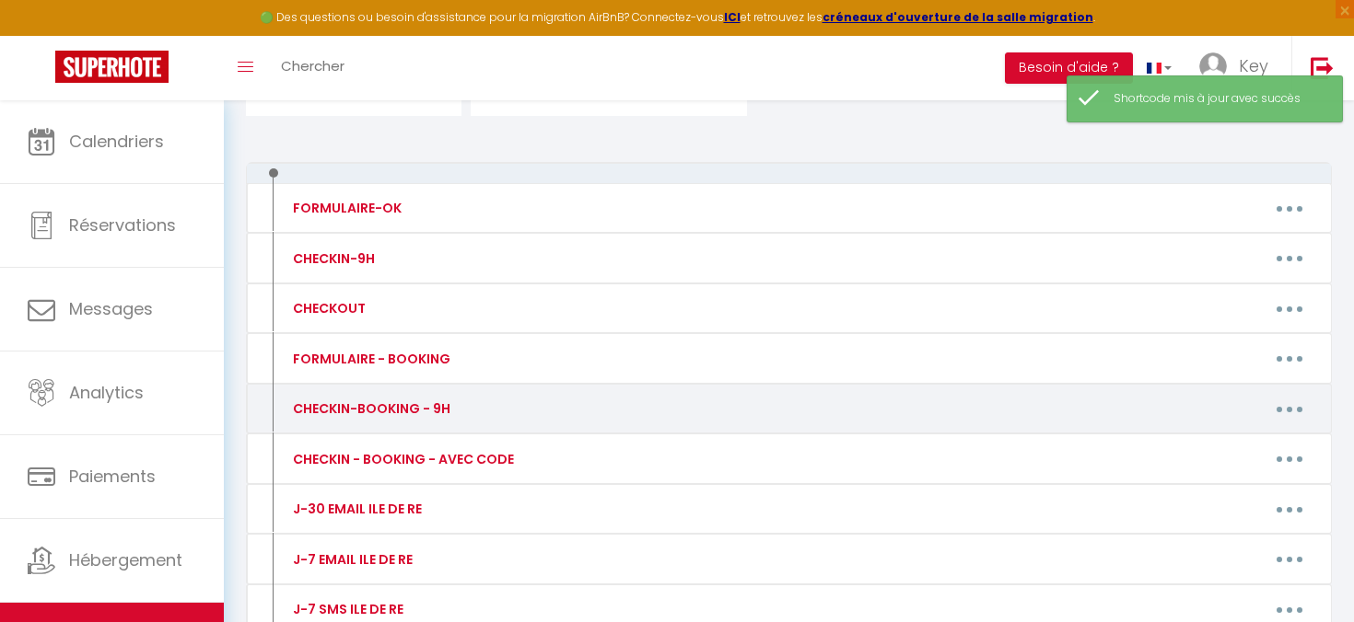
click at [1284, 410] on button "button" at bounding box center [1289, 408] width 52 height 29
click at [1222, 447] on link "Editer" at bounding box center [1241, 451] width 136 height 31
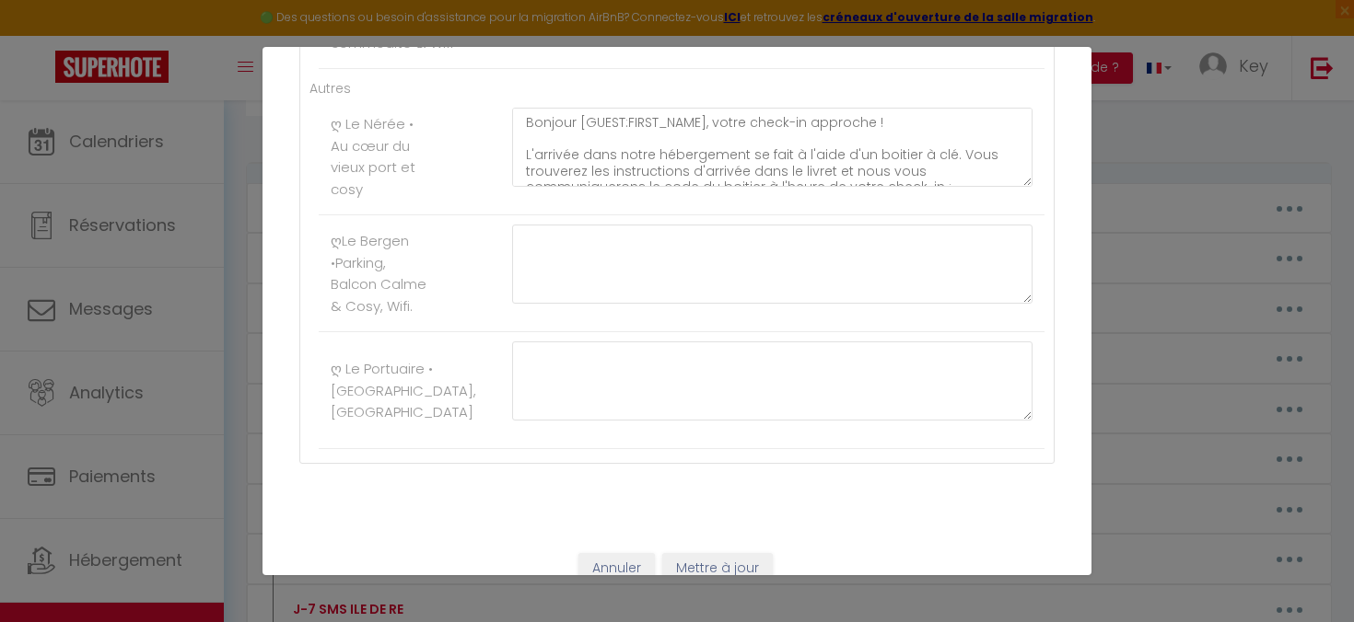
scroll to position [11975, 0]
click at [610, 157] on textarea "Bonjour [GUEST:FIRST_NAME], votre check-in approche ! L'arrivée dans notre hébe…" at bounding box center [772, 149] width 520 height 79
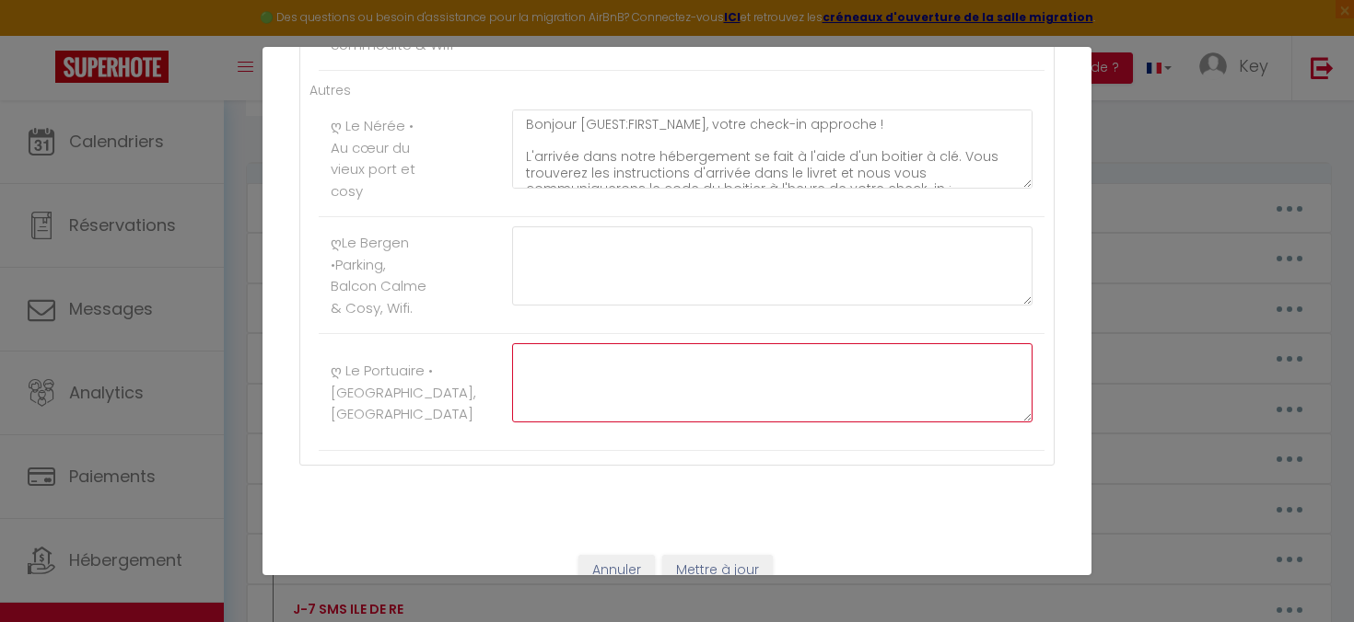
click at [548, 360] on textarea at bounding box center [772, 382] width 520 height 79
paste textarea "Bonjour [GUEST:FIRST_NAME], votre check-in approche ! L'arrivée dans notre hébe…"
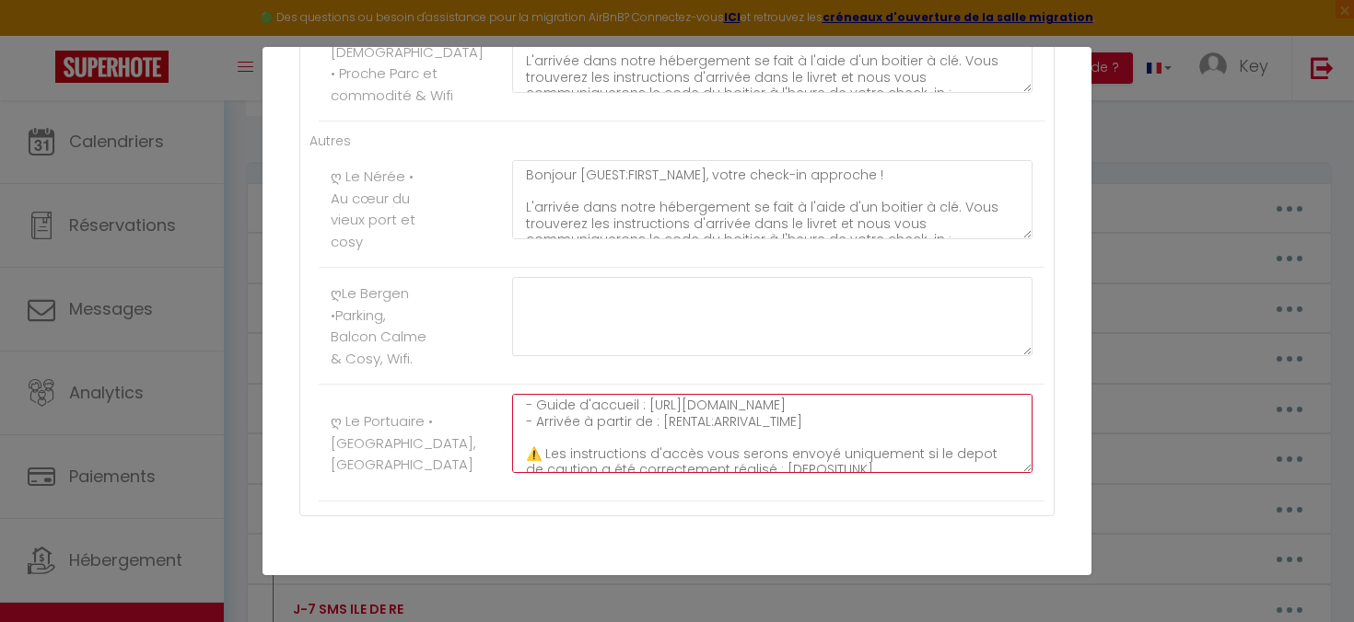
scroll to position [101, 0]
drag, startPoint x: 550, startPoint y: 435, endPoint x: 525, endPoint y: 429, distance: 25.5
click at [525, 429] on textarea "Bonjour [GUEST:FIRST_NAME], votre check-in approche ! L'arrivée dans notre hébe…" at bounding box center [772, 433] width 520 height 79
paste textarea "0zlPvUY/-wD0gZxvffZuqKnpRWtHcg"
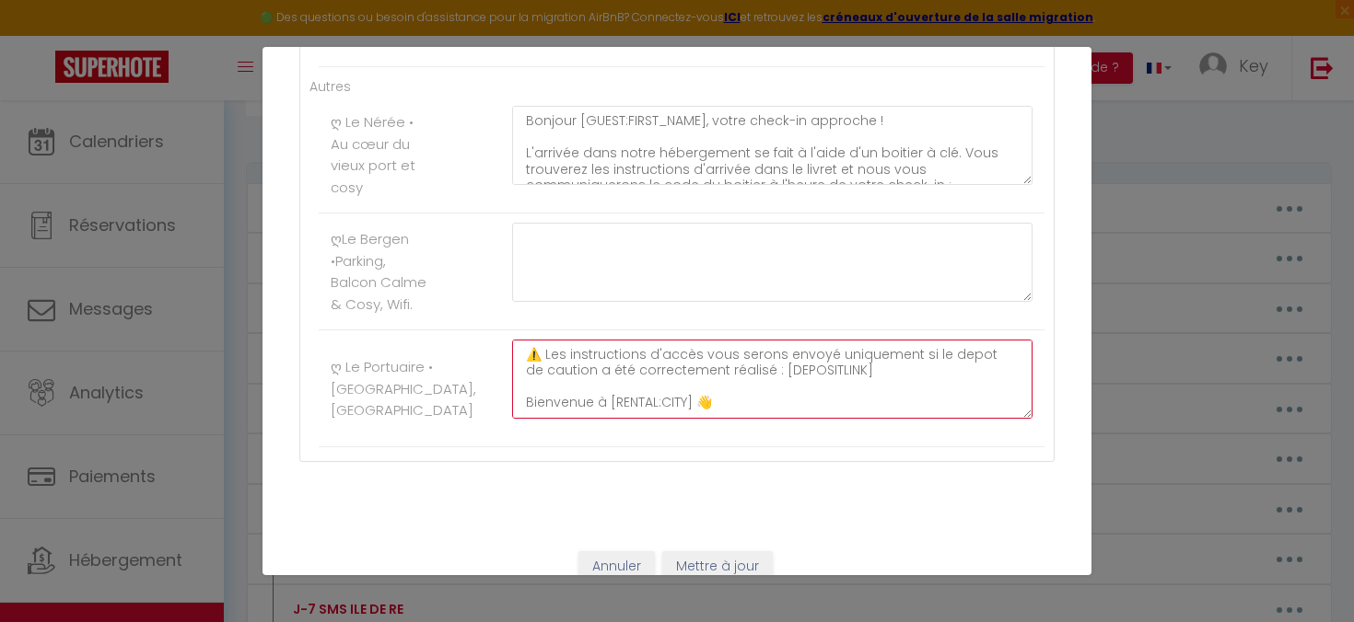
scroll to position [12004, 0]
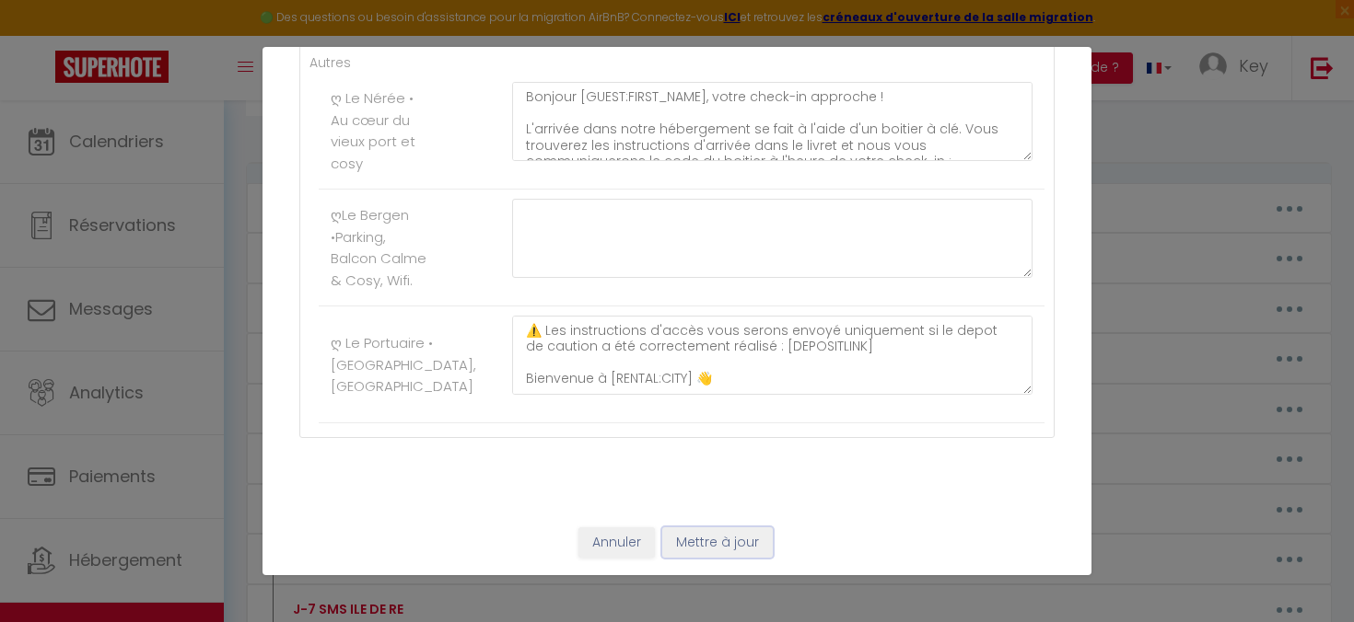
click at [721, 540] on button "Mettre à jour" at bounding box center [717, 543] width 110 height 31
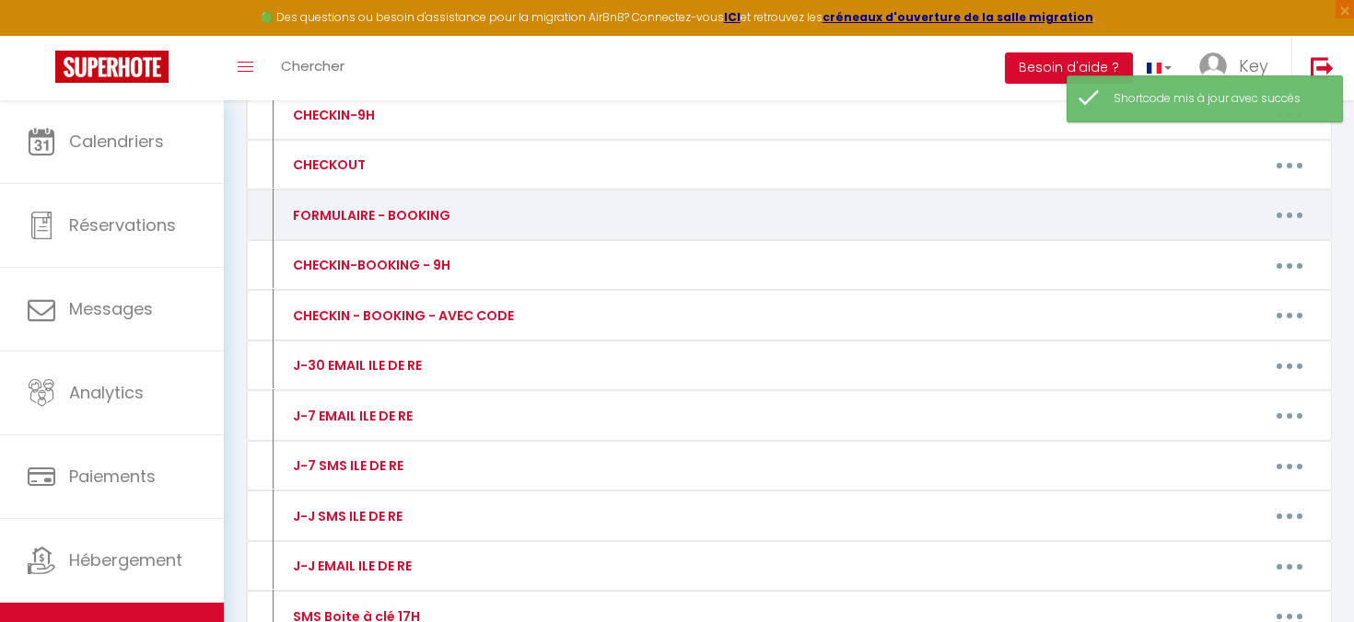
scroll to position [301, 0]
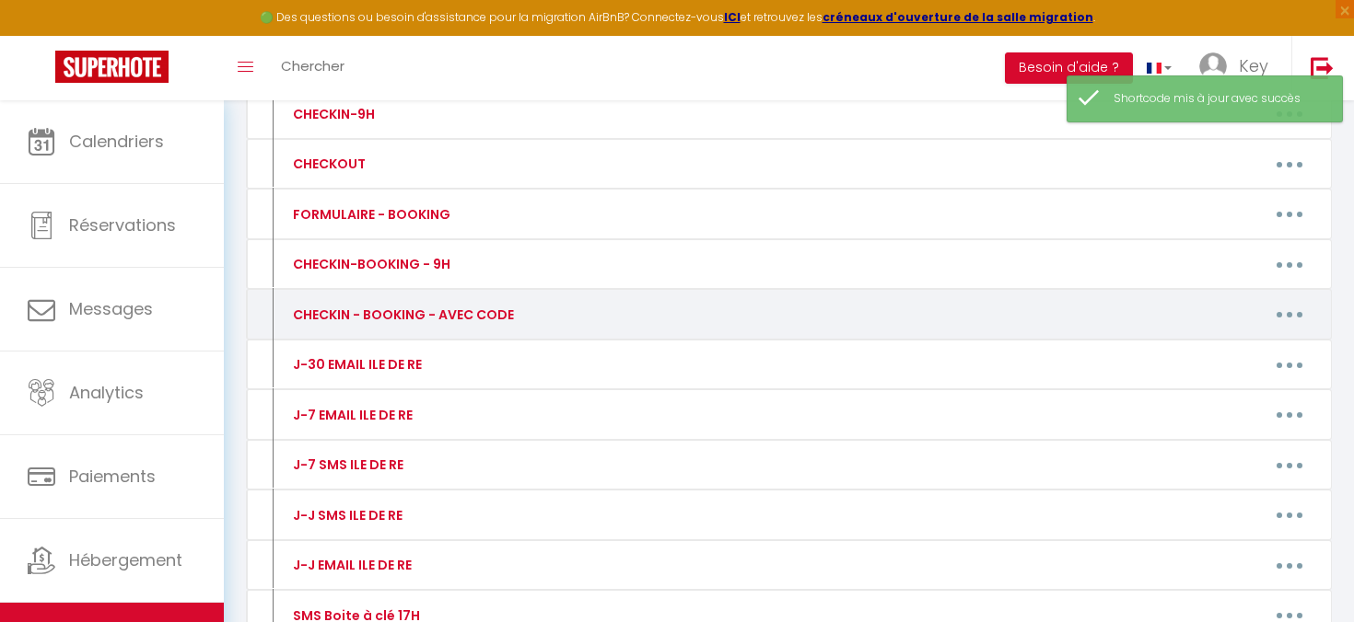
click at [1289, 313] on icon "button" at bounding box center [1289, 315] width 6 height 6
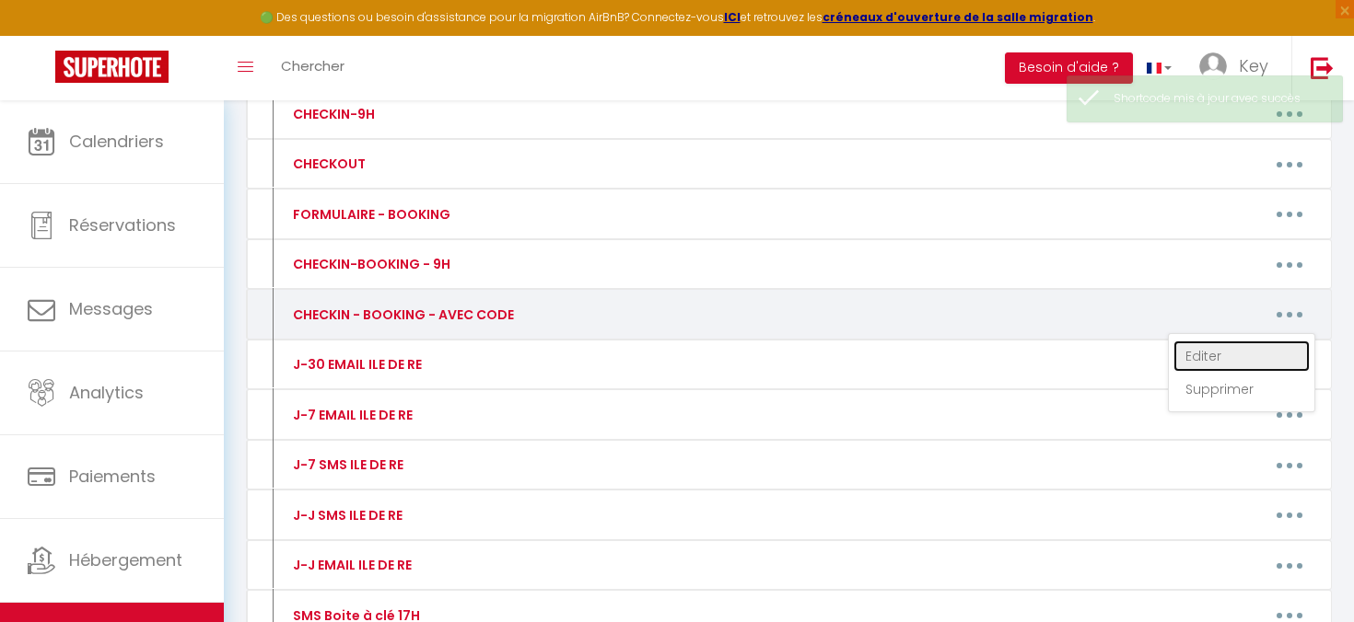
click at [1221, 357] on link "Editer" at bounding box center [1241, 356] width 136 height 31
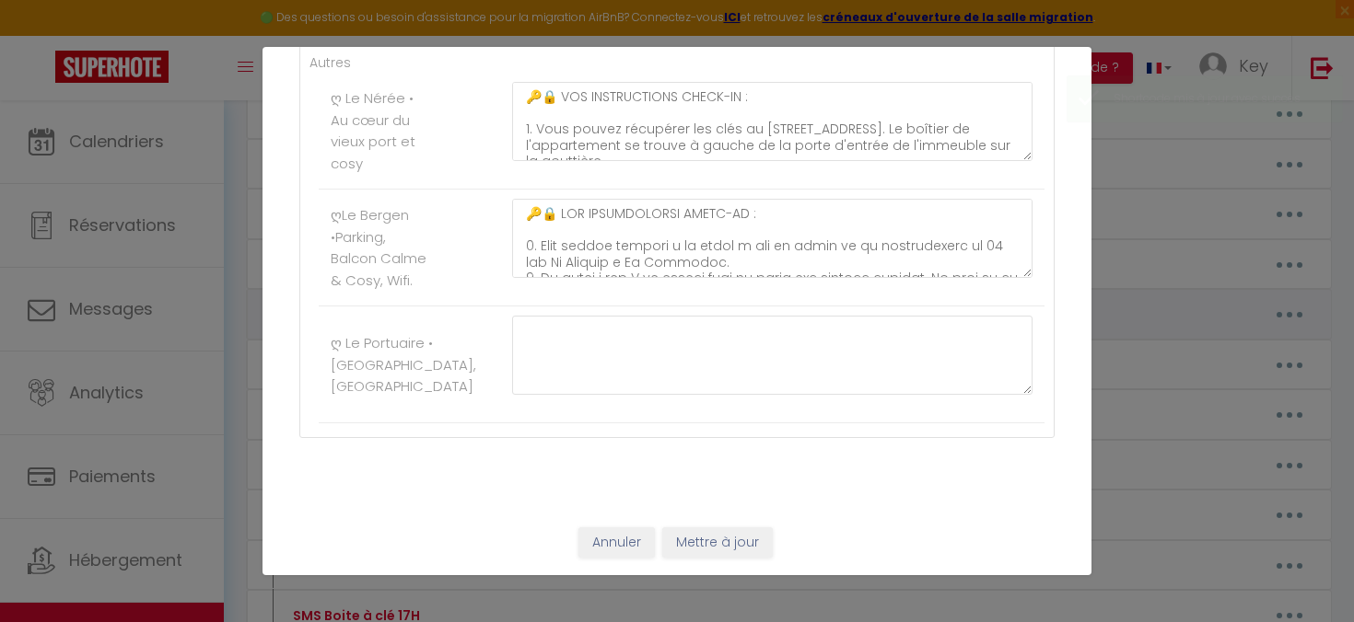
scroll to position [0, 0]
click at [607, 340] on textarea at bounding box center [772, 355] width 520 height 79
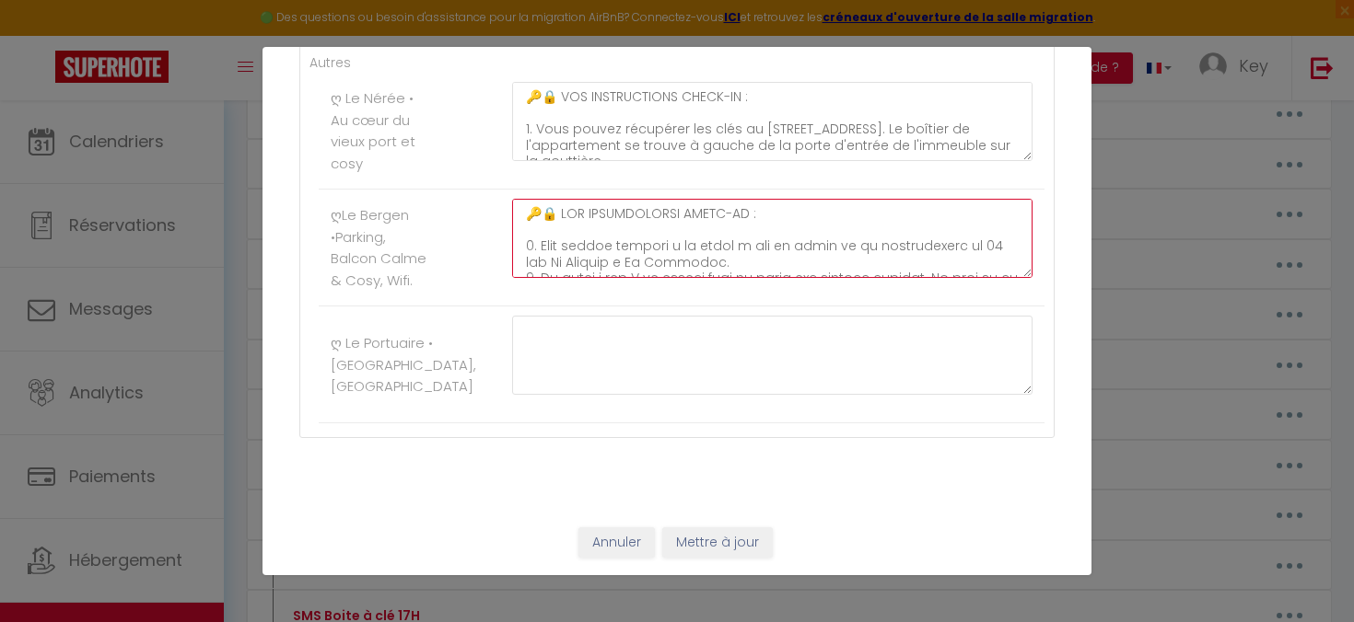
click at [615, 253] on textarea at bounding box center [772, 238] width 520 height 79
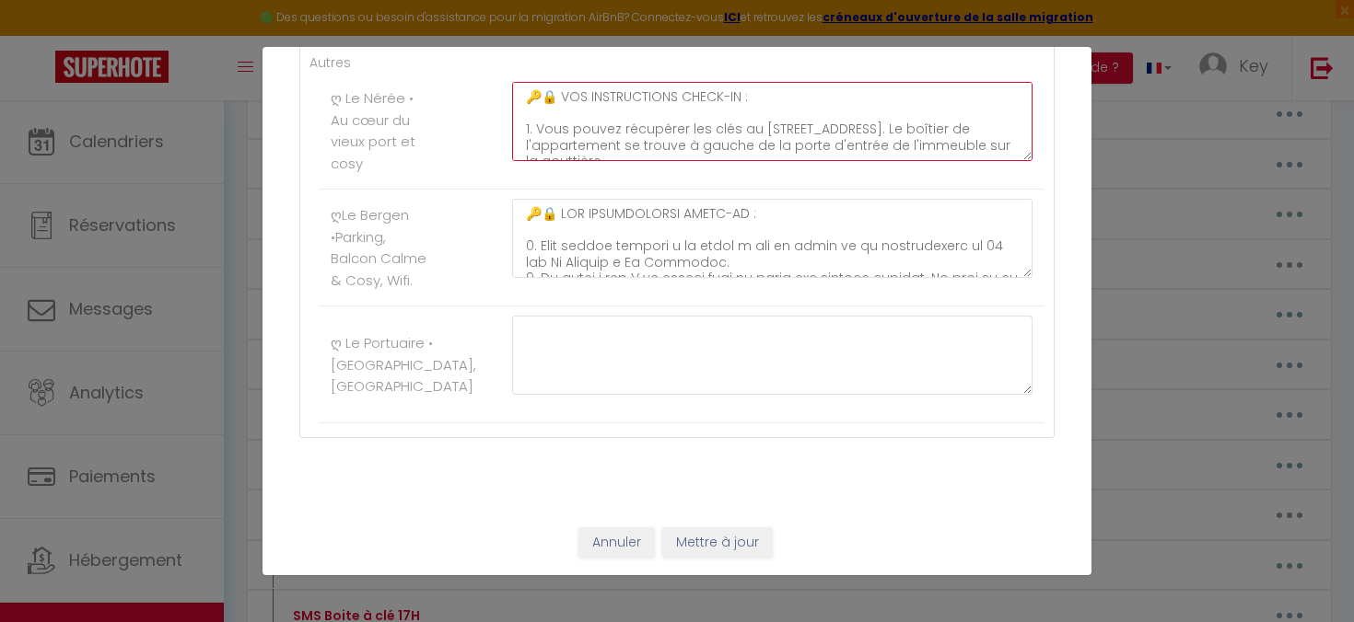
click at [607, 138] on textarea "🔑🔒 VOS INSTRUCTIONS CHECK-IN : 1. Vous pouvez récupérer les clés au [STREET_ADD…" at bounding box center [772, 121] width 520 height 79
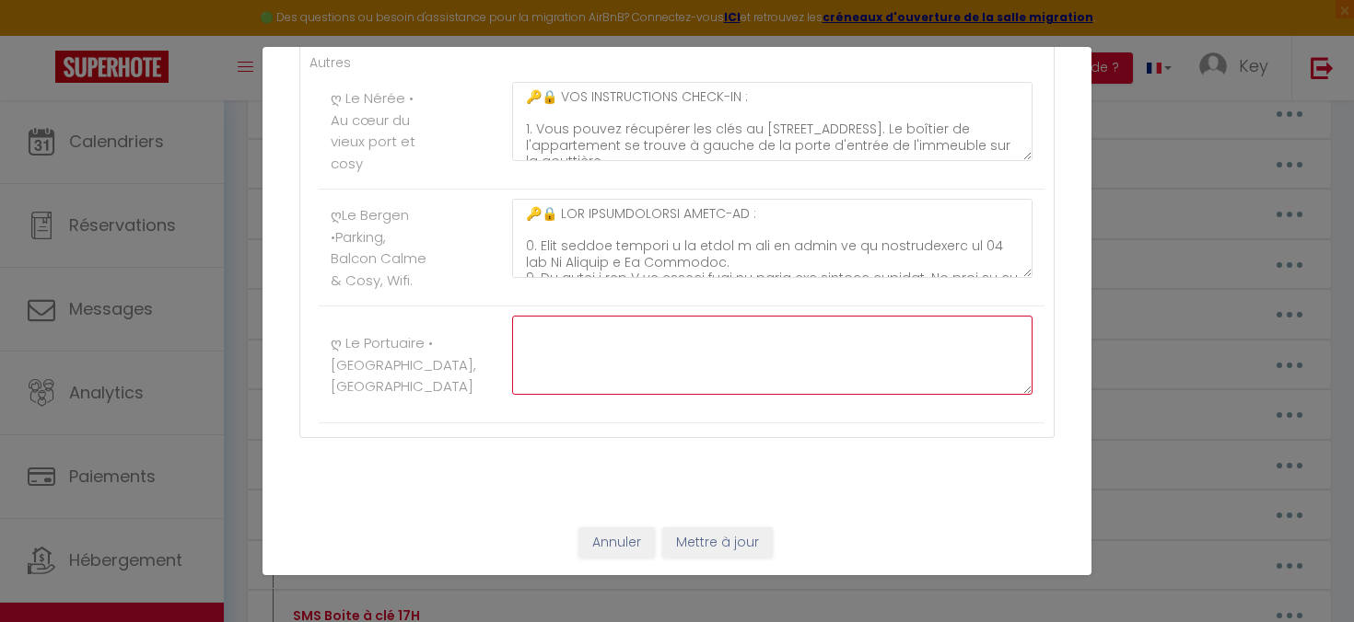
click at [552, 328] on textarea at bounding box center [772, 355] width 520 height 79
paste textarea "🔑🔒 VOS INSTRUCTIONS CHECK-IN : 1. Vous pouvez récupérer les clés au [STREET_ADD…"
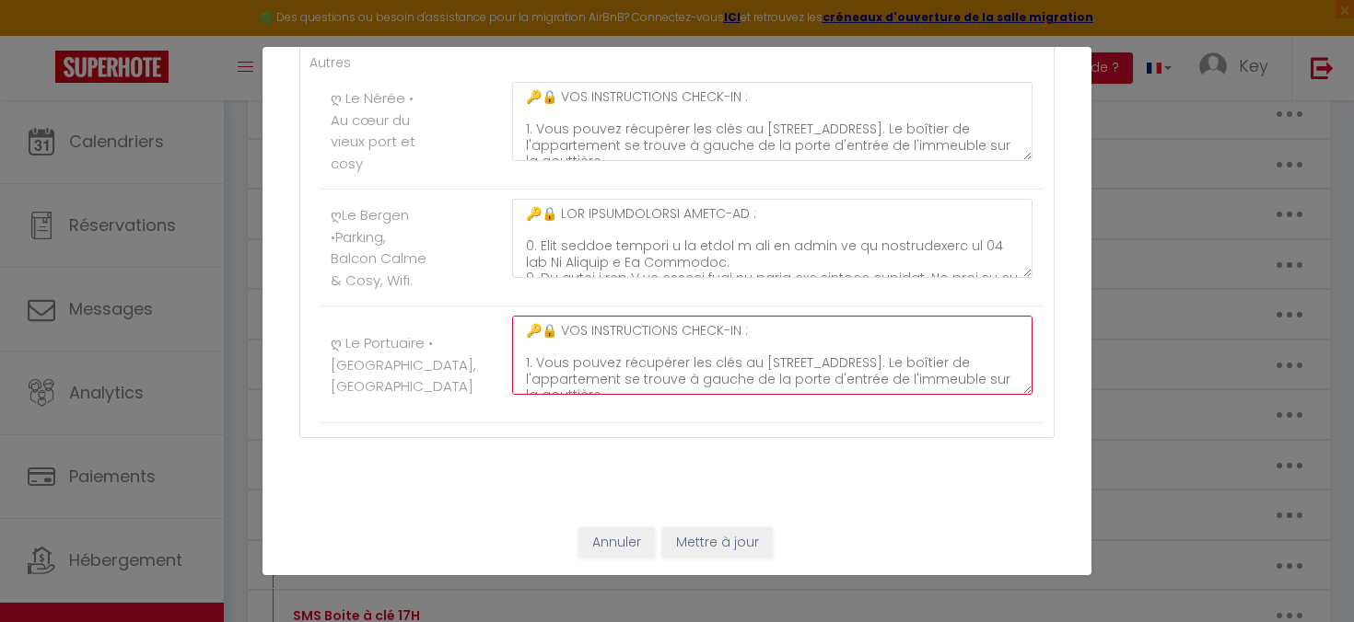
drag, startPoint x: 756, startPoint y: 363, endPoint x: 888, endPoint y: 364, distance: 131.7
click at [888, 364] on textarea "🔑🔒 VOS INSTRUCTIONS CHECK-IN : 1. Vous pouvez récupérer les clés au [STREET_ADD…" at bounding box center [772, 355] width 520 height 79
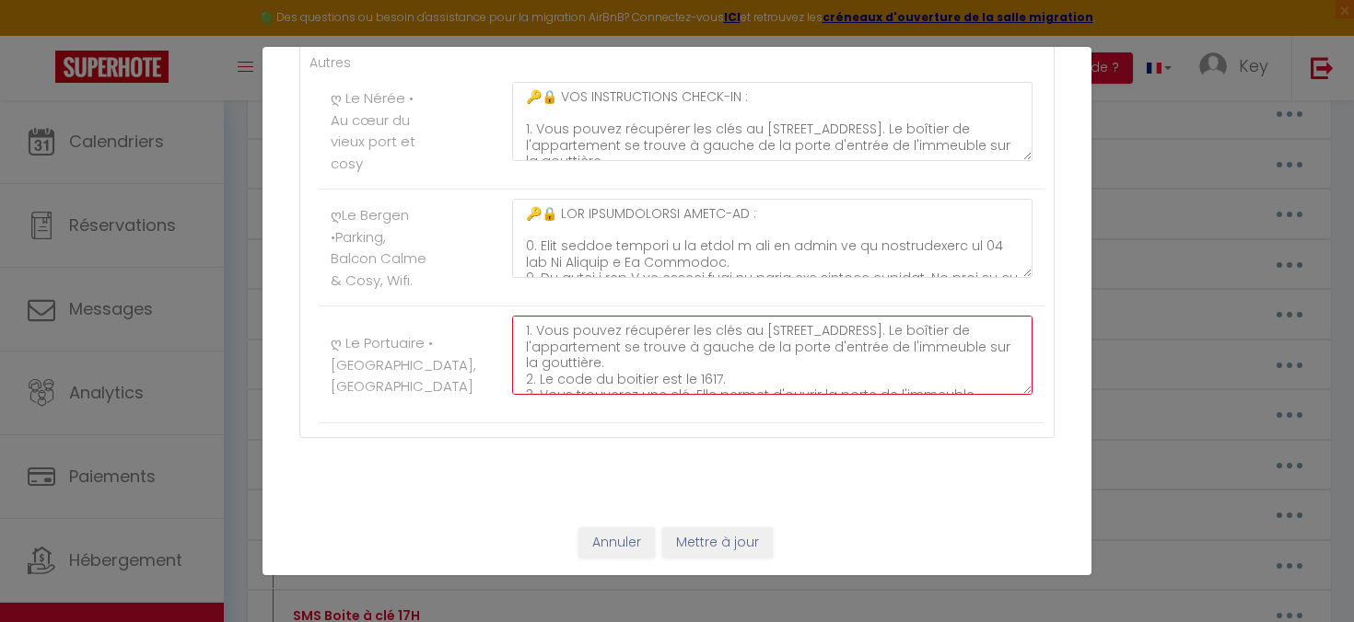
scroll to position [46, 0]
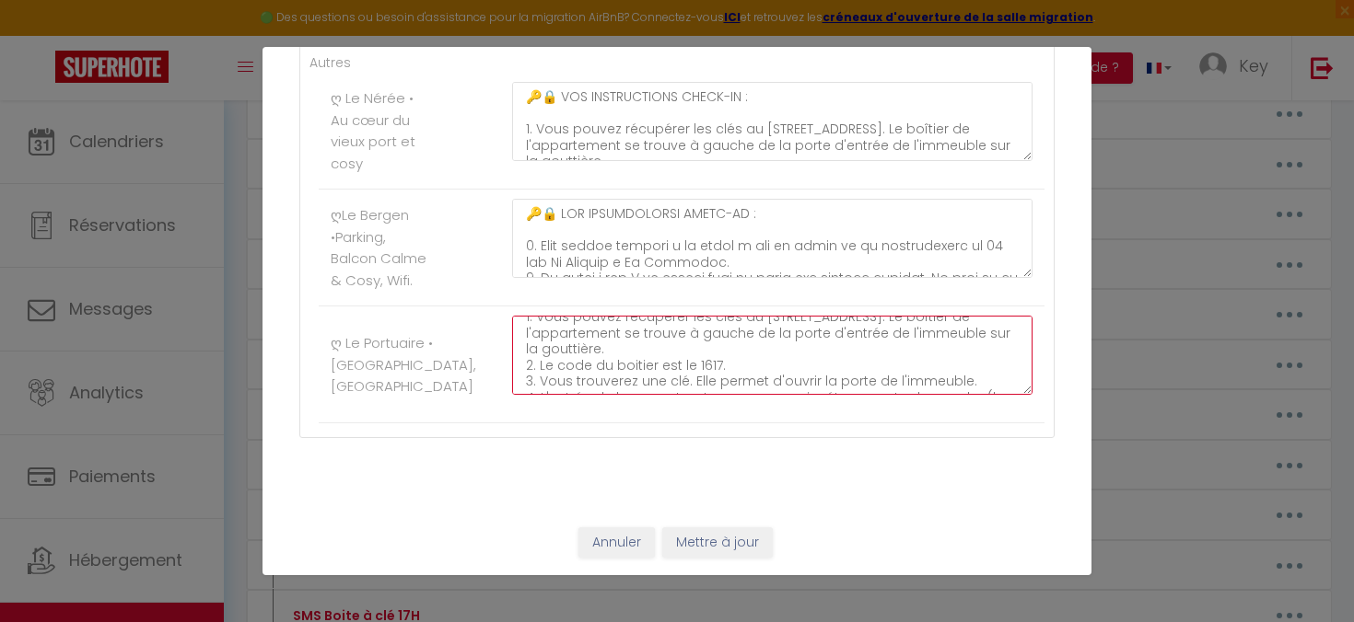
click at [781, 336] on textarea "🔑🔒 VOS INSTRUCTIONS CHECK-IN : 1. Vous pouvez récupérer les clés au [STREET_ADD…" at bounding box center [772, 355] width 520 height 79
click at [938, 335] on textarea "🔑🔒 VOS INSTRUCTIONS CHECK-IN : 1. Vous pouvez récupérer les clés au [STREET_ADD…" at bounding box center [772, 355] width 520 height 79
drag, startPoint x: 702, startPoint y: 347, endPoint x: 530, endPoint y: 348, distance: 171.3
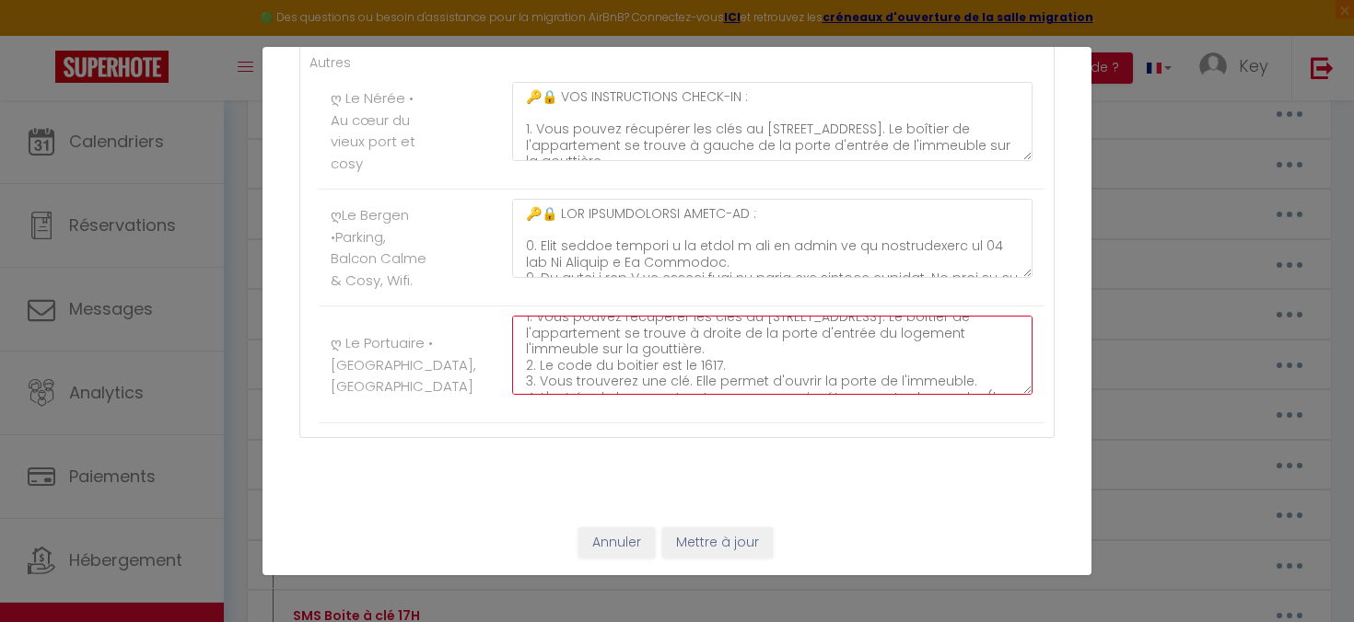
click at [530, 348] on textarea "🔑🔒 VOS INSTRUCTIONS CHECK-IN : 1. Vous pouvez récupérer les clés au [STREET_ADD…" at bounding box center [772, 355] width 520 height 79
click at [723, 349] on textarea "🔑🔒 VOS INSTRUCTIONS CHECK-IN : 1. Vous pouvez récupérer les clés au [STREET_ADD…" at bounding box center [772, 355] width 520 height 79
drag, startPoint x: 540, startPoint y: 356, endPoint x: 716, endPoint y: 357, distance: 176.8
click at [716, 357] on textarea "🔑🔒 VOS INSTRUCTIONS CHECK-IN : 1. Vous pouvez récupérer les clés au [STREET_ADD…" at bounding box center [772, 355] width 520 height 79
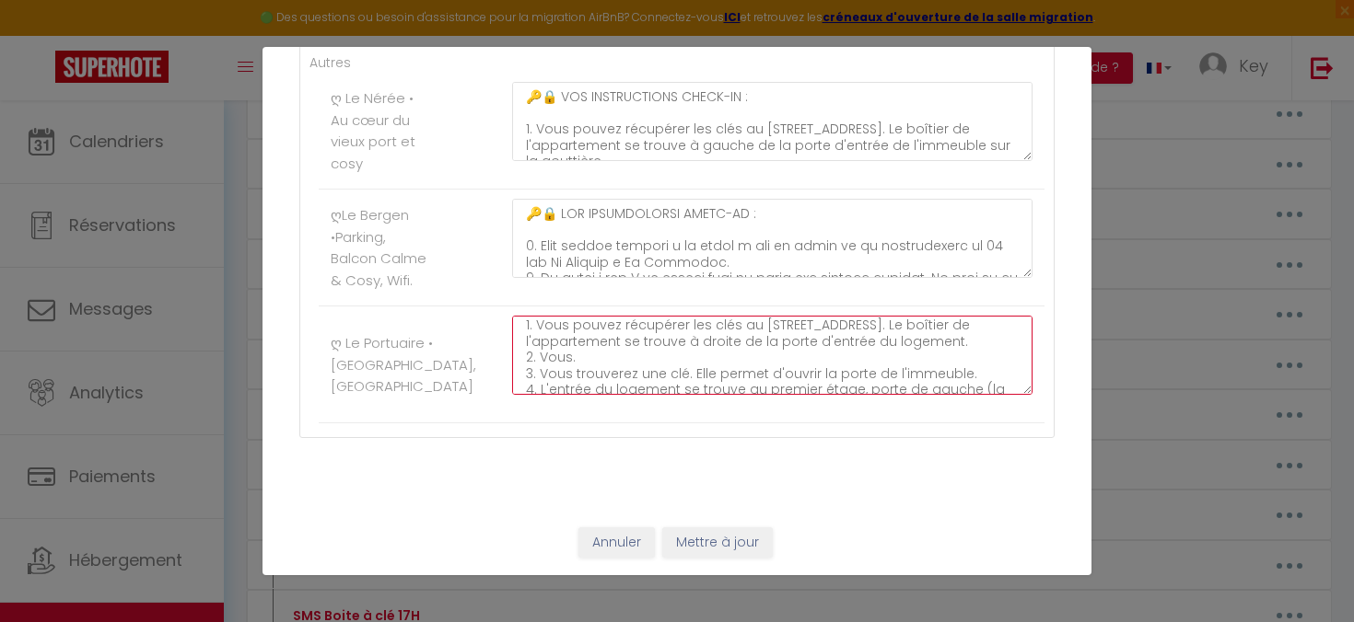
click at [557, 355] on textarea "🔑🔒 VOS INSTRUCTIONS CHECK-IN : 1. Vous pouvez récupérer les clés au [STREET_ADD…" at bounding box center [772, 355] width 520 height 79
paste textarea "devez “Sonner” chez [PERSON_NAME] N°207 pour pouvoir ouvrir la porte d’entrée d…"
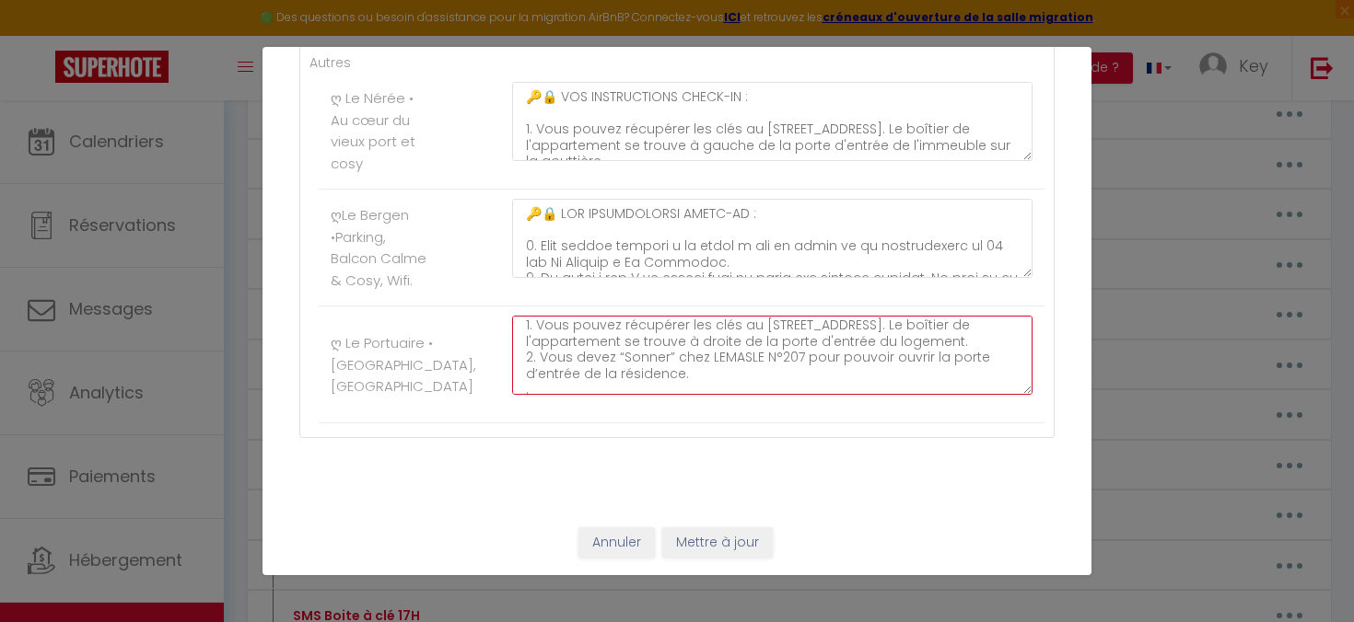
scroll to position [43, 0]
click at [545, 385] on textarea "🔑🔒 VOS INSTRUCTIONS CHECK-IN : 1. Vous pouvez récupérer les clés au [STREET_ADD…" at bounding box center [772, 355] width 520 height 79
drag, startPoint x: 540, startPoint y: 348, endPoint x: 635, endPoint y: 349, distance: 95.8
click at [635, 349] on textarea "🔑🔒 VOS INSTRUCTIONS CHECK-IN : 1. Vous pouvez récupérer les clés au [STREET_ADD…" at bounding box center [772, 355] width 520 height 79
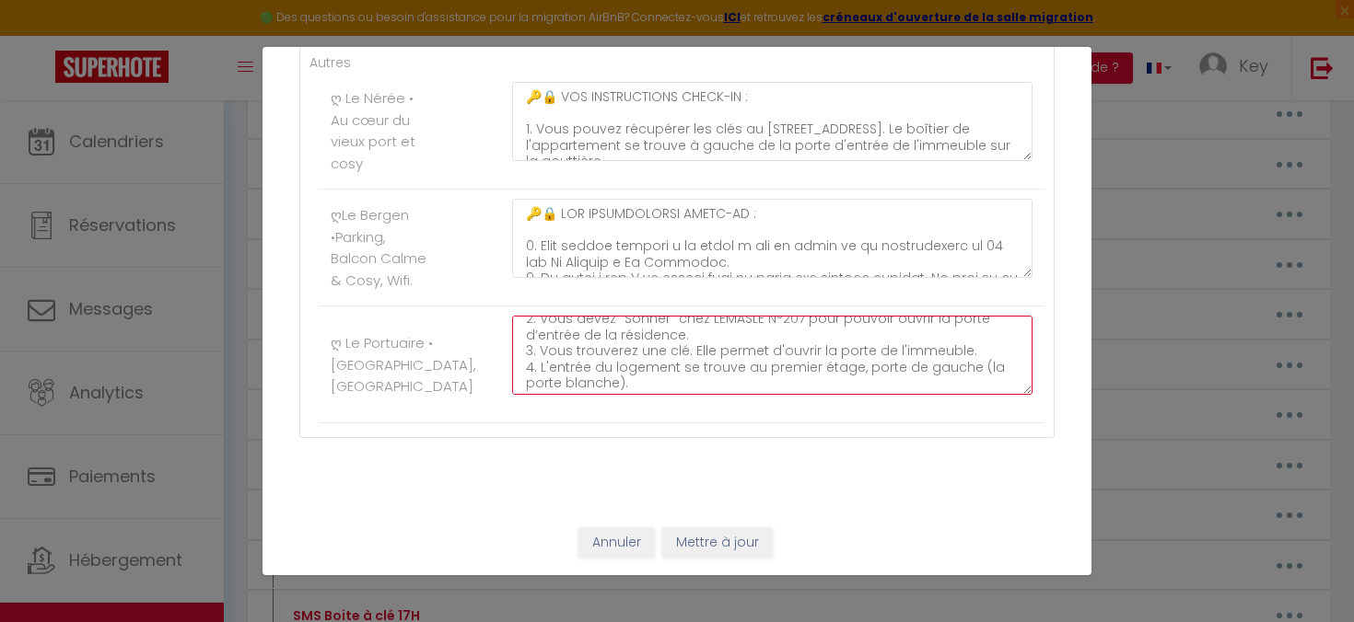
click at [716, 351] on textarea "🔑🔒 VOS INSTRUCTIONS CHECK-IN : 1. Vous pouvez récupérer les clés au [STREET_ADD…" at bounding box center [772, 355] width 520 height 79
drag, startPoint x: 967, startPoint y: 347, endPoint x: 541, endPoint y: 348, distance: 425.4
click at [541, 348] on textarea "🔑🔒 VOS INSTRUCTIONS CHECK-IN : 1. Vous pouvez récupérer les clés au [STREET_ADD…" at bounding box center [772, 355] width 520 height 79
paste textarea "Empruntez l’ascenseur face à vous et montez au 2ème étag"
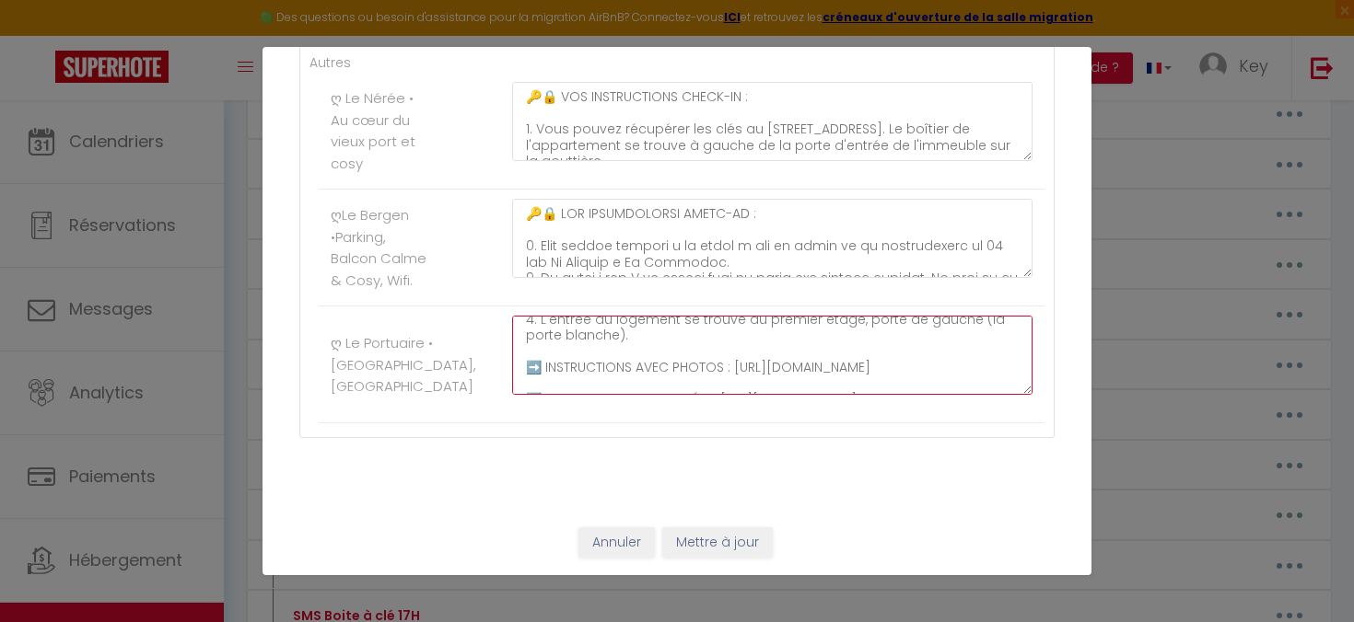
scroll to position [148, 0]
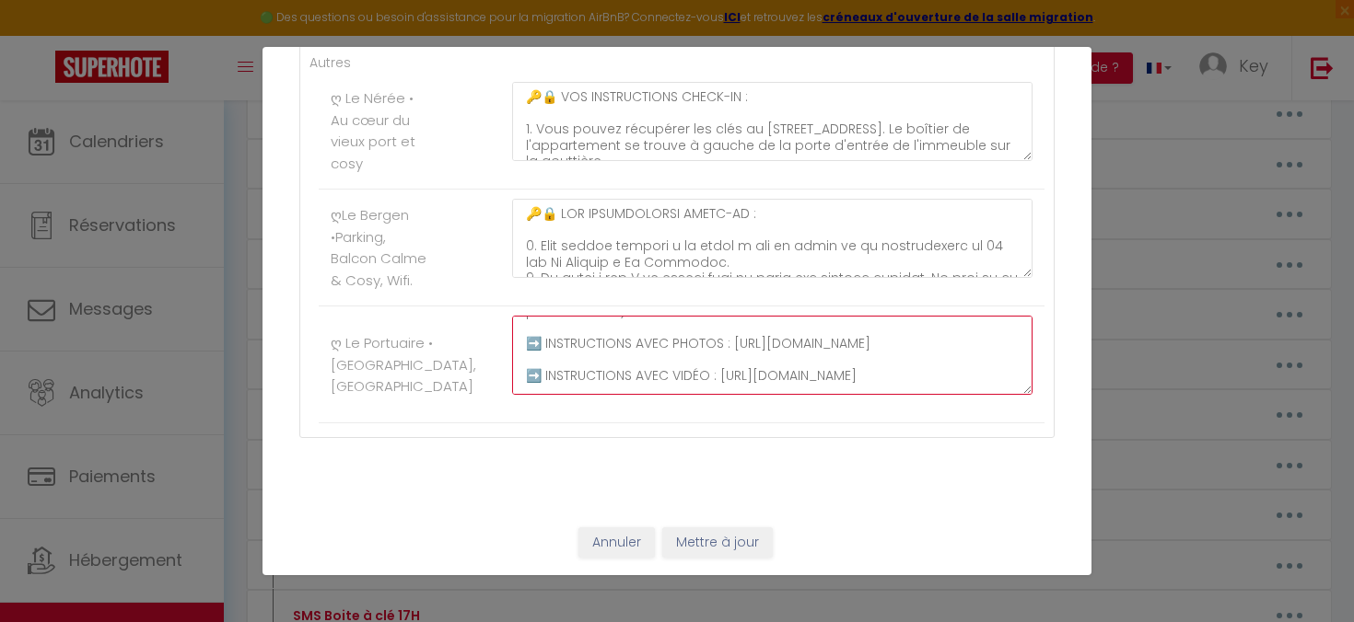
drag, startPoint x: 634, startPoint y: 379, endPoint x: 574, endPoint y: 370, distance: 61.5
click at [572, 370] on textarea "🔑🔒 VOS INSTRUCTIONS CHECK-IN : 1. Vous pouvez récupérer les clés au [STREET_ADD…" at bounding box center [772, 355] width 520 height 79
click at [755, 370] on textarea "🔑🔒 VOS INSTRUCTIONS CHECK-IN : 1. Vous pouvez récupérer les clés au [STREET_ADD…" at bounding box center [772, 355] width 520 height 79
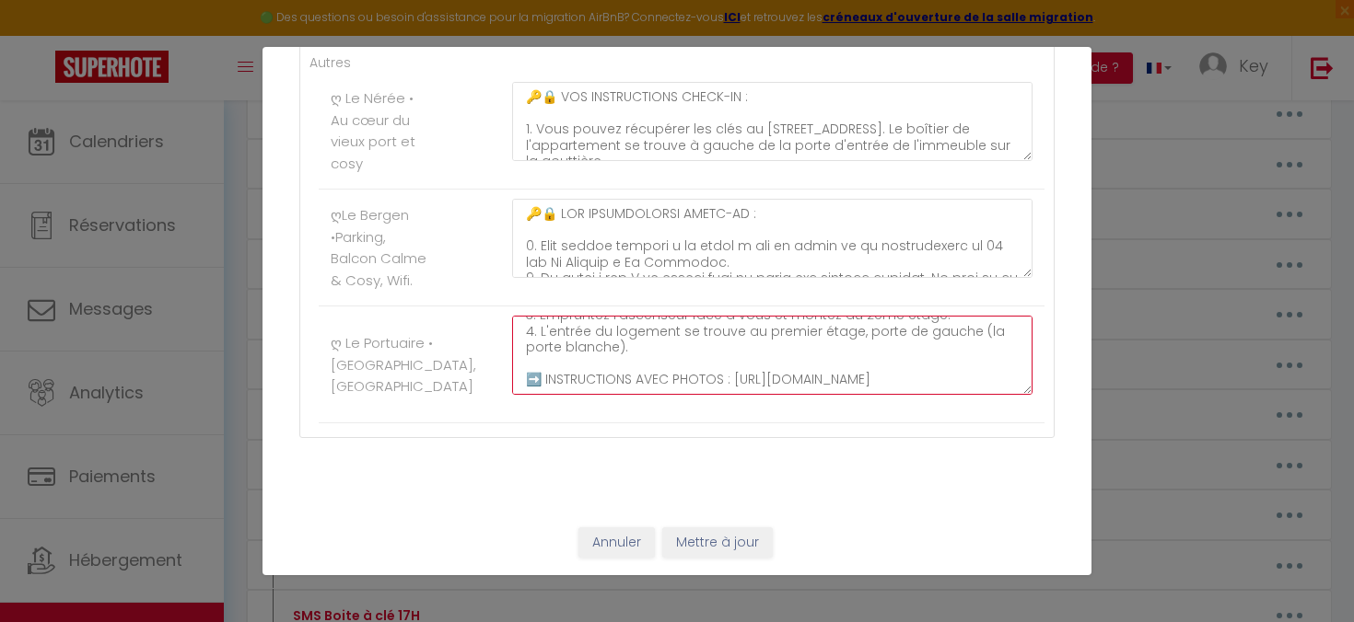
scroll to position [103, 0]
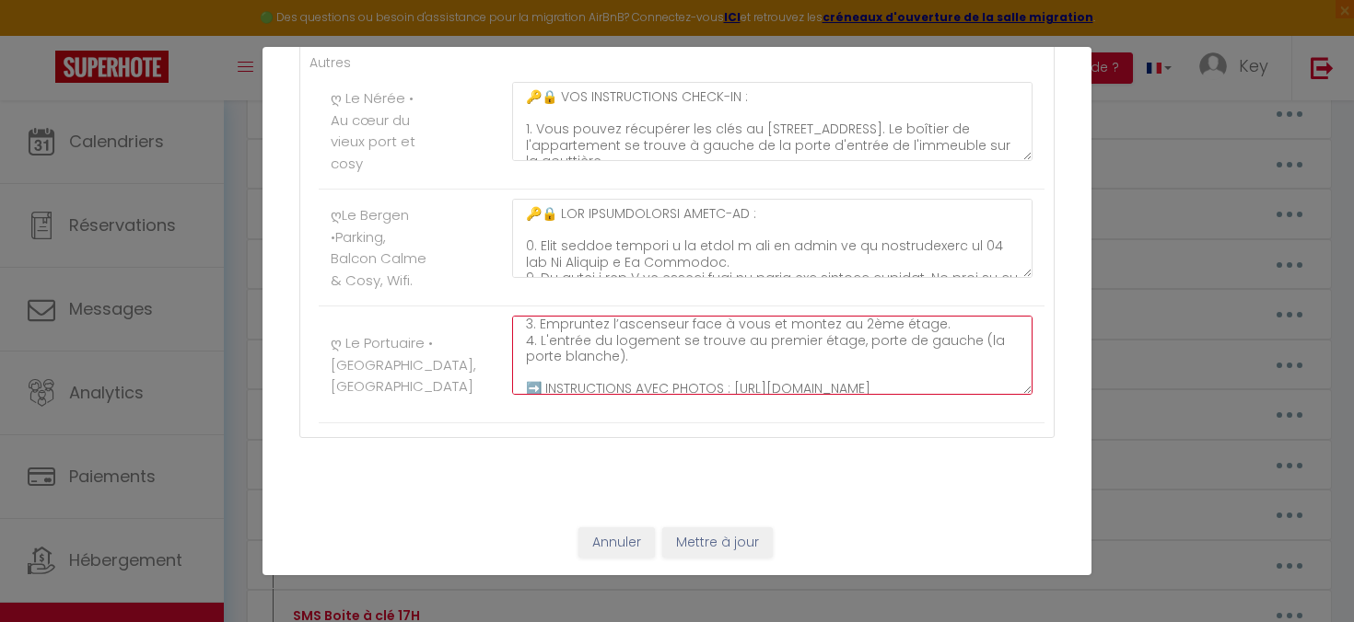
drag, startPoint x: 634, startPoint y: 358, endPoint x: 542, endPoint y: 341, distance: 93.7
click at [542, 341] on textarea "🔑🔒 VOS INSTRUCTIONS CHECK-IN : 1. Vous pouvez récupérer les clés au [STREET_ADD…" at bounding box center [772, 355] width 520 height 79
paste textarea "’appartement 208 se trouve face à vous, passez par la passerelle sur votre gauc…"
click at [661, 358] on textarea "🔑🔒 VOS INSTRUCTIONS CHECK-IN : 1. Vous pouvez récupérer les clés au [STREET_ADD…" at bounding box center [772, 355] width 520 height 79
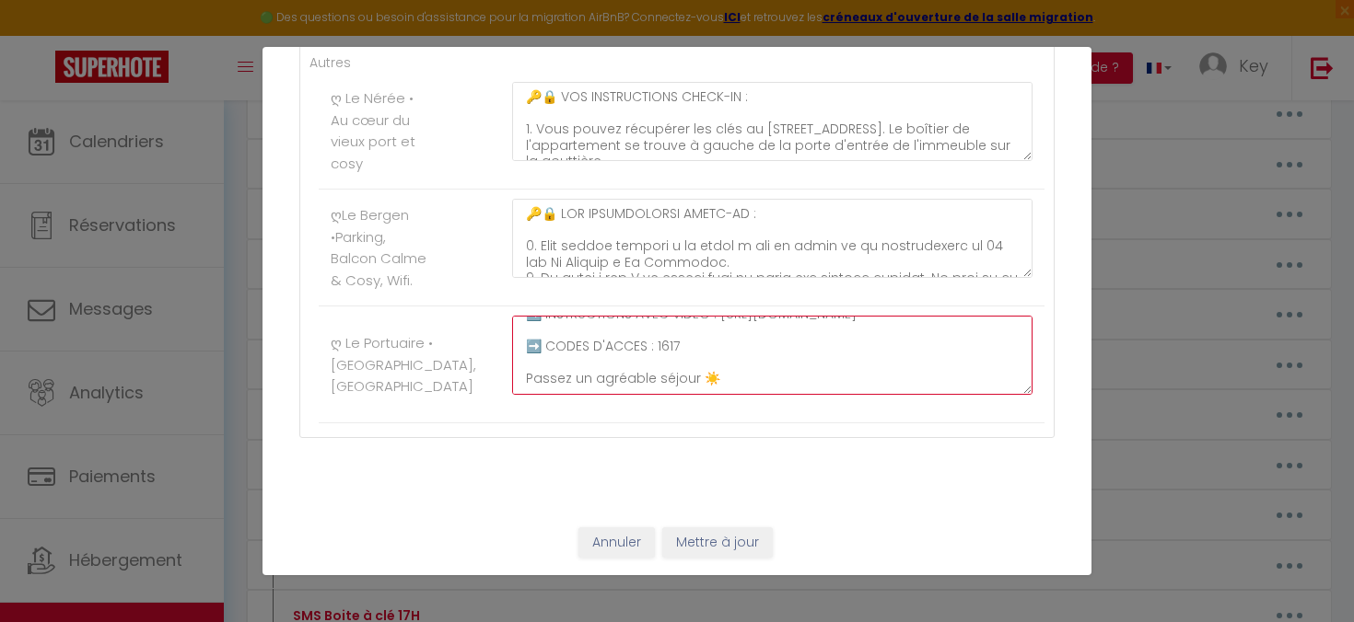
scroll to position [274, 0]
drag, startPoint x: 676, startPoint y: 383, endPoint x: 569, endPoint y: 373, distance: 107.3
click at [569, 373] on textarea "🔑🔒 VOS INSTRUCTIONS CHECK-IN : 1. Vous pouvez récupérer les clés au [STREET_ADD…" at bounding box center [772, 355] width 520 height 79
click at [686, 345] on textarea "🔑🔒 VOS INSTRUCTIONS CHECK-IN : 1. Vous pouvez récupérer les clés au [STREET_ADD…" at bounding box center [772, 355] width 520 height 79
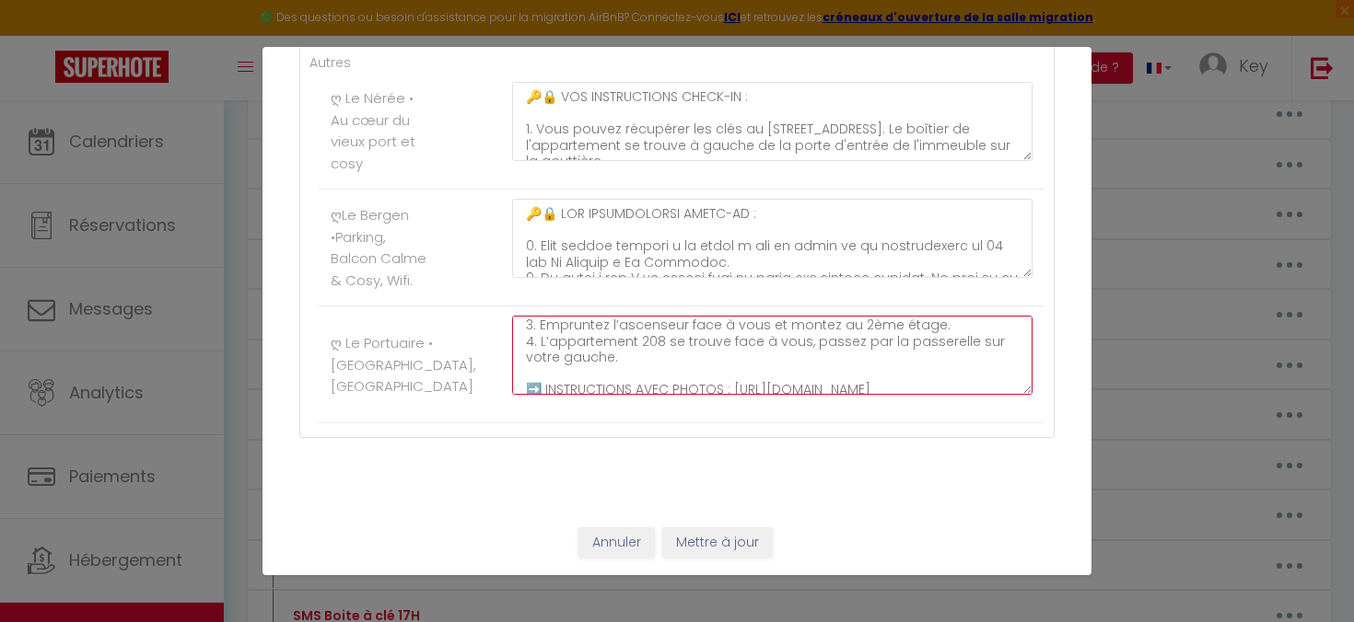
scroll to position [93, 0]
click at [648, 366] on textarea "🔑🔒 VOS INSTRUCTIONS CHECK-IN : 1. Vous pouvez récupérer les clés au [STREET_ADD…" at bounding box center [772, 355] width 520 height 79
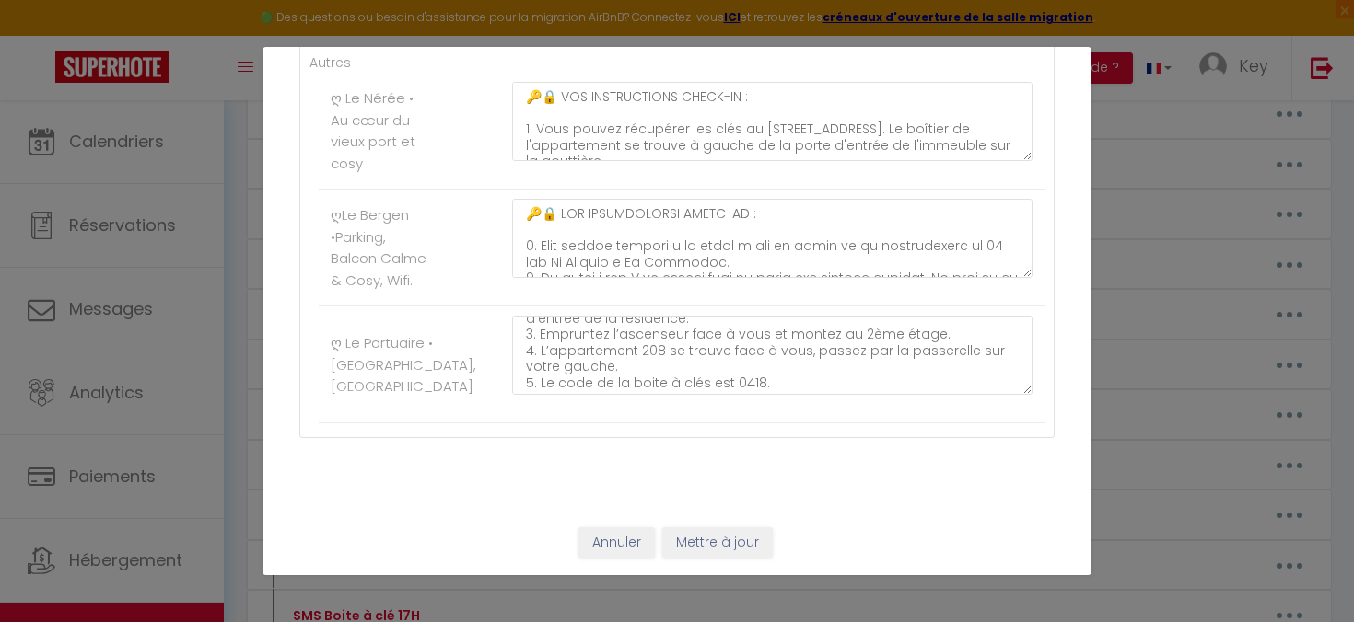
click at [775, 393] on textarea "🔑🔒 VOS INSTRUCTIONS CHECK-IN : 1. Vous pouvez récupérer les clés au [STREET_ADD…" at bounding box center [772, 355] width 520 height 79
click at [769, 384] on textarea "🔑🔒 VOS INSTRUCTIONS CHECK-IN : 1. Vous pouvez récupérer les clés au [STREET_ADD…" at bounding box center [772, 355] width 520 height 79
click at [773, 384] on textarea "🔑🔒 VOS INSTRUCTIONS CHECK-IN : 1. Vous pouvez récupérer les clés au [STREET_ADD…" at bounding box center [772, 355] width 520 height 79
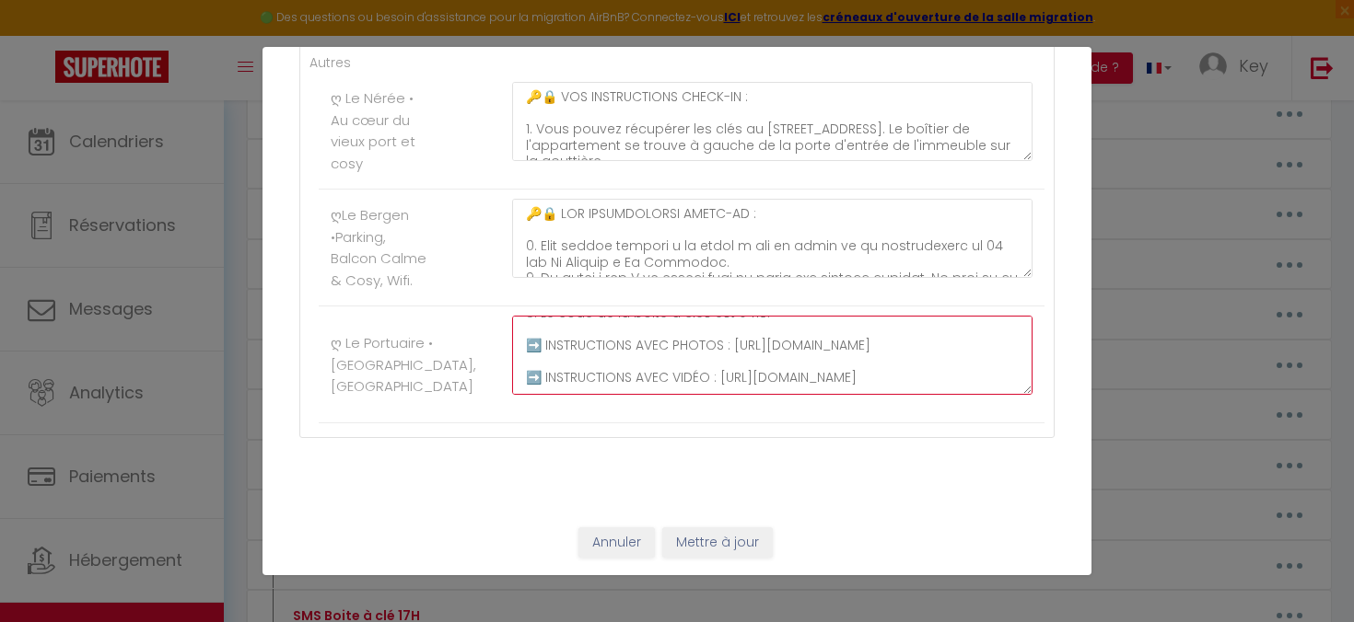
scroll to position [167, 0]
drag, startPoint x: 674, startPoint y: 376, endPoint x: 528, endPoint y: 361, distance: 147.1
click at [528, 361] on textarea "🔑🔒 VOS INSTRUCTIONS CHECK-IN : 1. Vous pouvez récupérer les clés au [STREET_ADD…" at bounding box center [772, 355] width 520 height 79
paste textarea "ZccX5uA/HjuiXlKhYB-cGZteeeYmaQ"
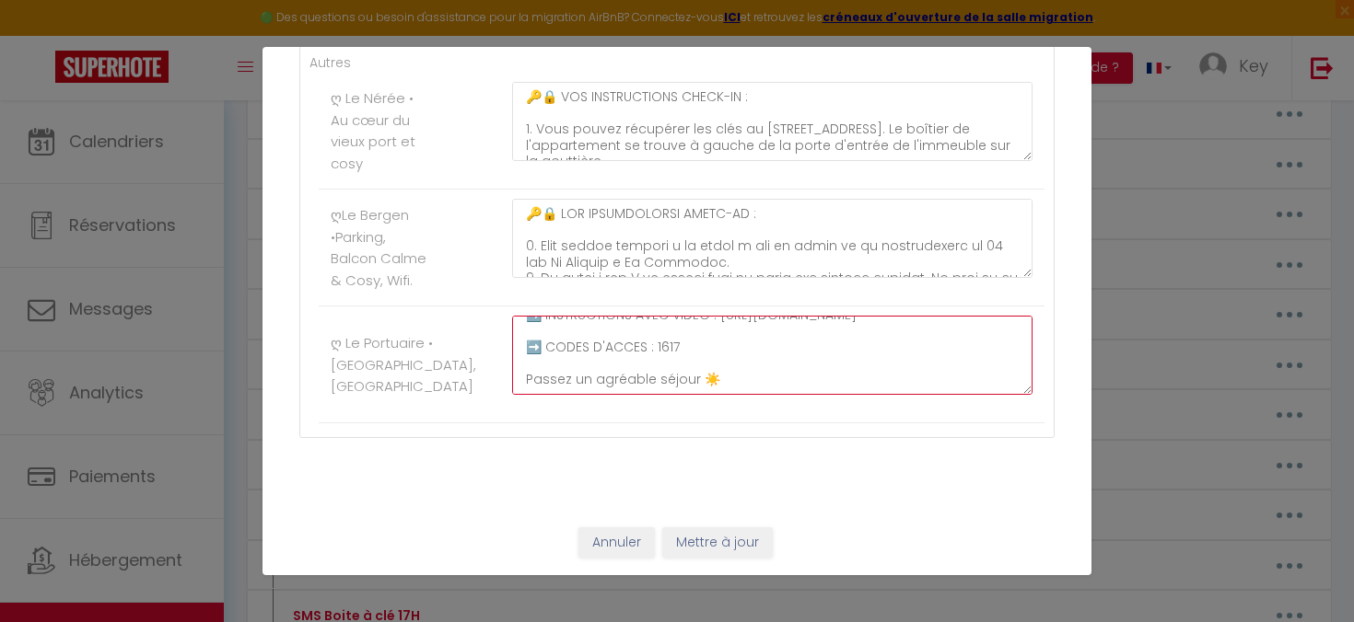
drag, startPoint x: 636, startPoint y: 380, endPoint x: 579, endPoint y: 376, distance: 57.3
click at [579, 376] on textarea "🔑🔒 VOS INSTRUCTIONS CHECK-IN : 1. Vous pouvez récupérer les clés au [STREET_ADD…" at bounding box center [772, 355] width 520 height 79
click at [766, 368] on textarea "🔑🔒 VOS INSTRUCTIONS CHECK-IN : 1. Vous pouvez récupérer les clés au [STREET_ADD…" at bounding box center [772, 355] width 520 height 79
drag, startPoint x: 633, startPoint y: 359, endPoint x: 526, endPoint y: 345, distance: 108.6
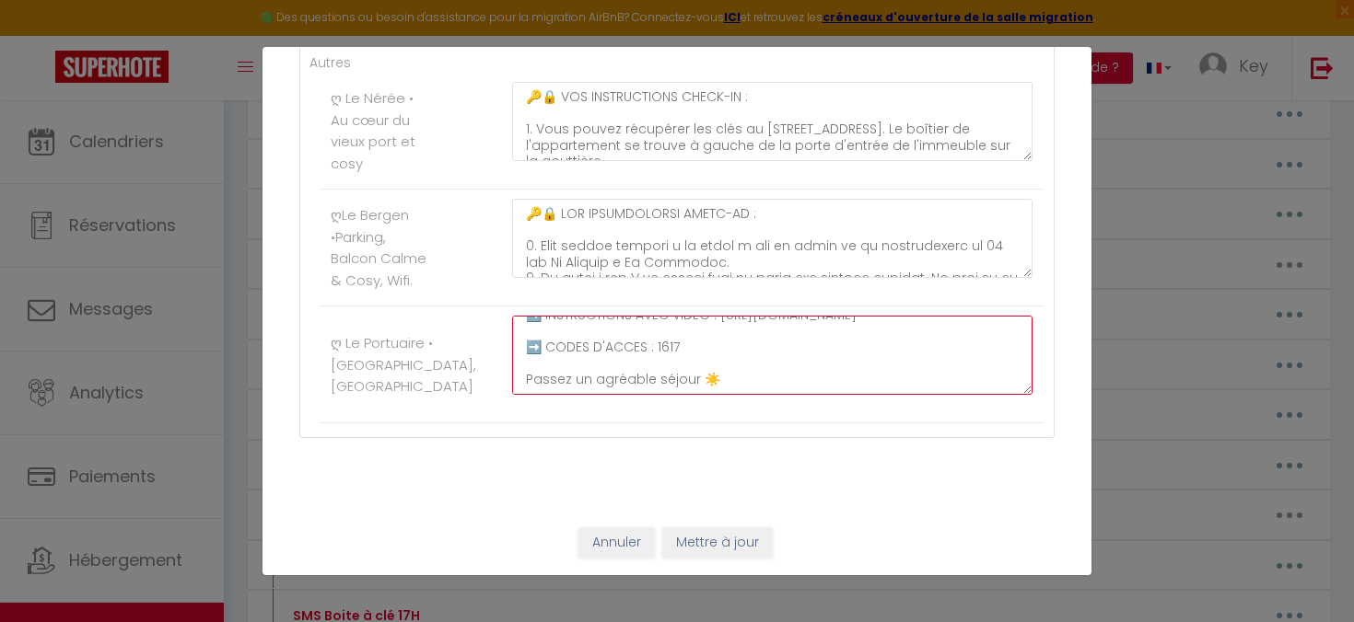
click at [526, 345] on textarea "🔑🔒 VOS INSTRUCTIONS CHECK-IN : 1. Vous pouvez récupérer les clés au [STREET_ADD…" at bounding box center [772, 355] width 520 height 79
paste textarea "oZybpaHqeIm41VUcPw0geQMZKfpGwGYs"
drag, startPoint x: 694, startPoint y: 349, endPoint x: 656, endPoint y: 343, distance: 38.2
click at [656, 343] on textarea "🔑🔒 VOS INSTRUCTIONS CHECK-IN : 1. Vous pouvez récupérer les clés au [STREET_ADD…" at bounding box center [772, 355] width 520 height 79
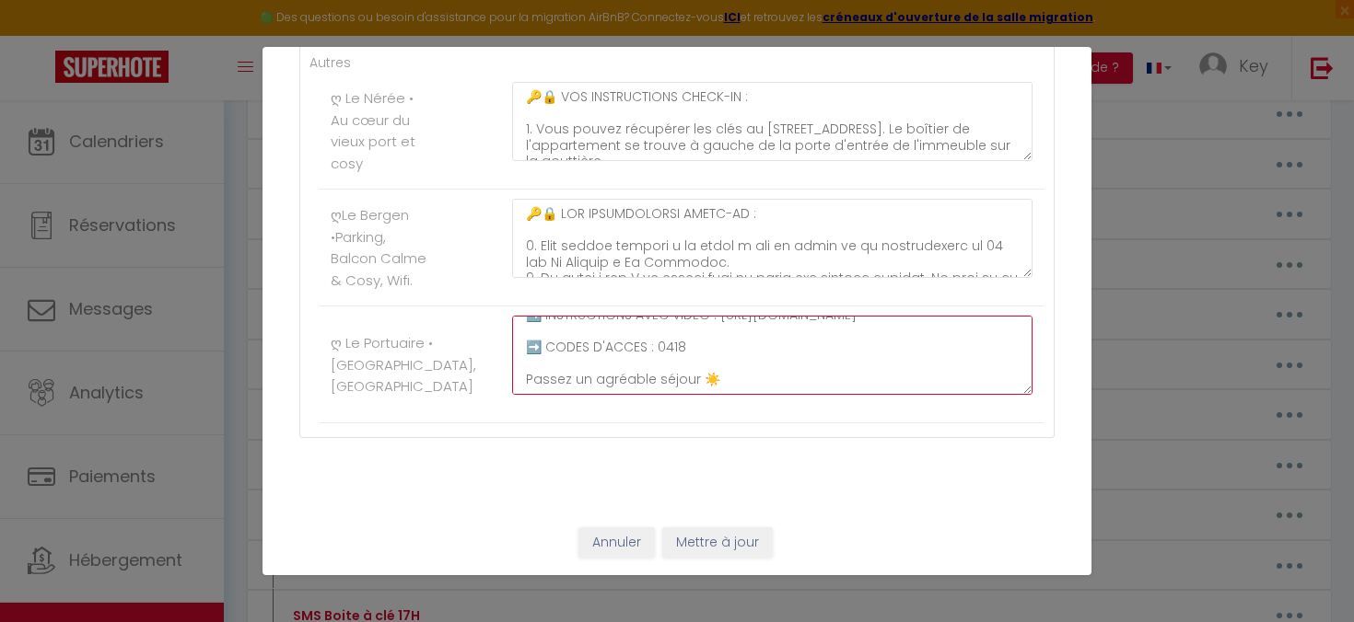
click at [791, 378] on textarea "🔑🔒 VOS INSTRUCTIONS CHECK-IN : 1. Vous pouvez récupérer les clés au [STREET_ADD…" at bounding box center [772, 355] width 520 height 79
click at [725, 540] on button "Mettre à jour" at bounding box center [717, 543] width 110 height 31
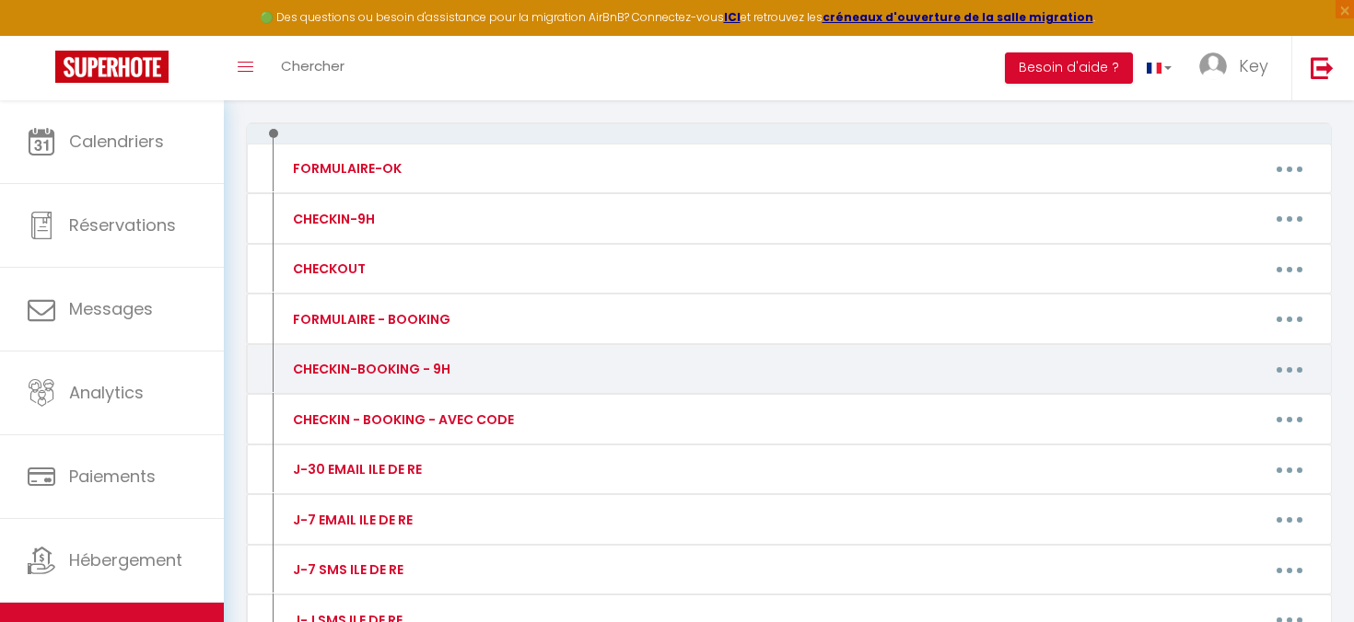
scroll to position [184, 0]
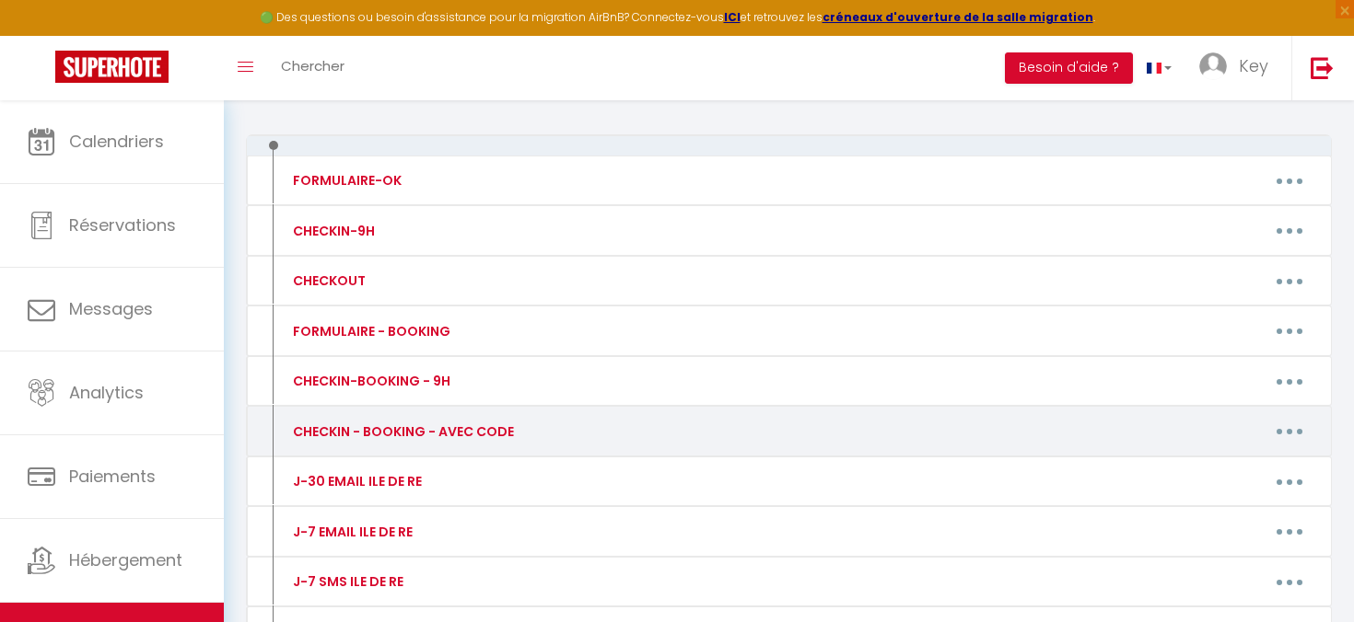
click at [1287, 433] on icon "button" at bounding box center [1289, 432] width 6 height 6
click at [1210, 472] on link "Editer" at bounding box center [1241, 473] width 136 height 31
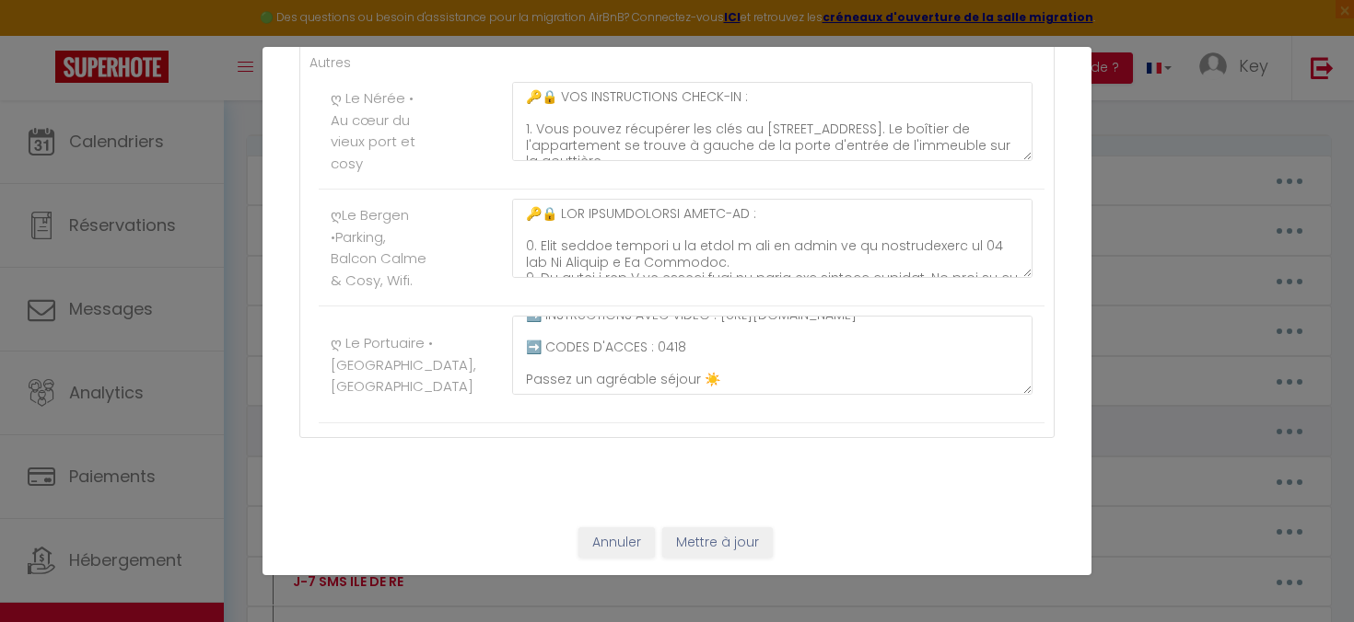
scroll to position [0, 0]
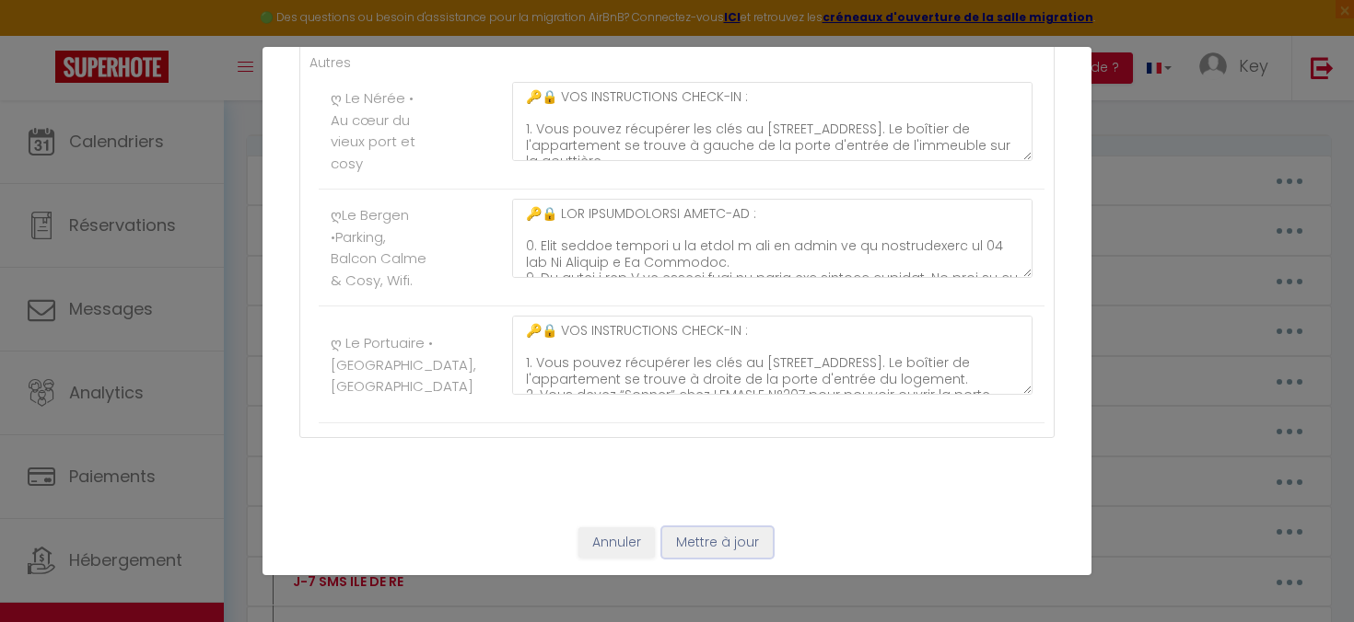
click at [714, 544] on button "Mettre à jour" at bounding box center [717, 543] width 110 height 31
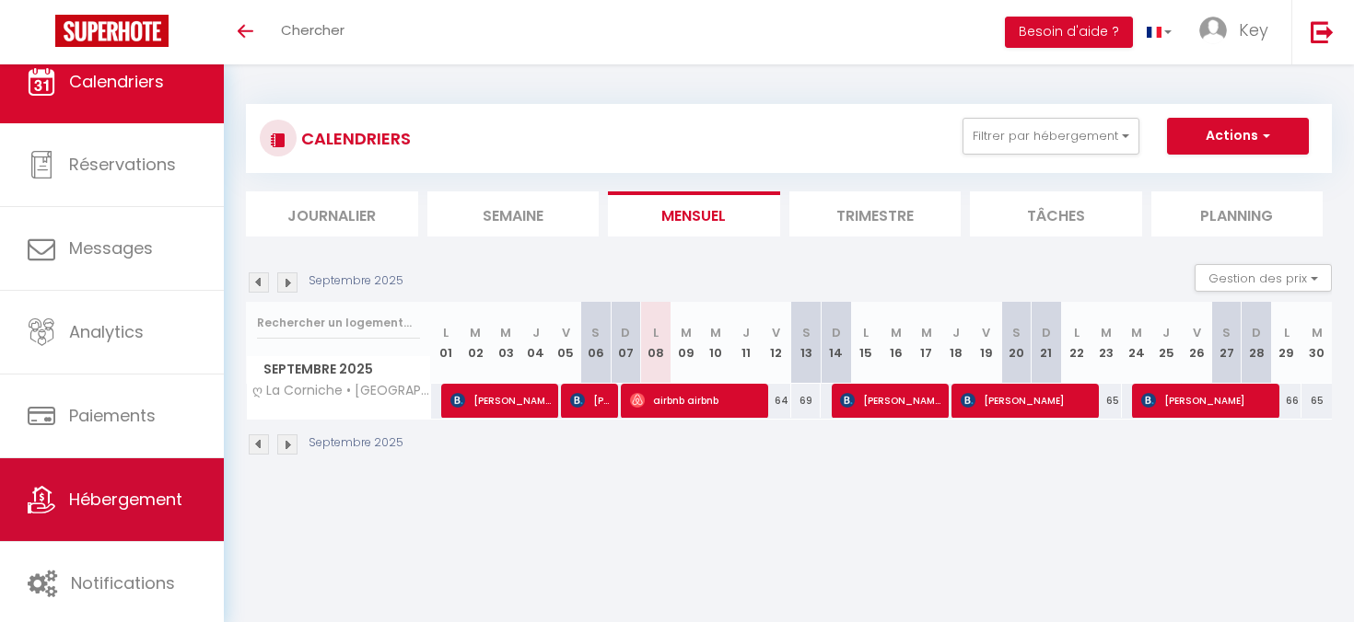
click at [138, 510] on span "Hébergement" at bounding box center [125, 499] width 113 height 23
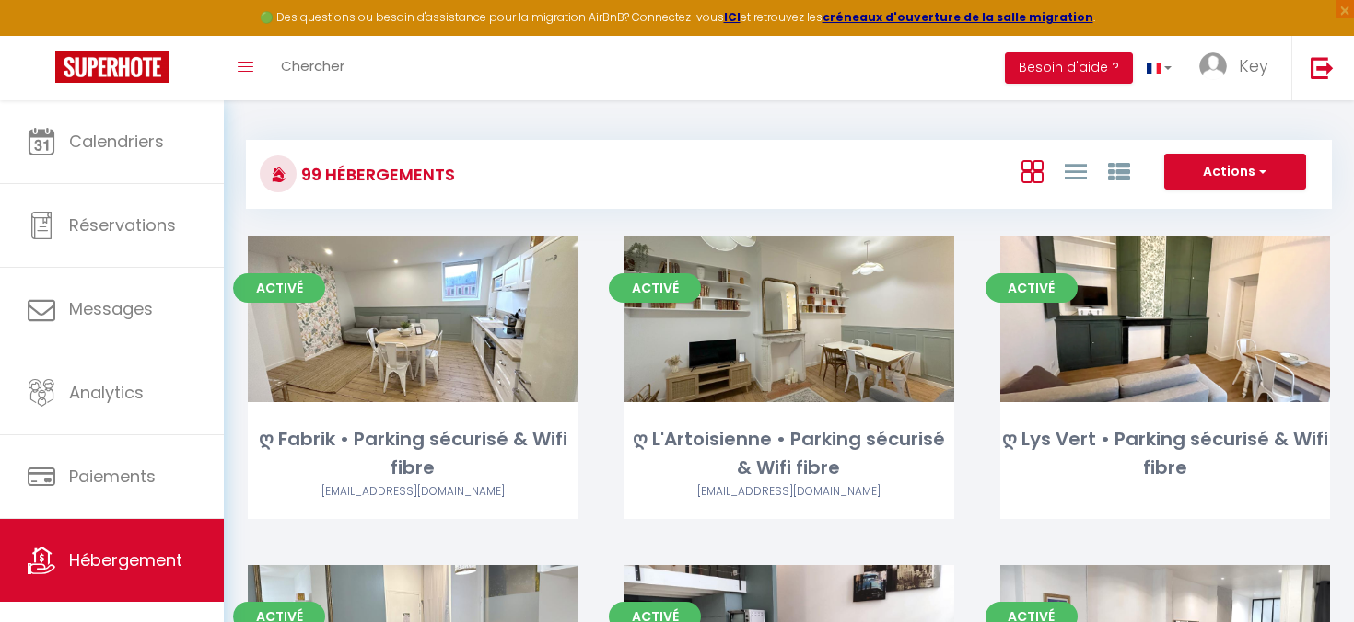
scroll to position [10341, 0]
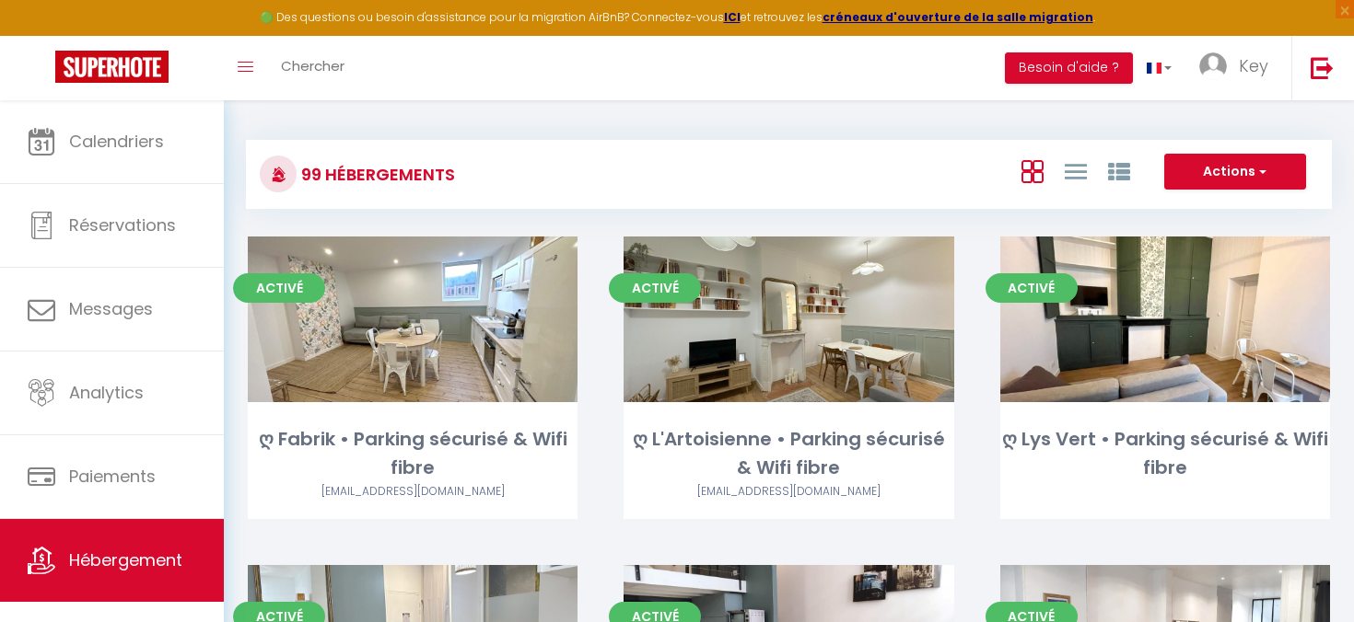
select select "3"
select select "2"
select select "1"
select select
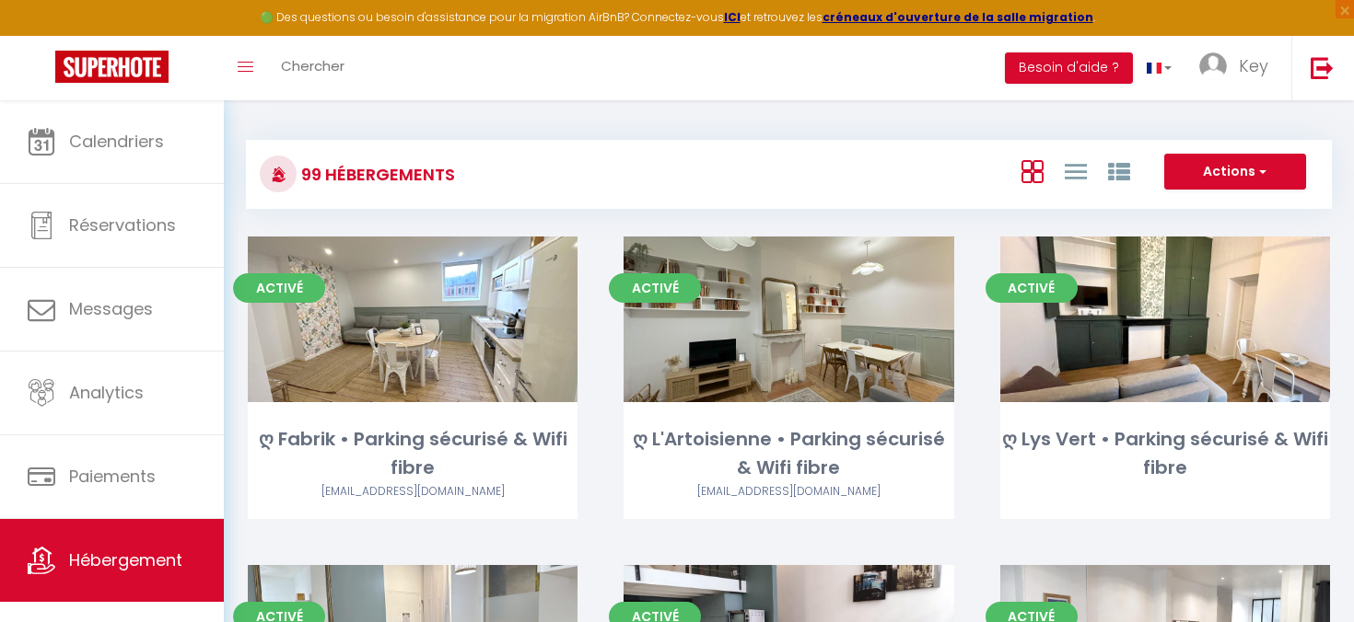
select select "28"
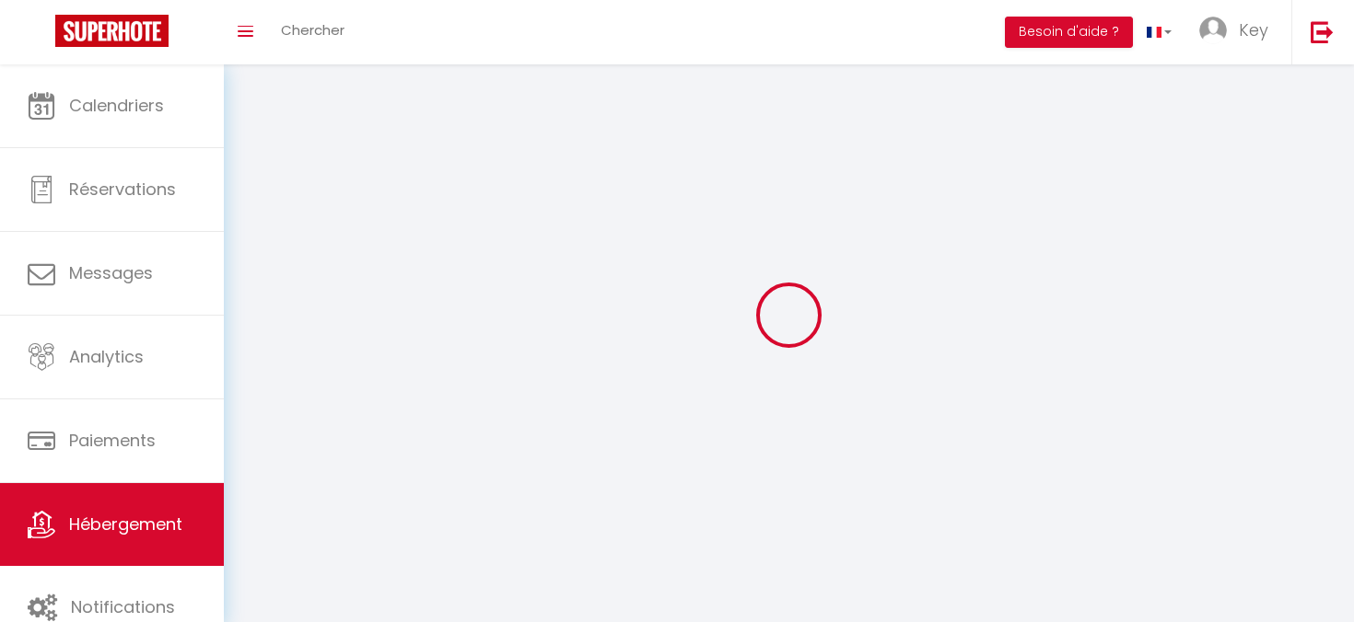
select select
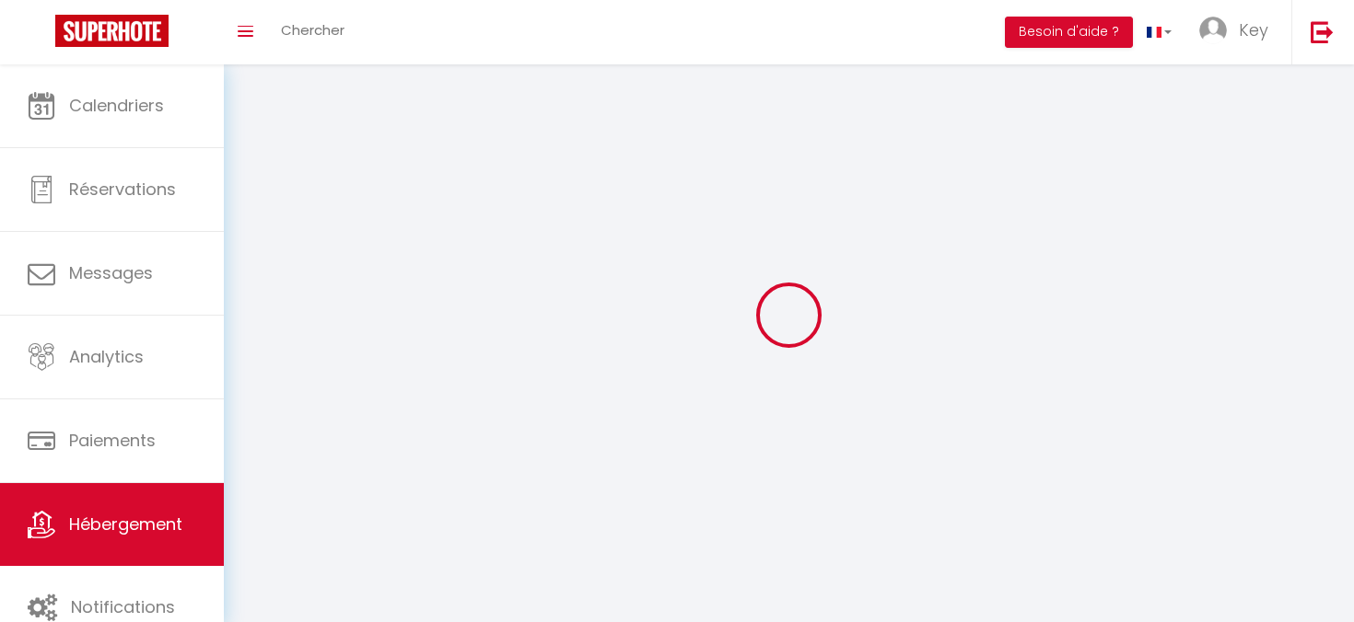
select select
checkbox input "false"
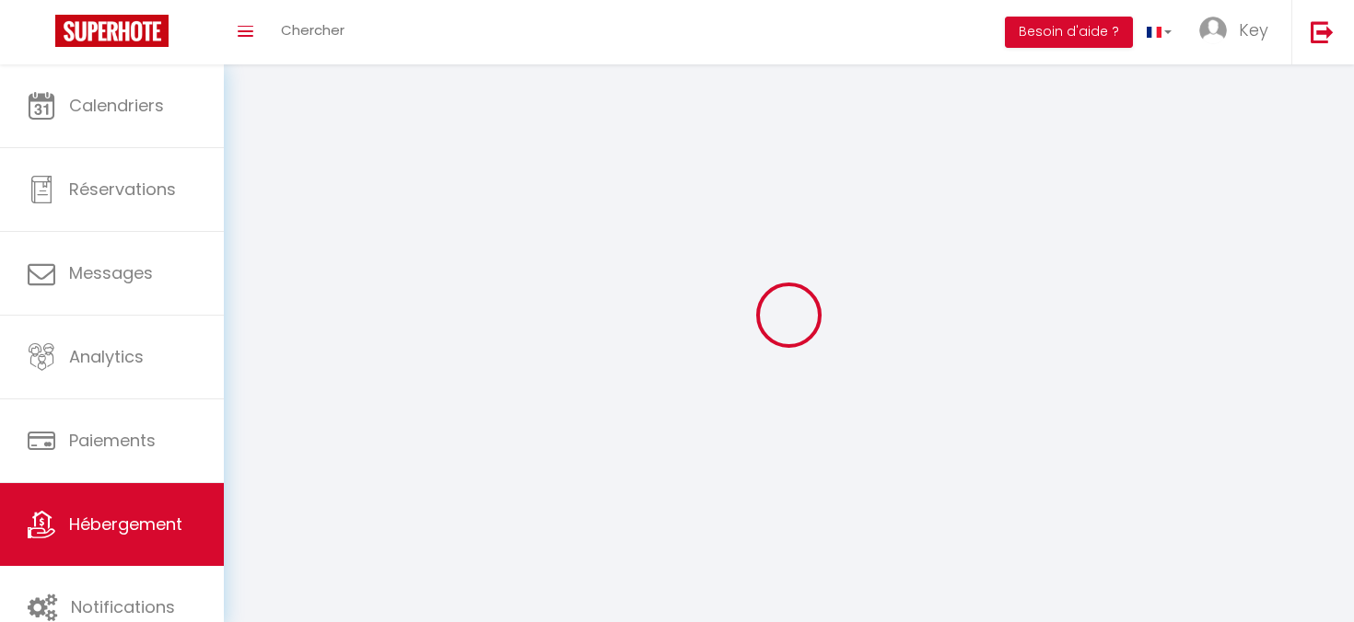
select select
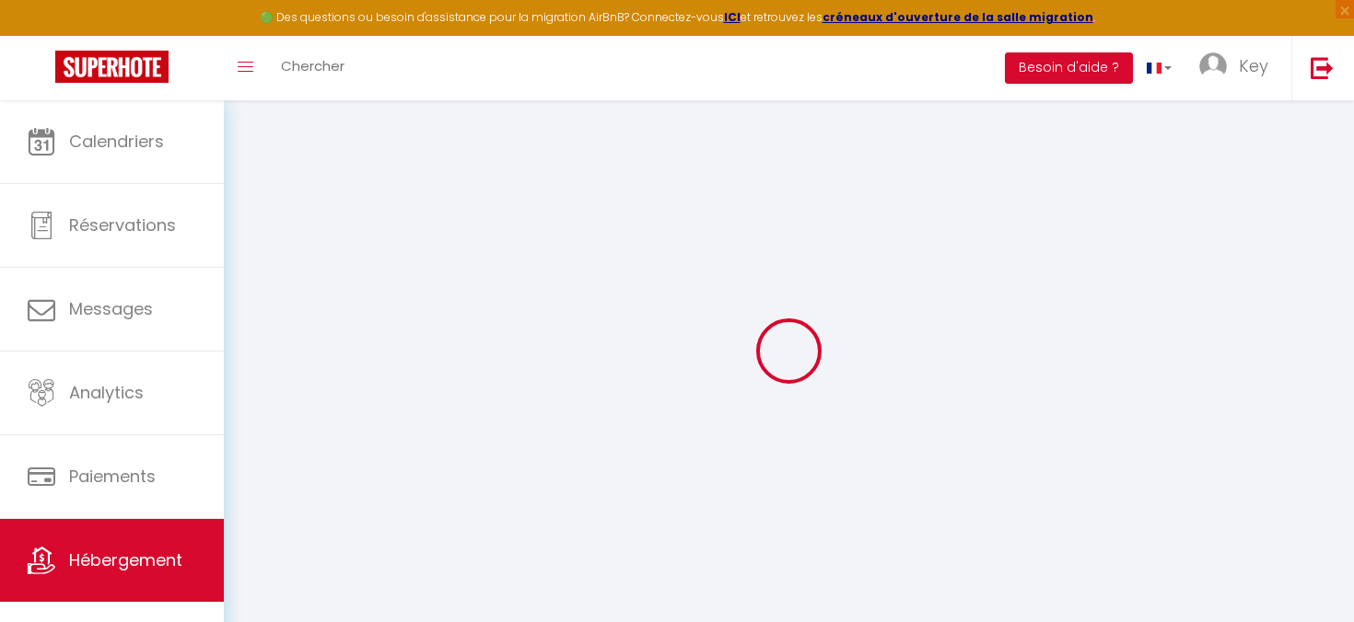
select select
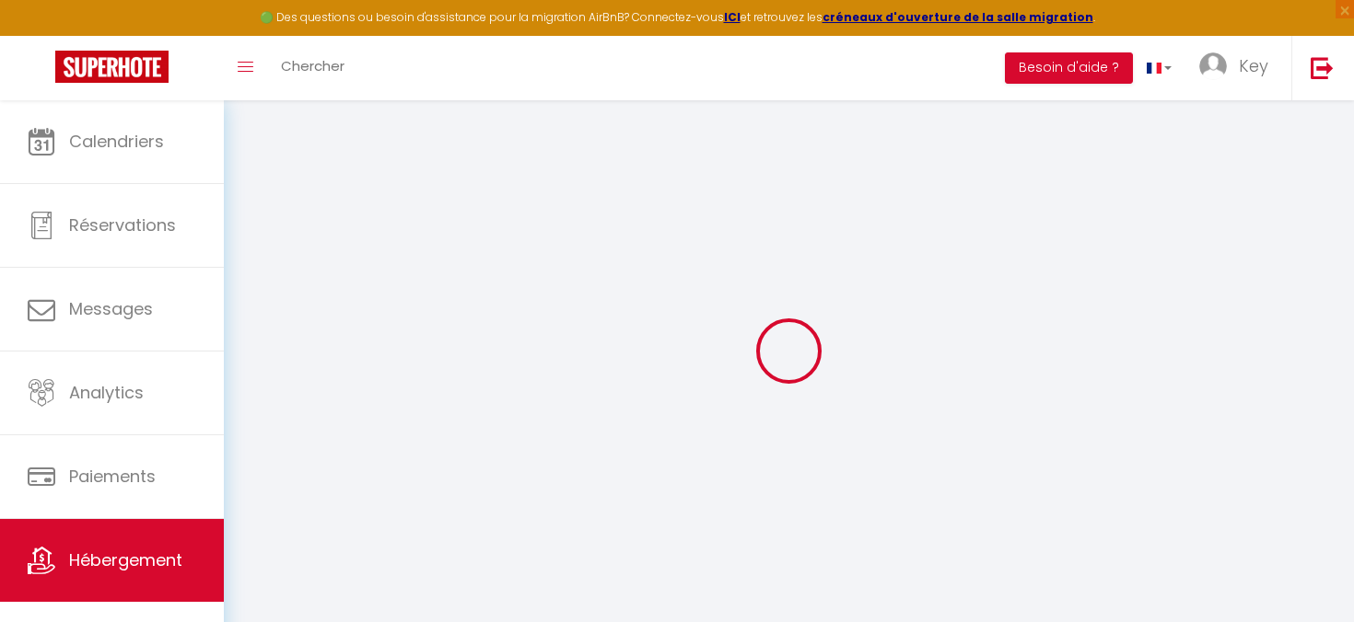
select select
checkbox input "false"
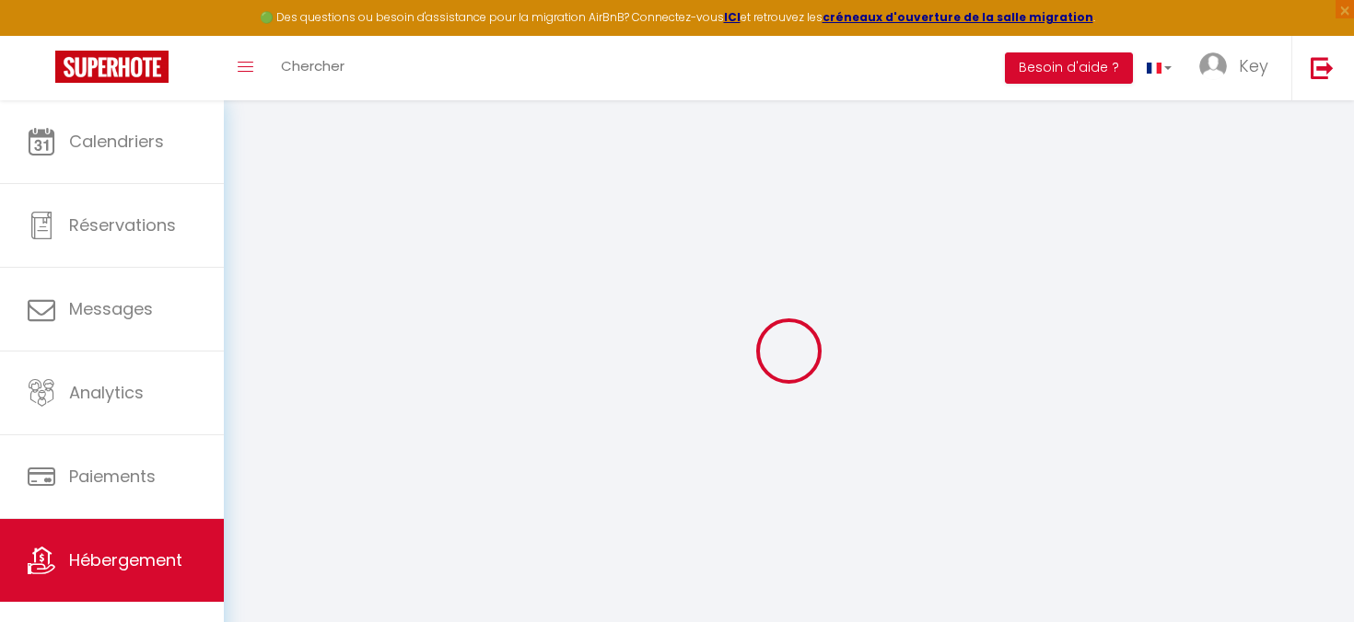
select select
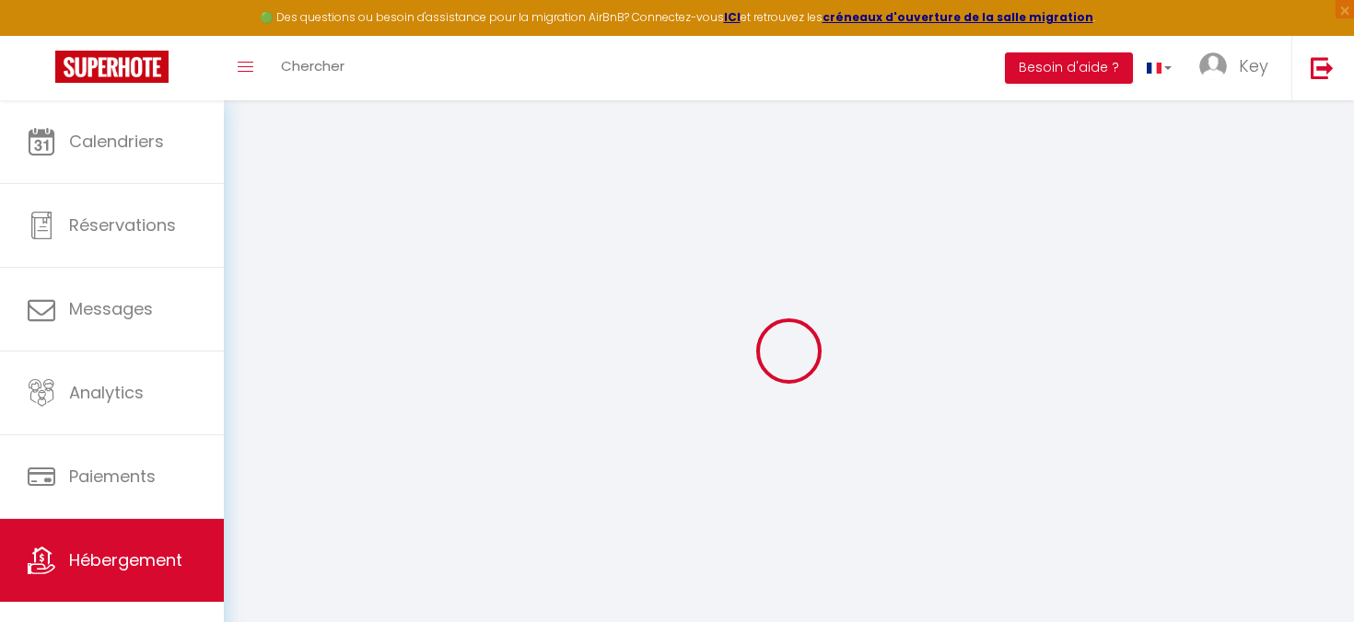
select select
checkbox input "false"
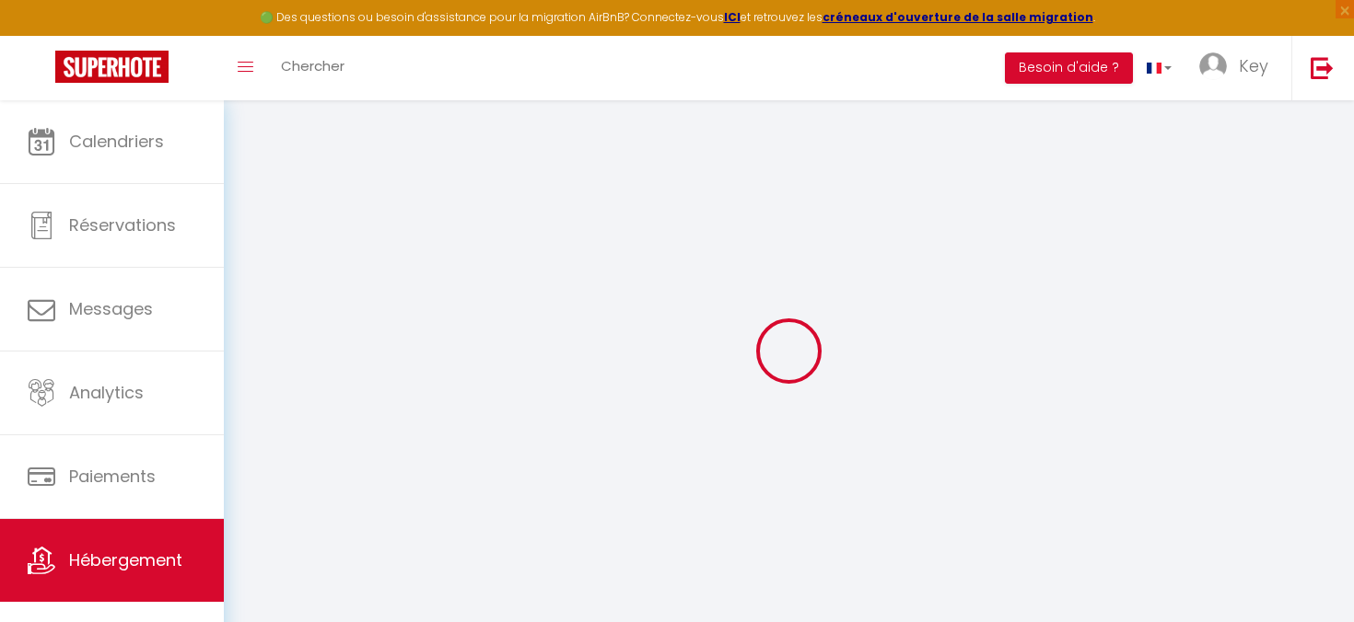
checkbox input "false"
select select
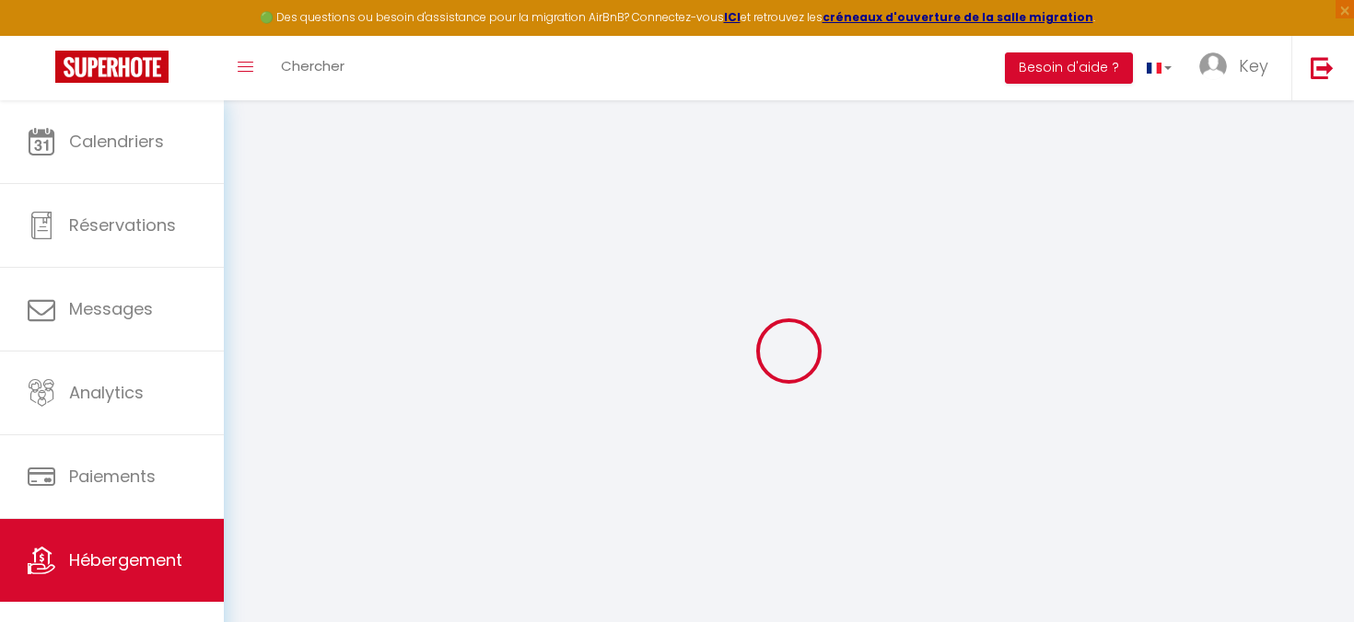
select select
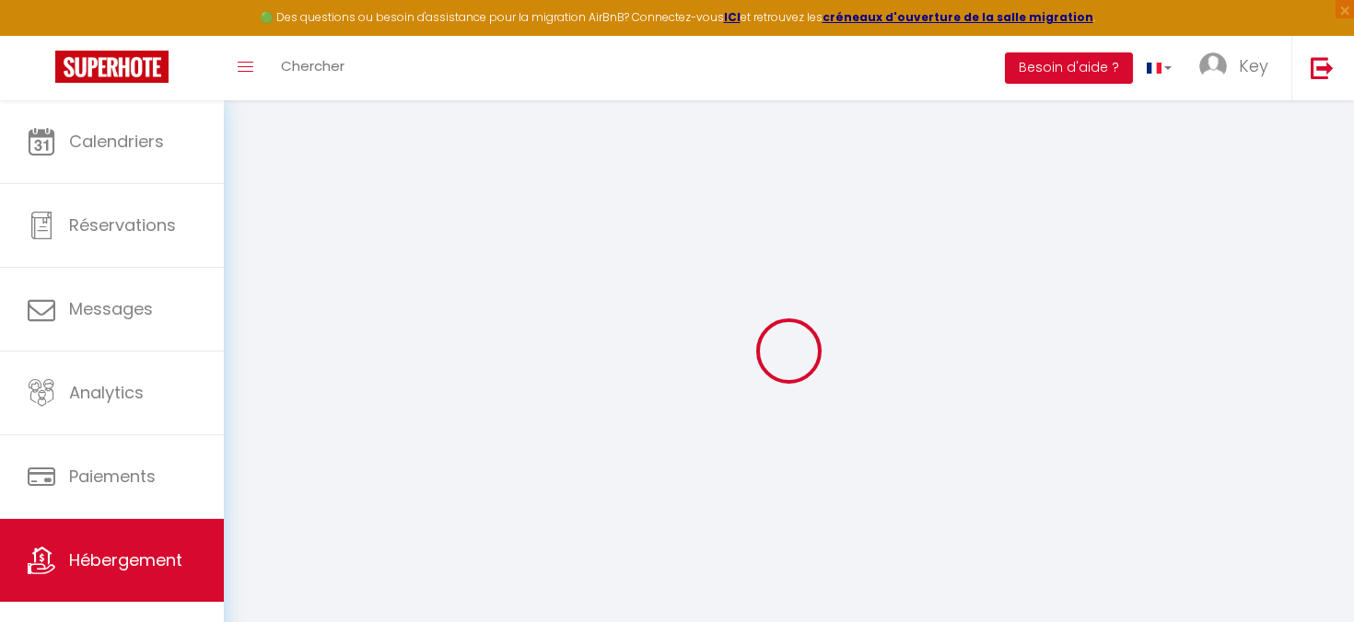
checkbox input "false"
select select
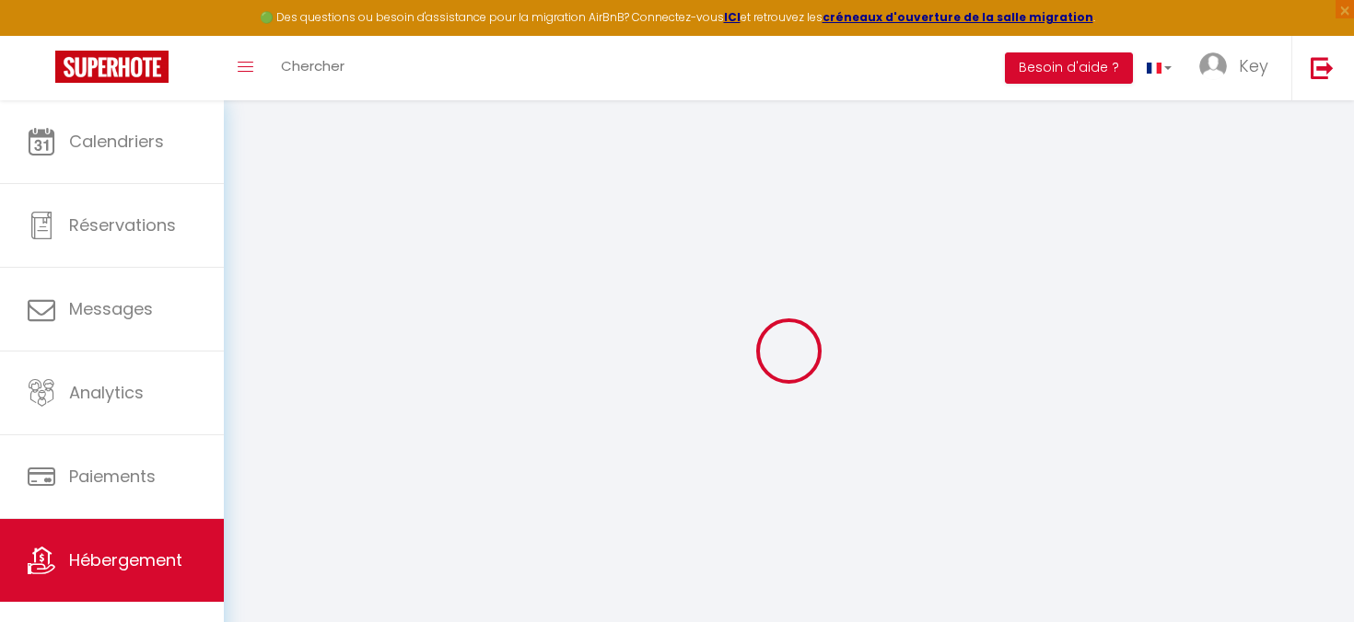
select select
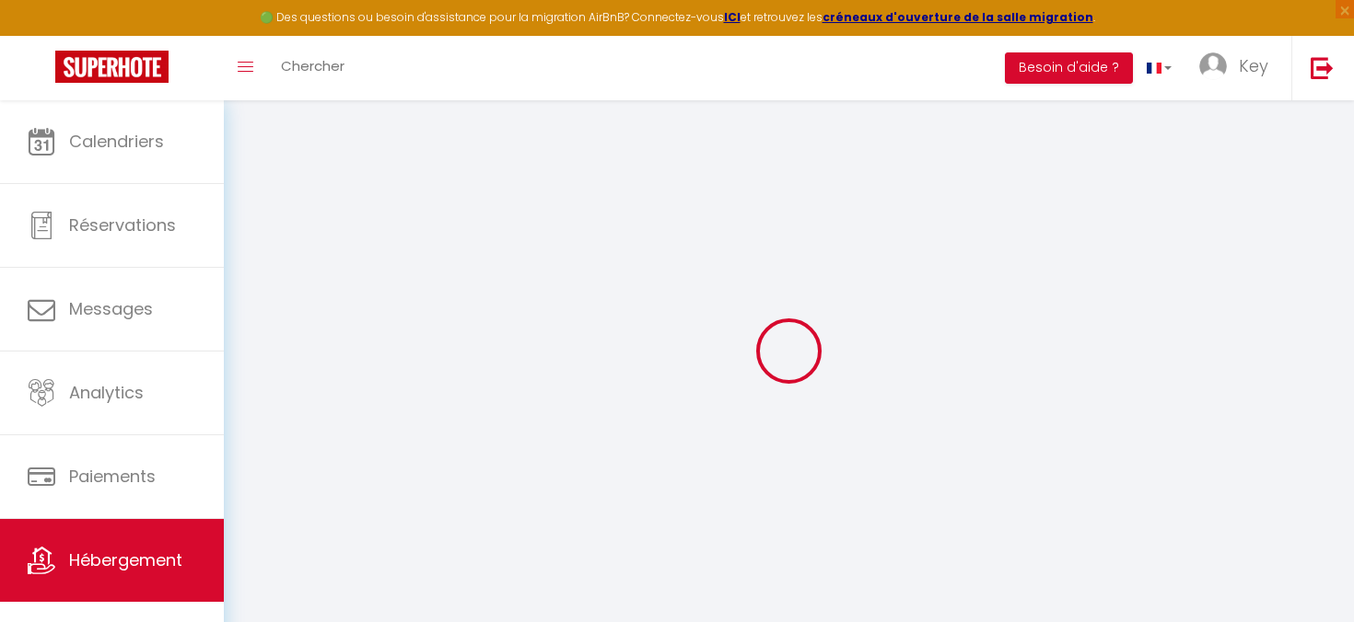
select select
checkbox input "false"
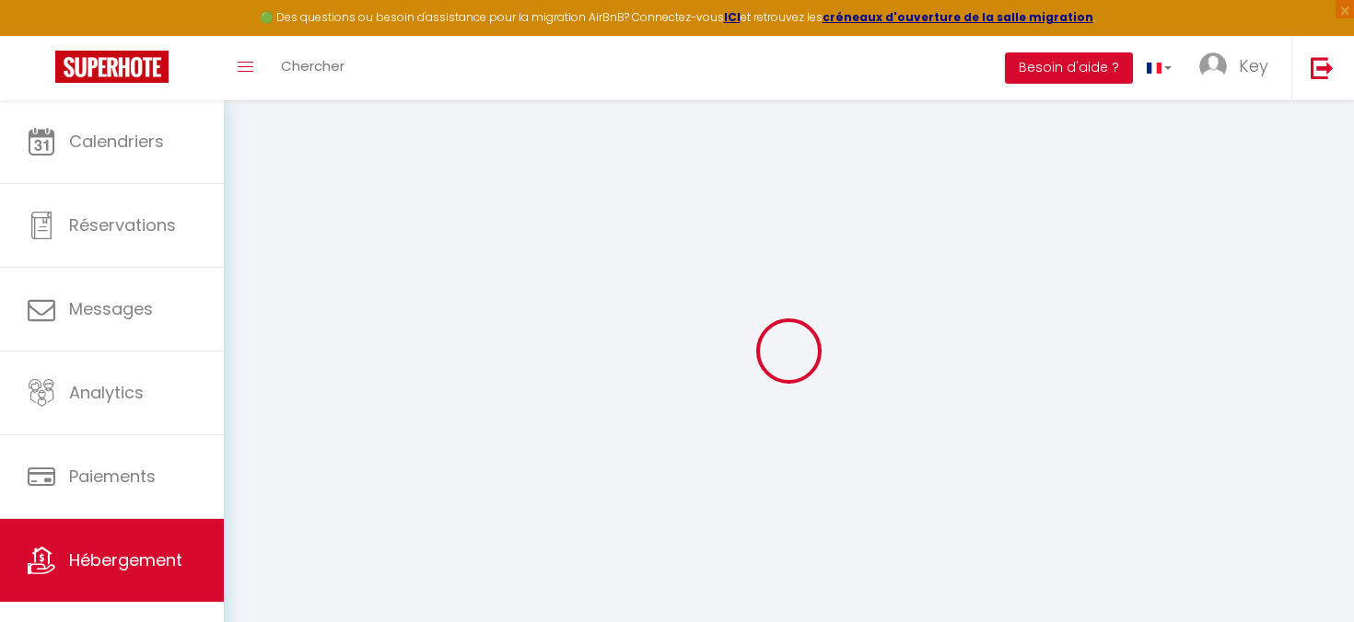
checkbox input "false"
select select
type input "ღ Le Portuaire • [GEOGRAPHIC_DATA], [GEOGRAPHIC_DATA]"
type input "AA"
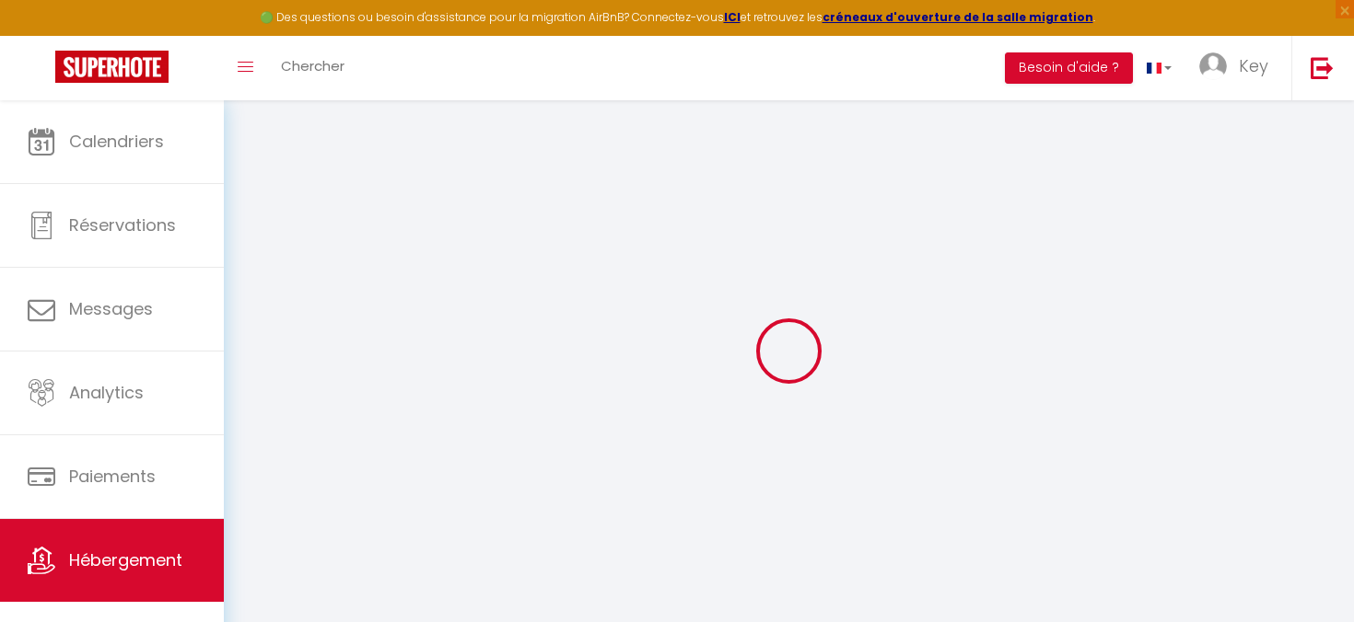
type input "AA"
type input "17000"
type input "[GEOGRAPHIC_DATA]"
select select "2"
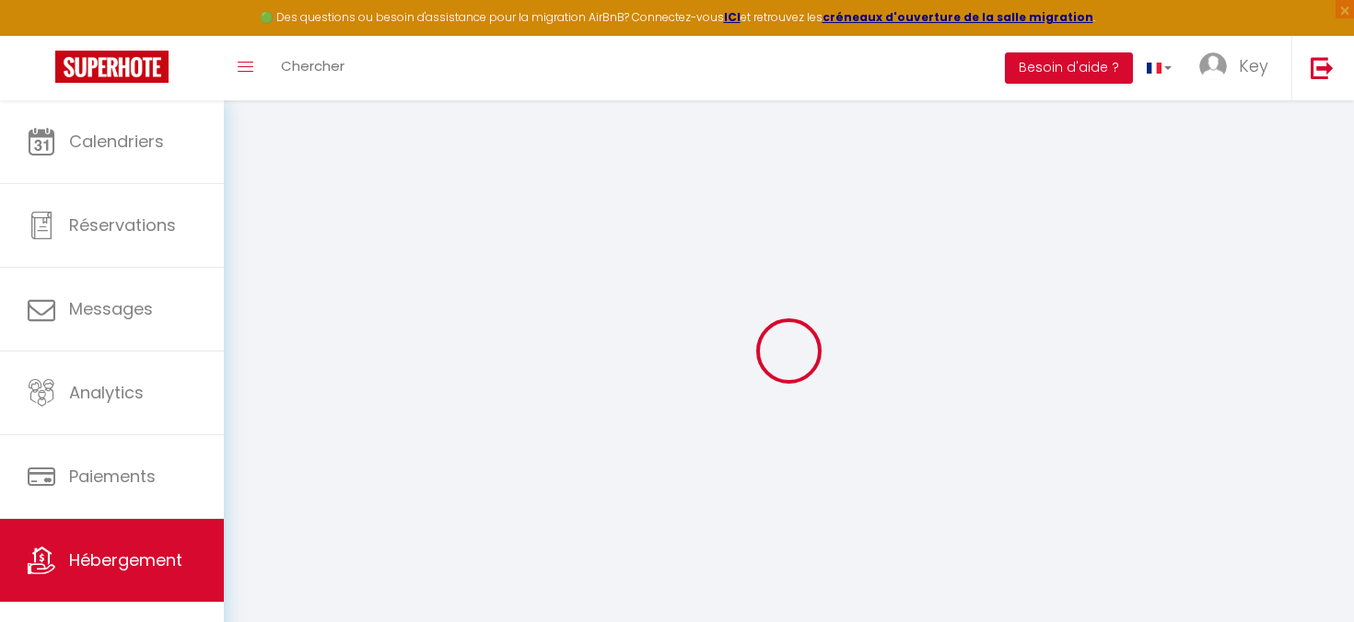
type input "50"
type input "45"
type input "350"
select select
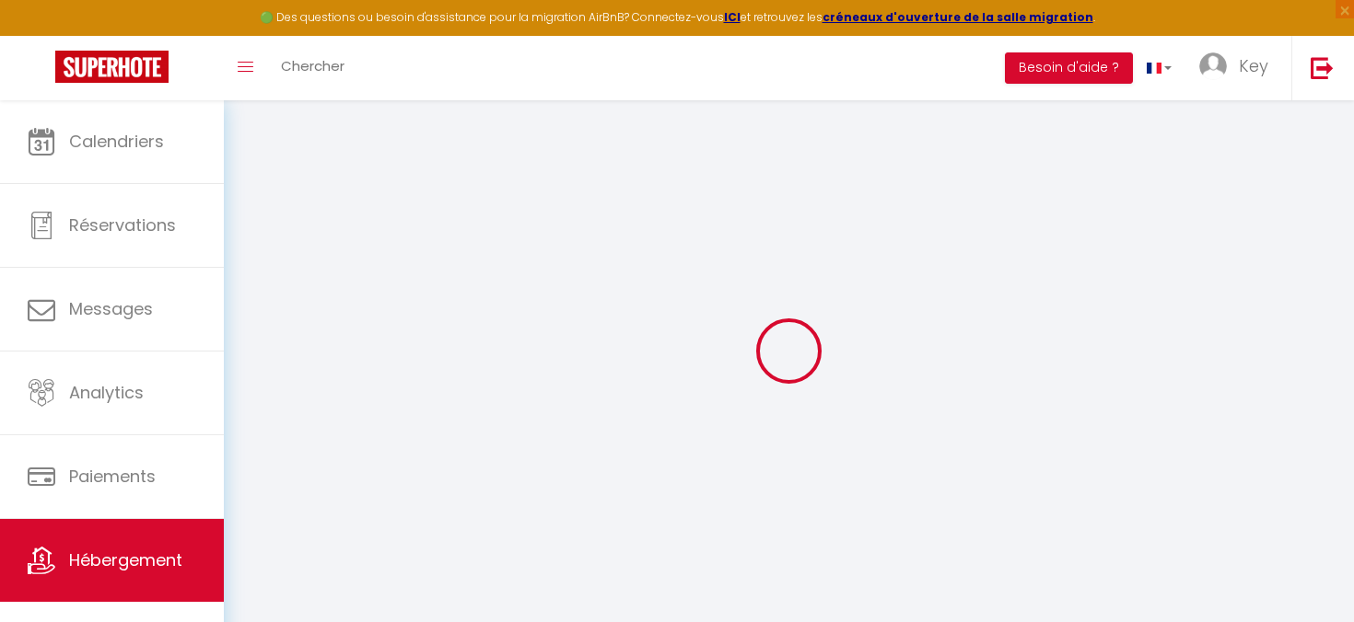
select select
type input "47 avenue de Lazaret"
type input "17000"
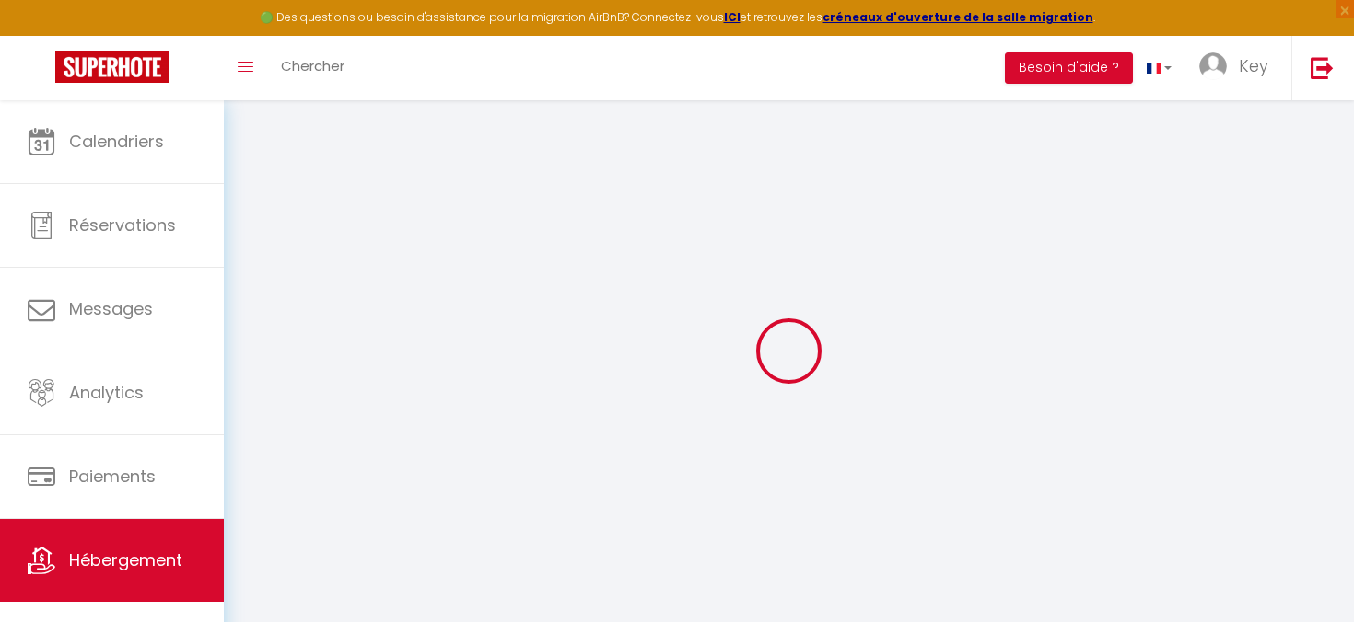
type input "[GEOGRAPHIC_DATA]"
type input "[EMAIL_ADDRESS][DOMAIN_NAME]"
select select "5091"
checkbox input "false"
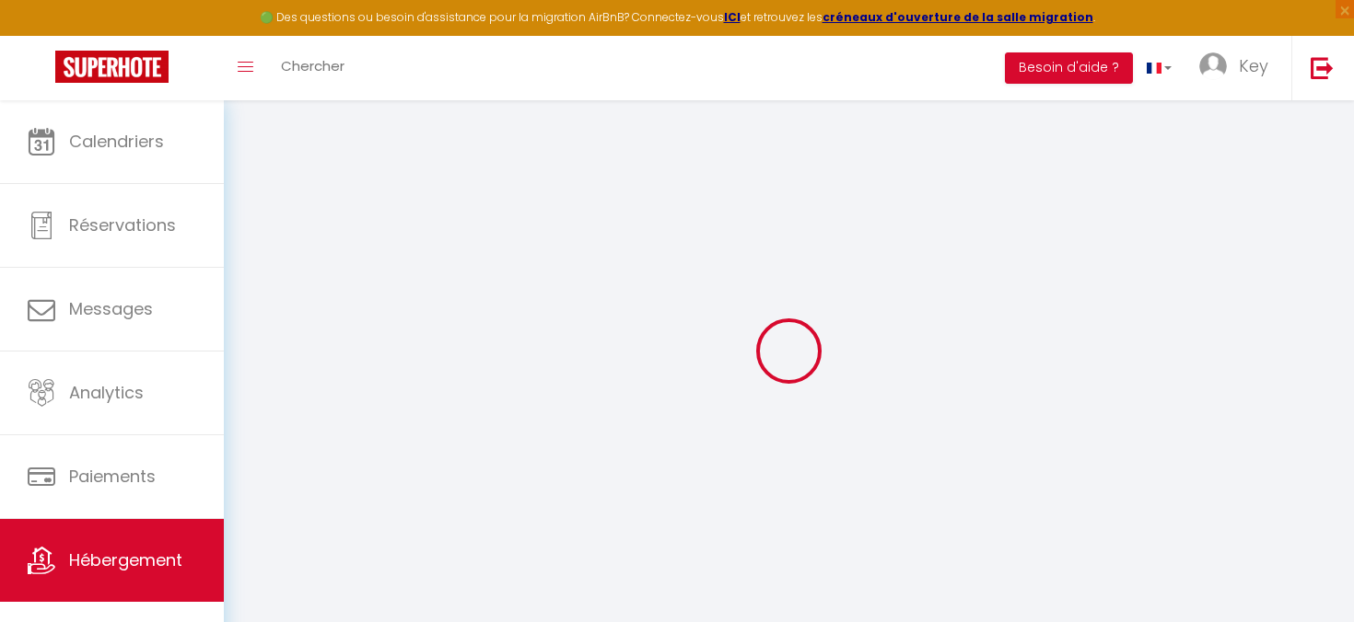
checkbox input "false"
type input "0"
select select
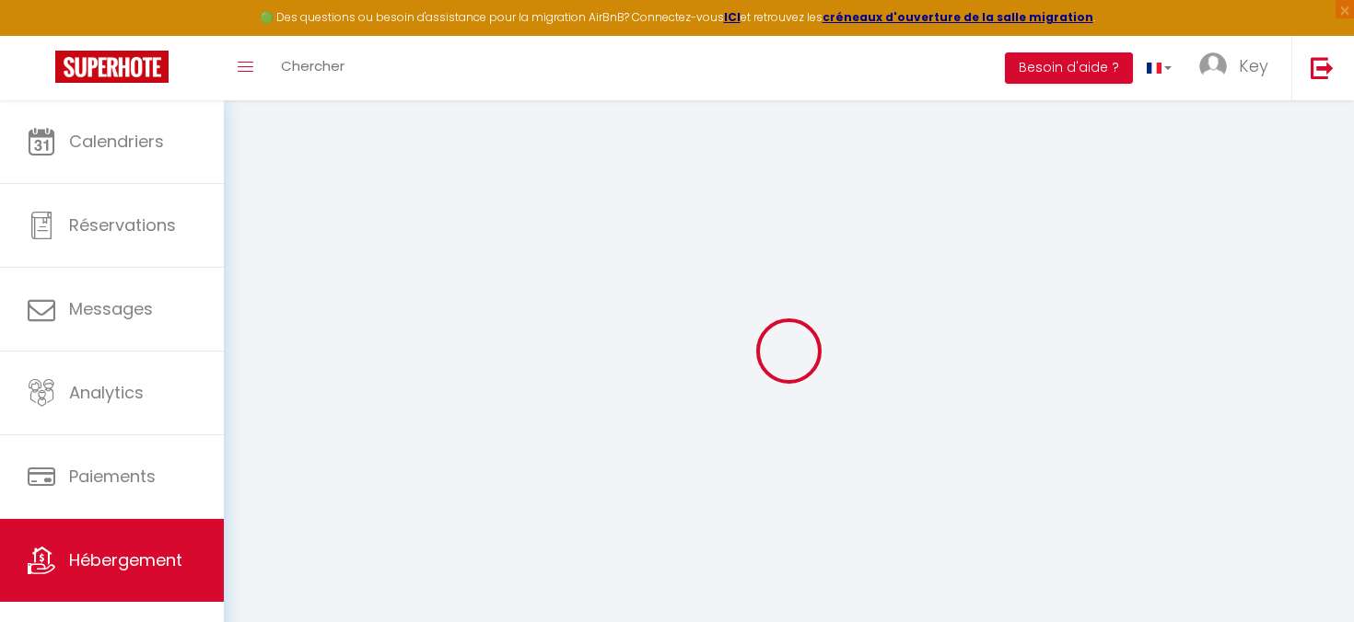
select select
checkbox input "false"
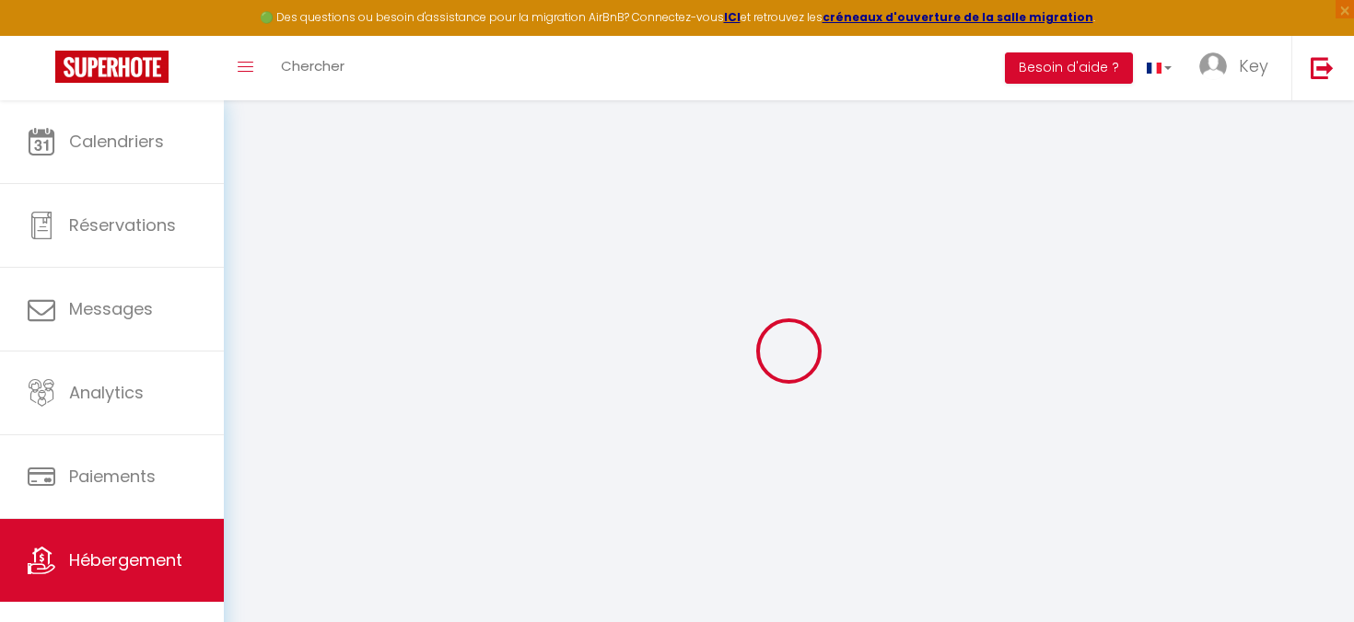
checkbox input "false"
select select
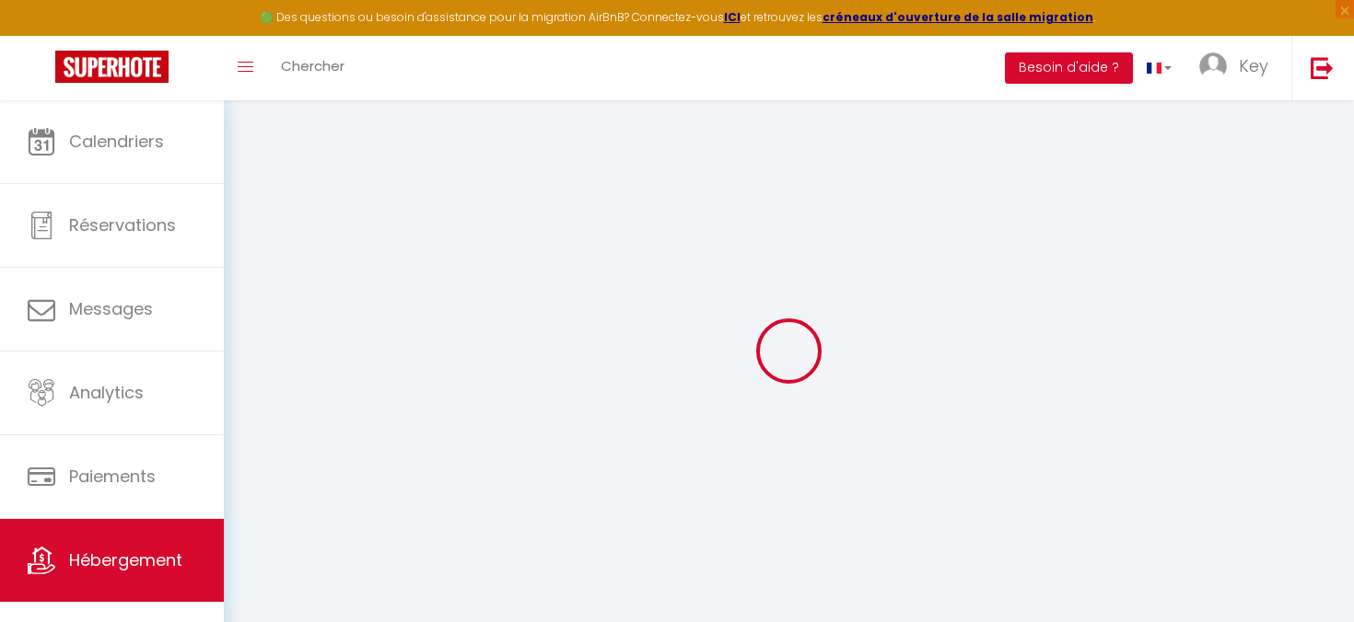
select select
checkbox input "false"
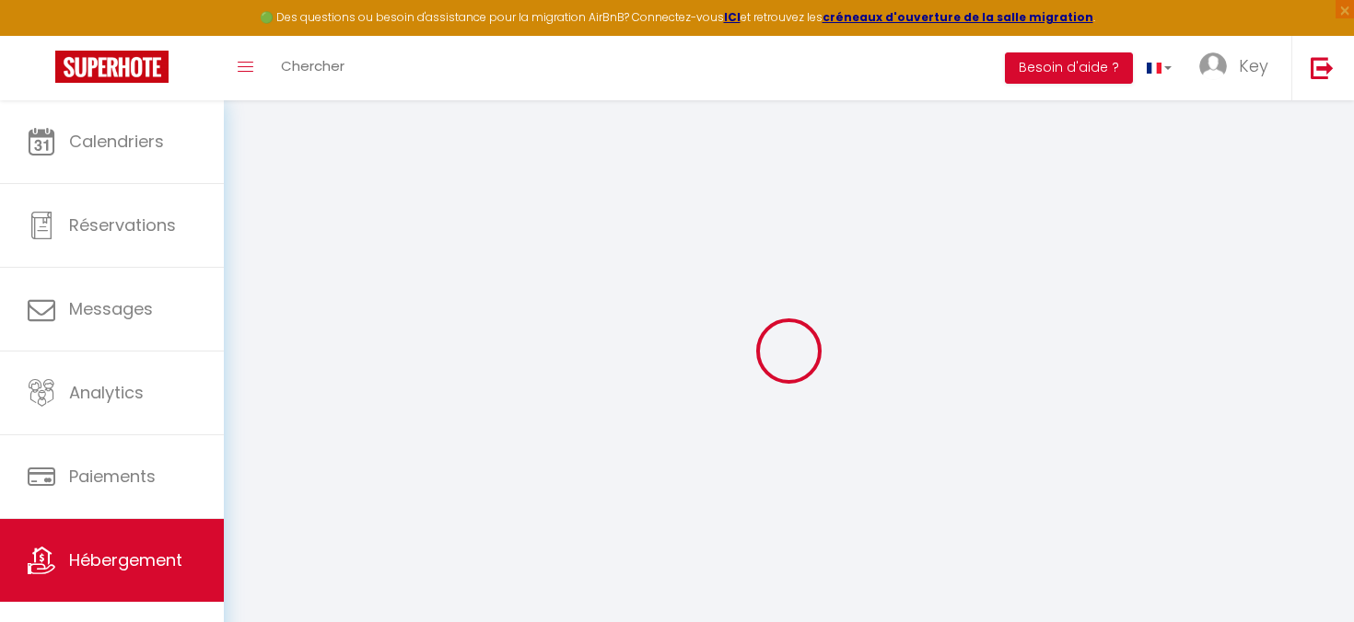
checkbox input "false"
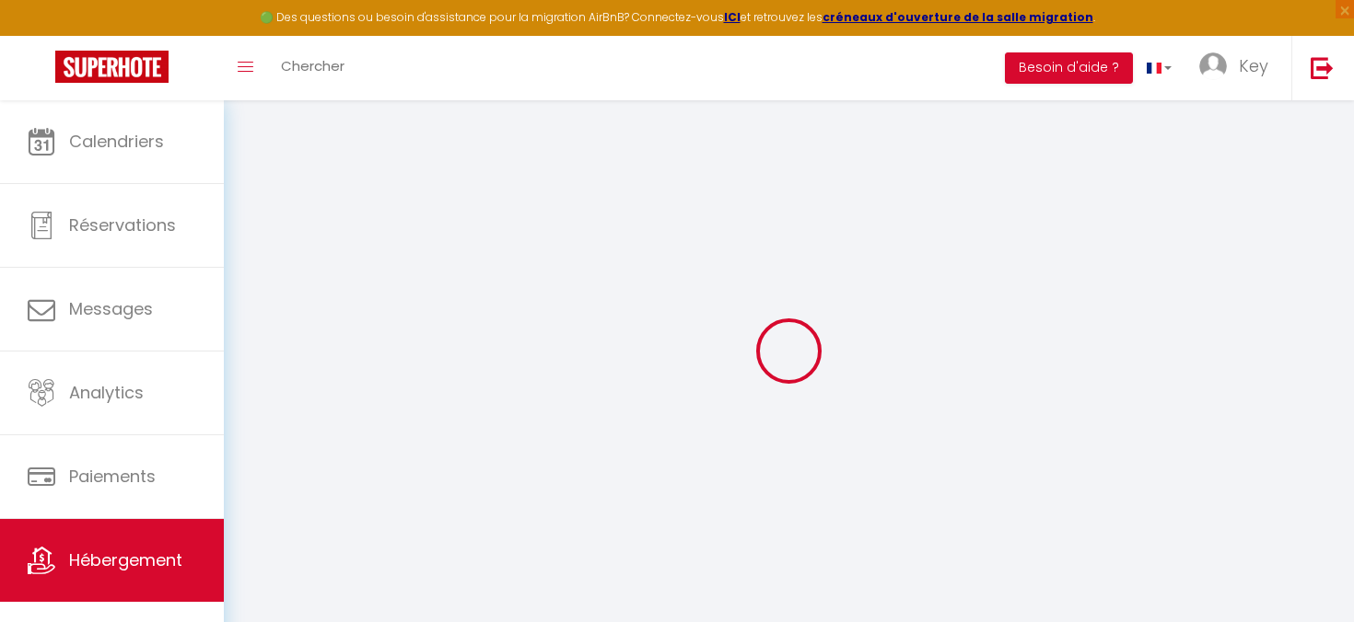
checkbox input "false"
select select "16:00"
select select "23:00"
select select "10:00"
select select "30"
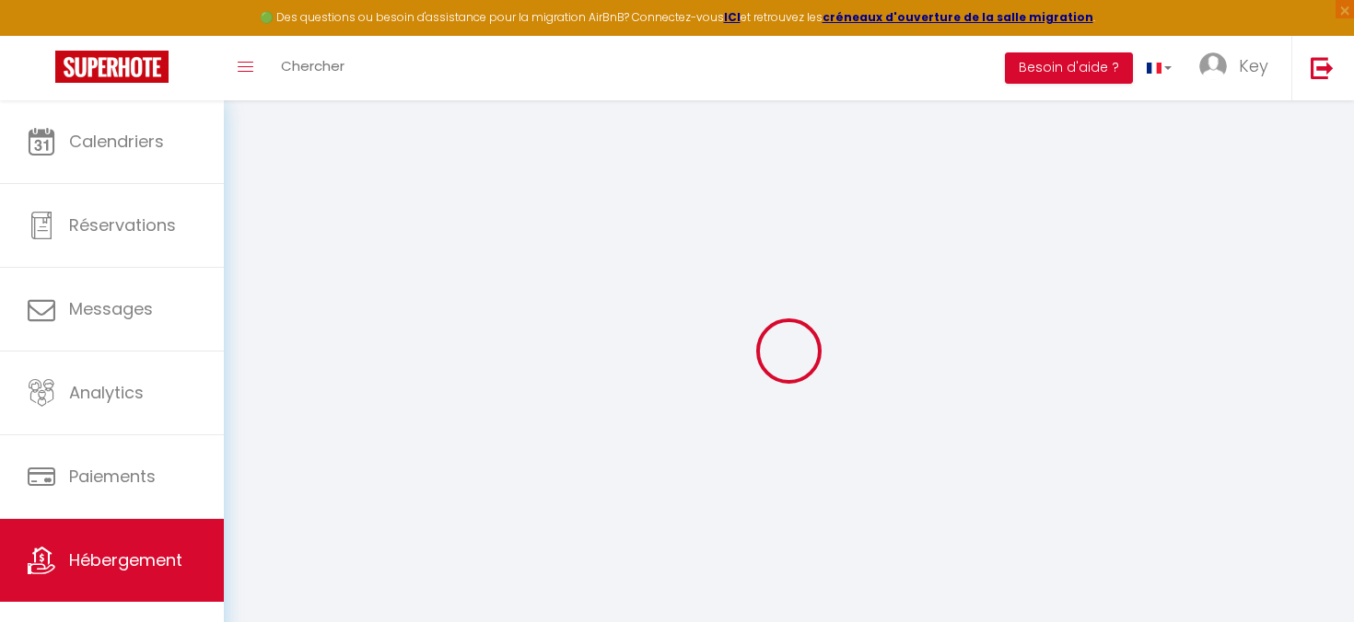
select select "120"
checkbox input "false"
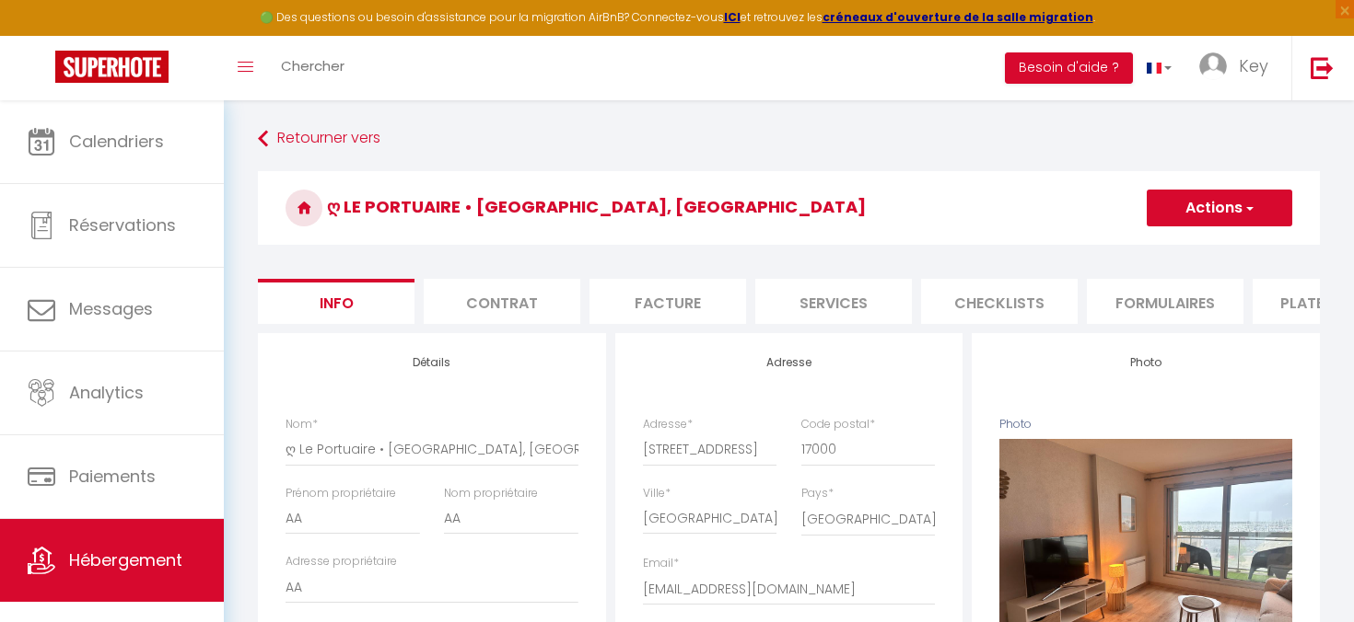
checkbox input "false"
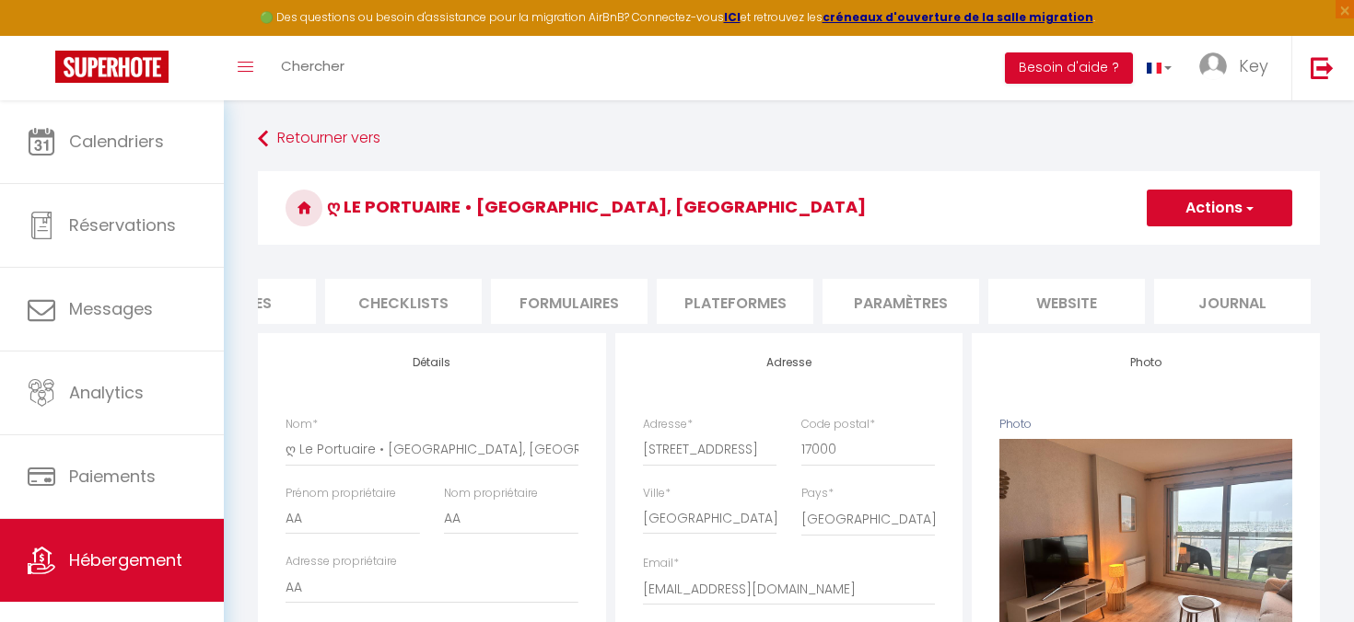
click at [766, 288] on li "Plateformes" at bounding box center [734, 301] width 157 height 45
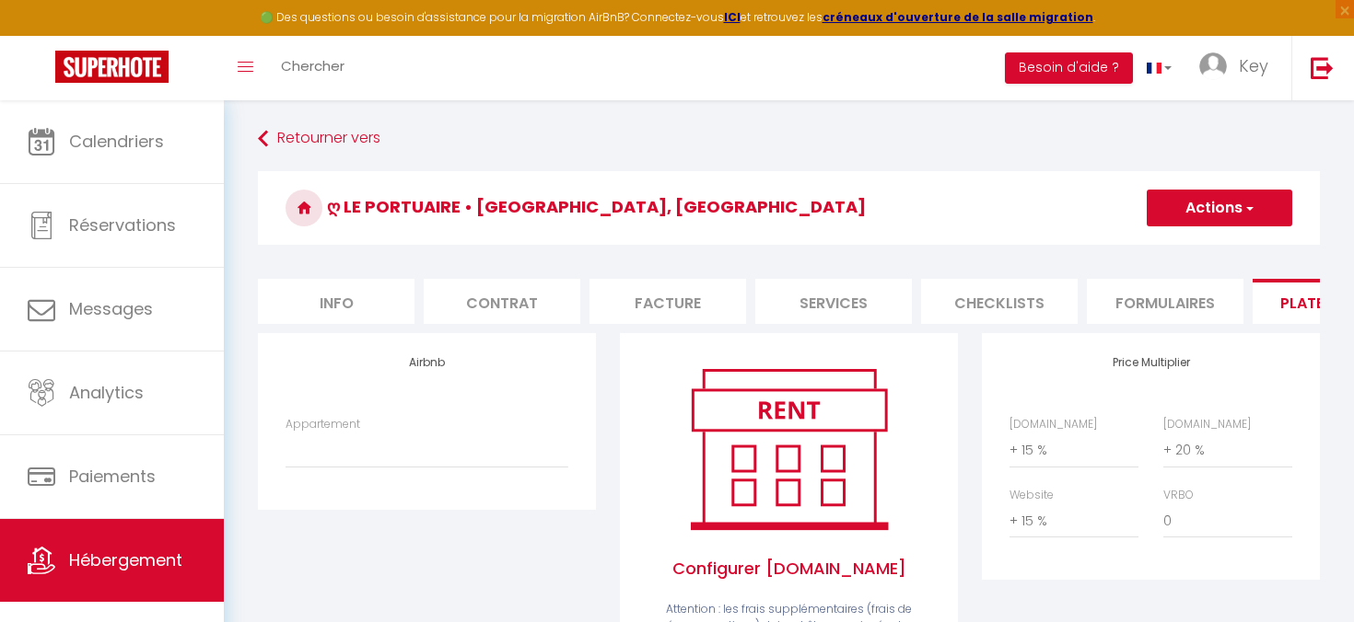
click at [854, 296] on li "Services" at bounding box center [833, 301] width 157 height 45
select select
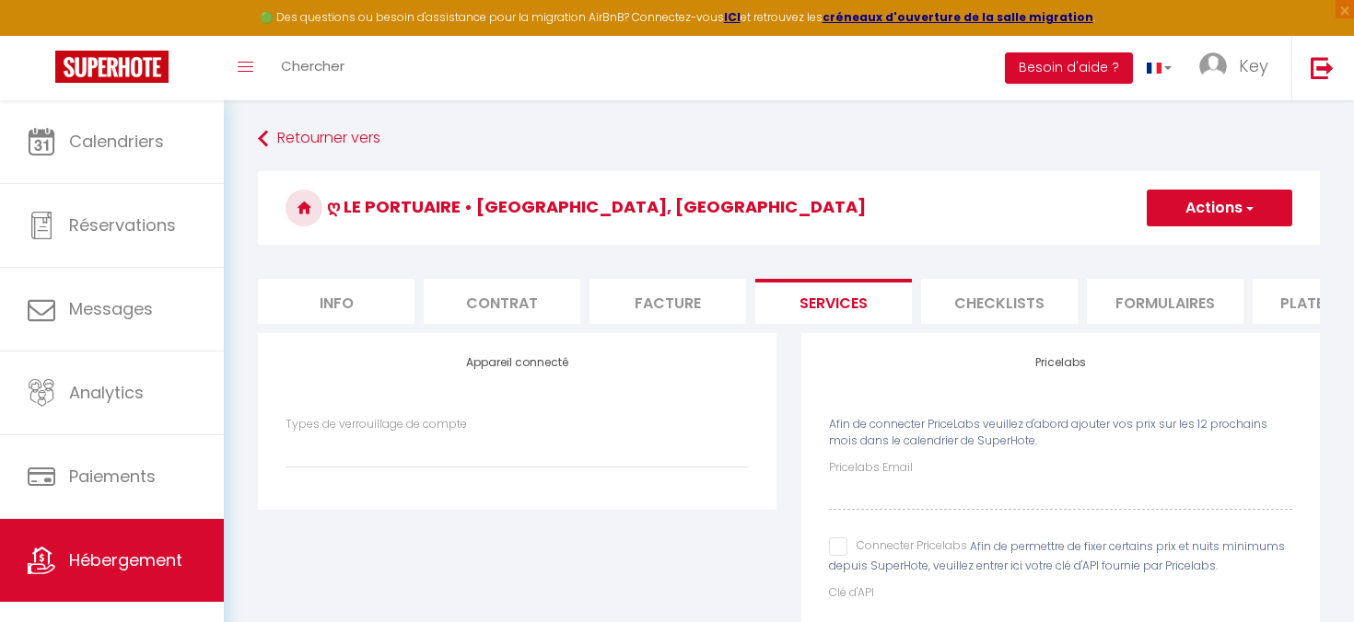
click at [494, 311] on li "Contrat" at bounding box center [502, 301] width 157 height 45
checkbox input "false"
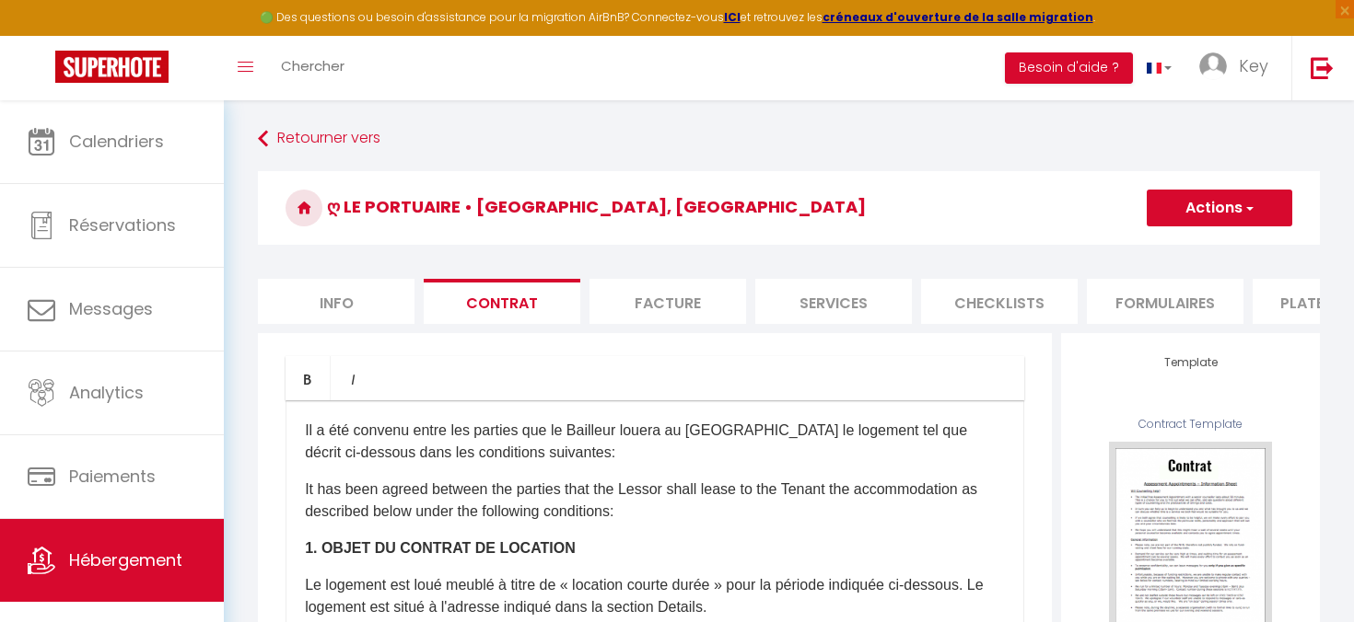
click at [345, 320] on li "Info" at bounding box center [336, 301] width 157 height 45
checkbox input "false"
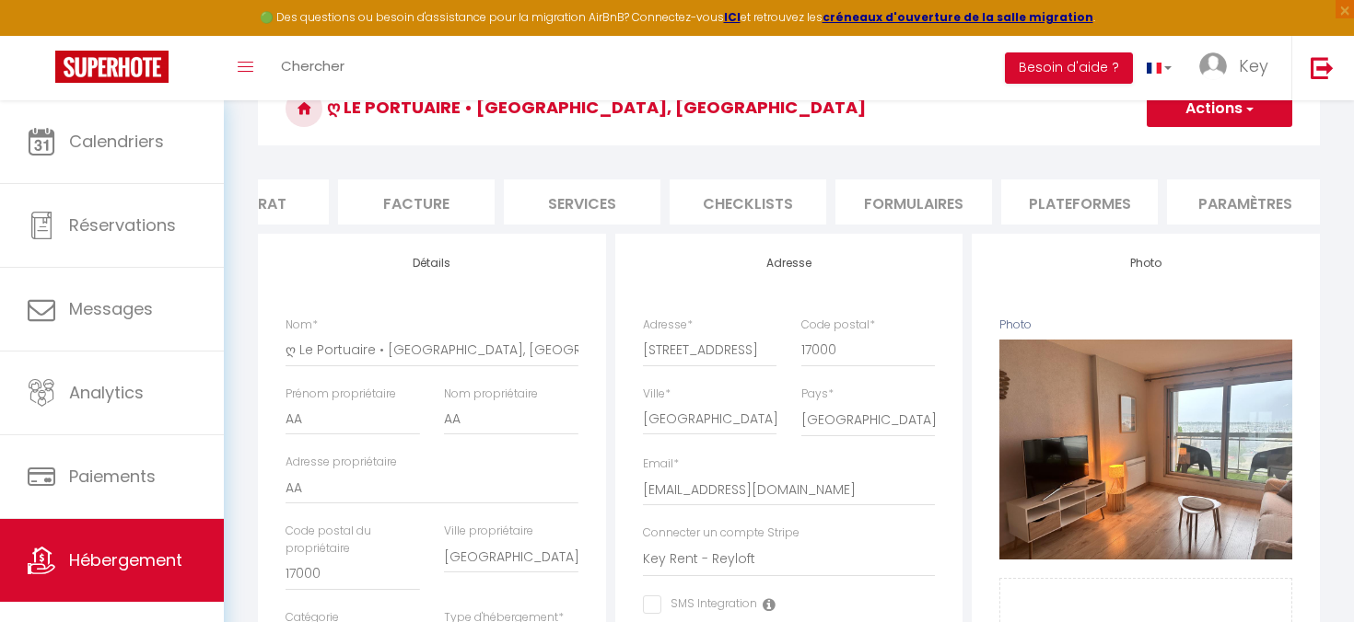
scroll to position [0, 526]
click at [1154, 198] on li "website" at bounding box center [1136, 202] width 157 height 45
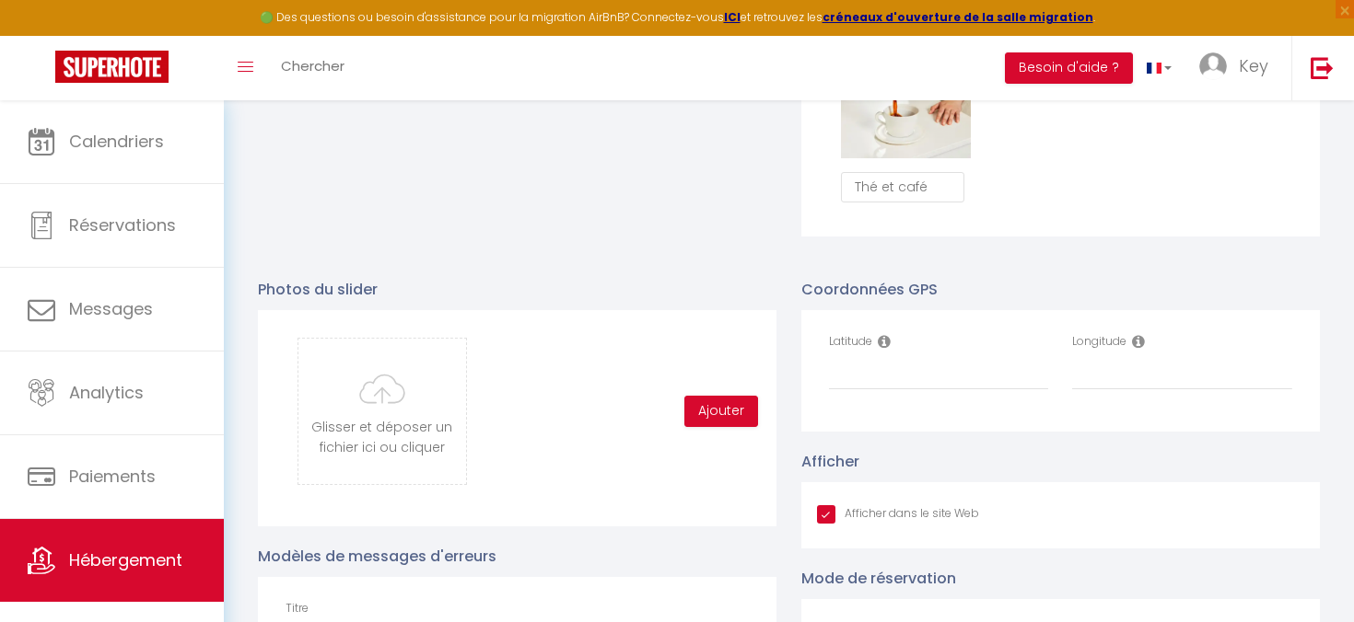
scroll to position [1777, 0]
click at [882, 372] on input "Latitude" at bounding box center [939, 372] width 220 height 33
click at [851, 368] on input "Latitude" at bounding box center [939, 372] width 220 height 33
paste input "46.14074"
type input "46.14074"
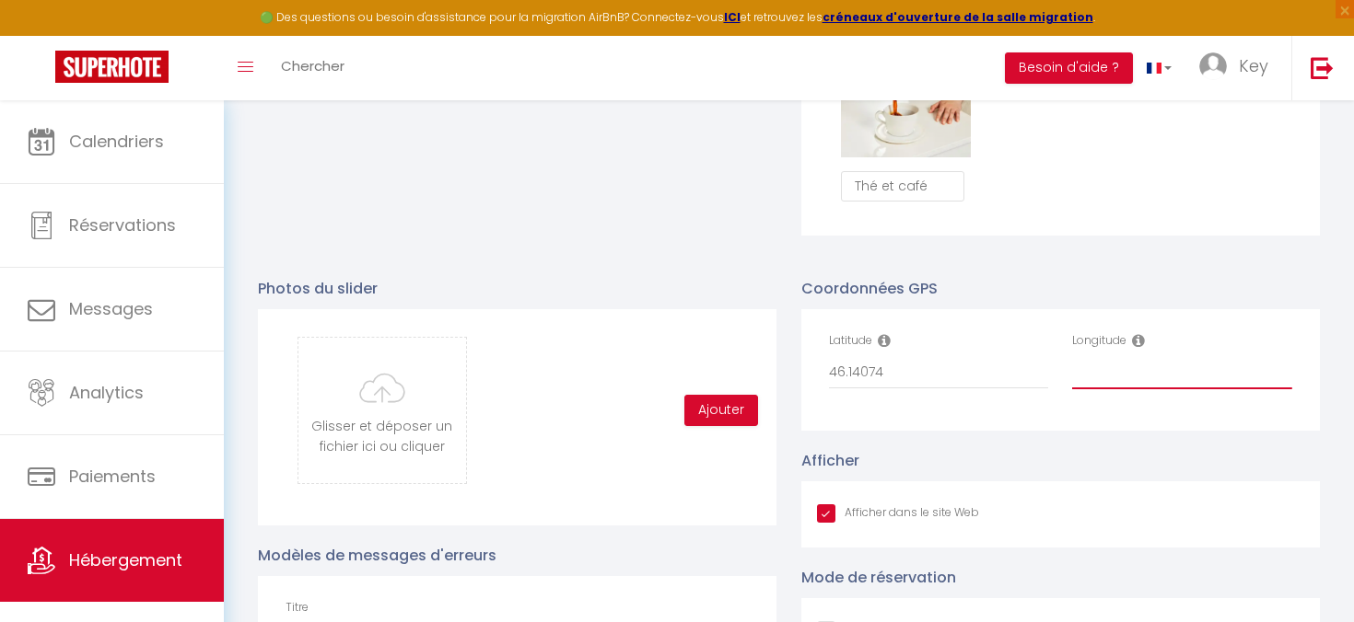
click at [1114, 370] on input "Longitude" at bounding box center [1182, 372] width 220 height 33
click at [1110, 368] on input "Longitude" at bounding box center [1182, 372] width 220 height 33
paste input "1.16897"
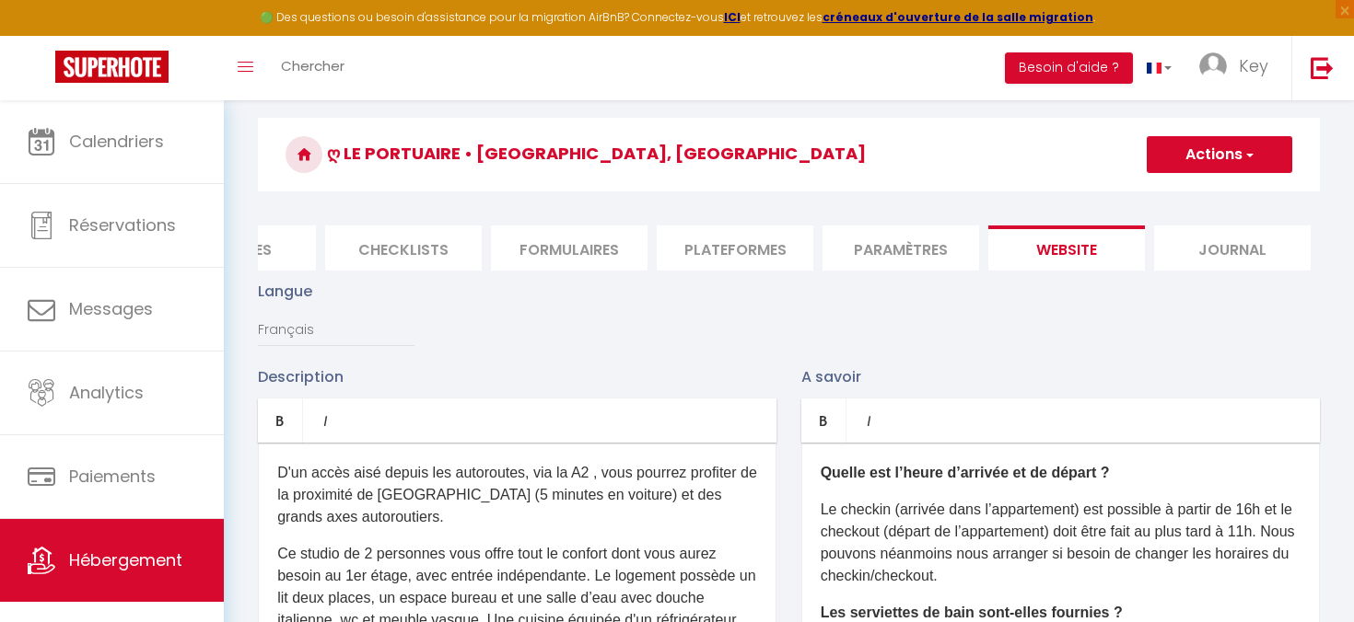
scroll to position [0, 0]
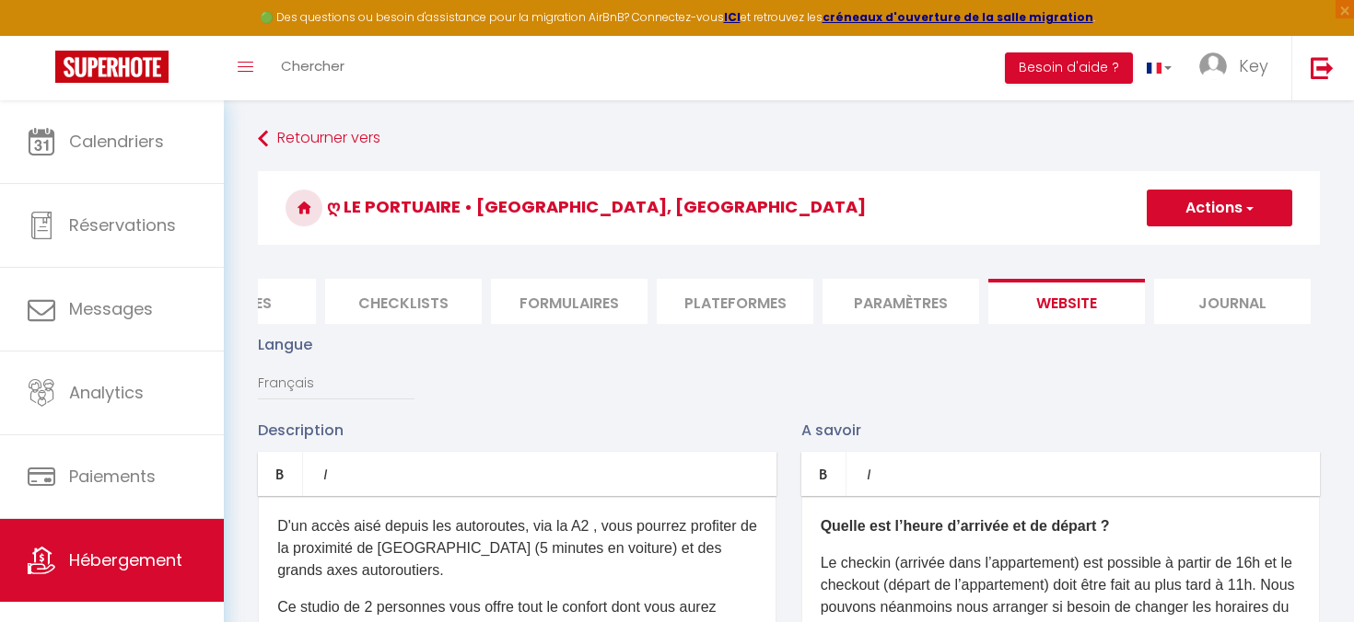
type input "1.16897"
click at [1221, 215] on button "Actions" at bounding box center [1218, 208] width 145 height 37
click at [1194, 248] on input "Enregistrer" at bounding box center [1198, 248] width 68 height 18
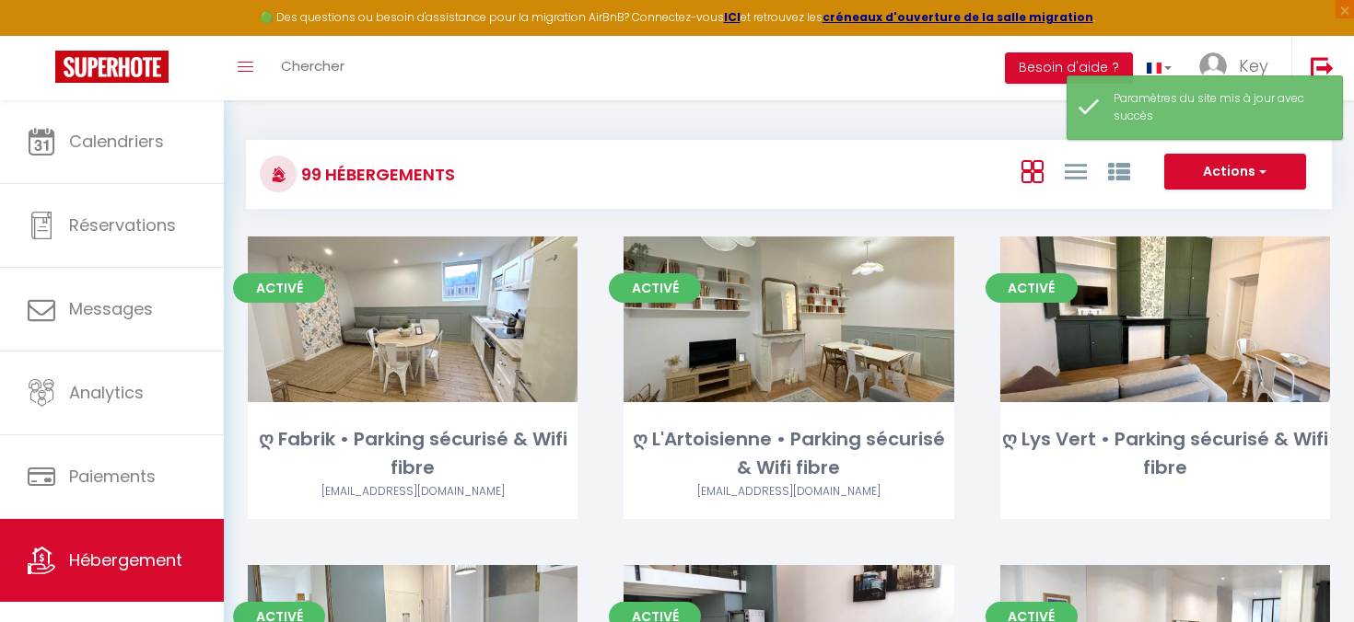
click at [867, 157] on div "Actions Créer un Hébergement Nouveau groupe" at bounding box center [970, 174] width 722 height 41
